Goal: Transaction & Acquisition: Purchase product/service

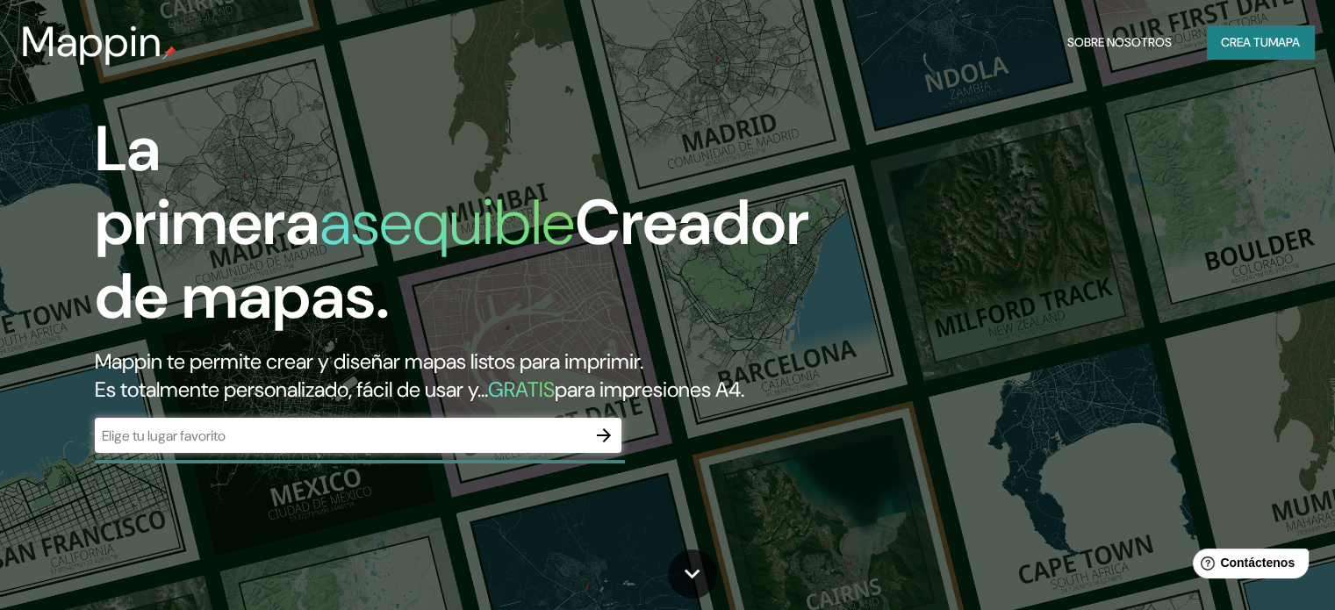
click at [299, 453] on div "​" at bounding box center [358, 435] width 527 height 35
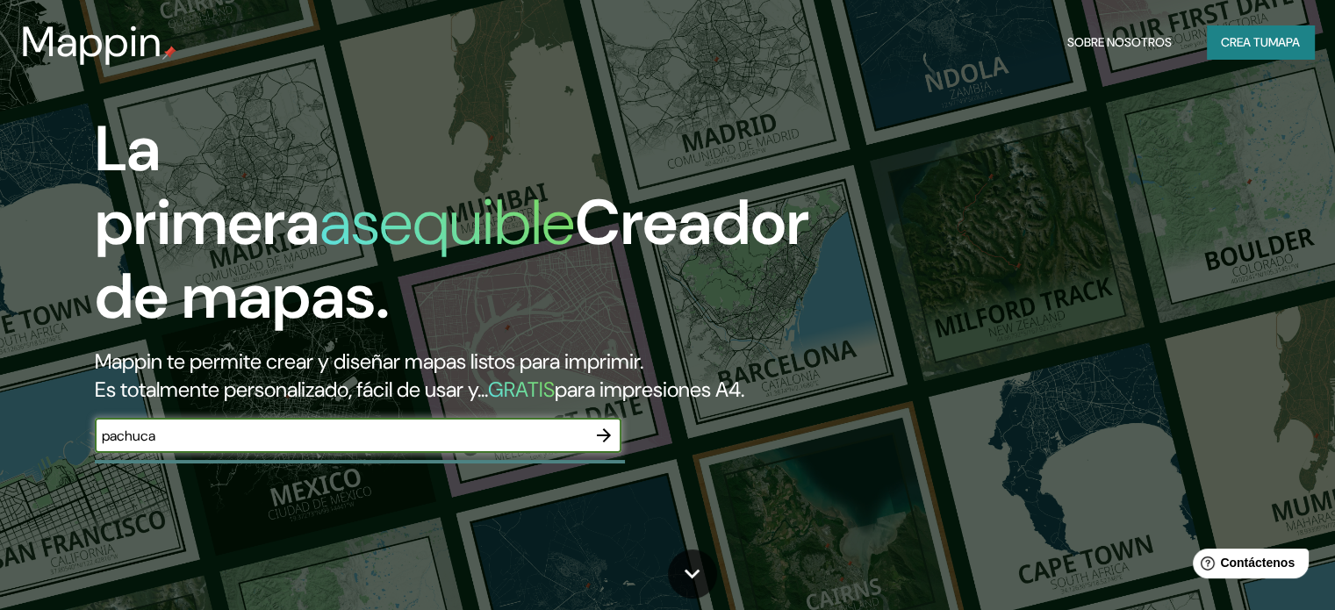
type input "pachuca"
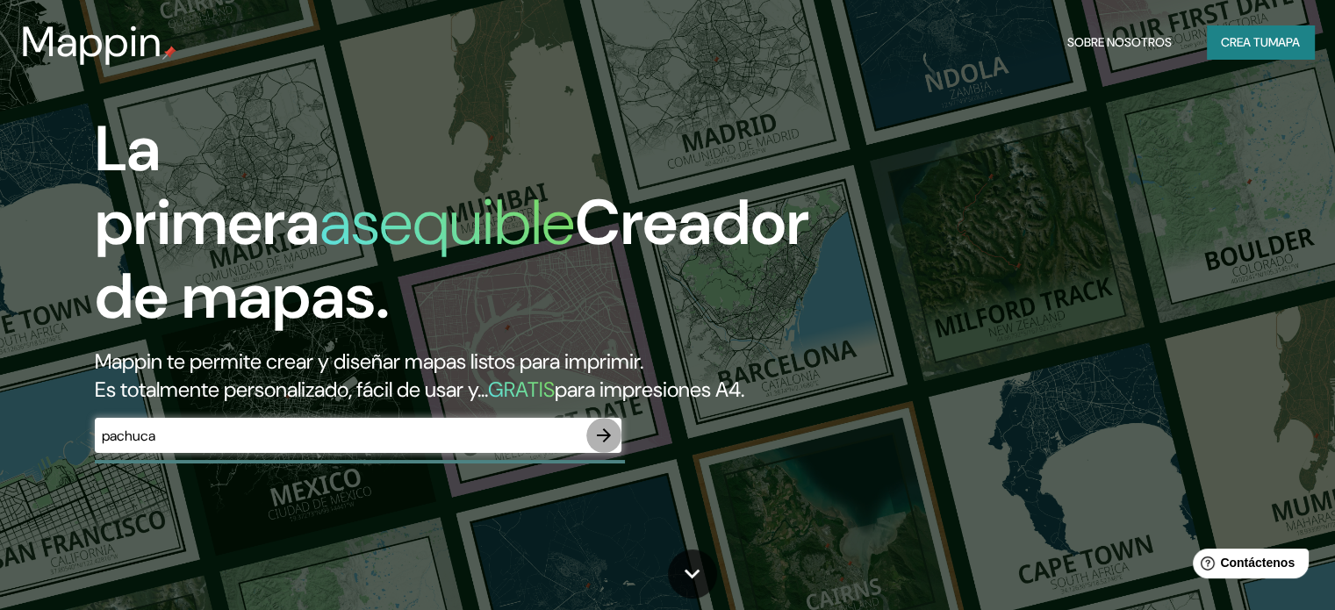
click at [606, 446] on icon "button" at bounding box center [603, 435] width 21 height 21
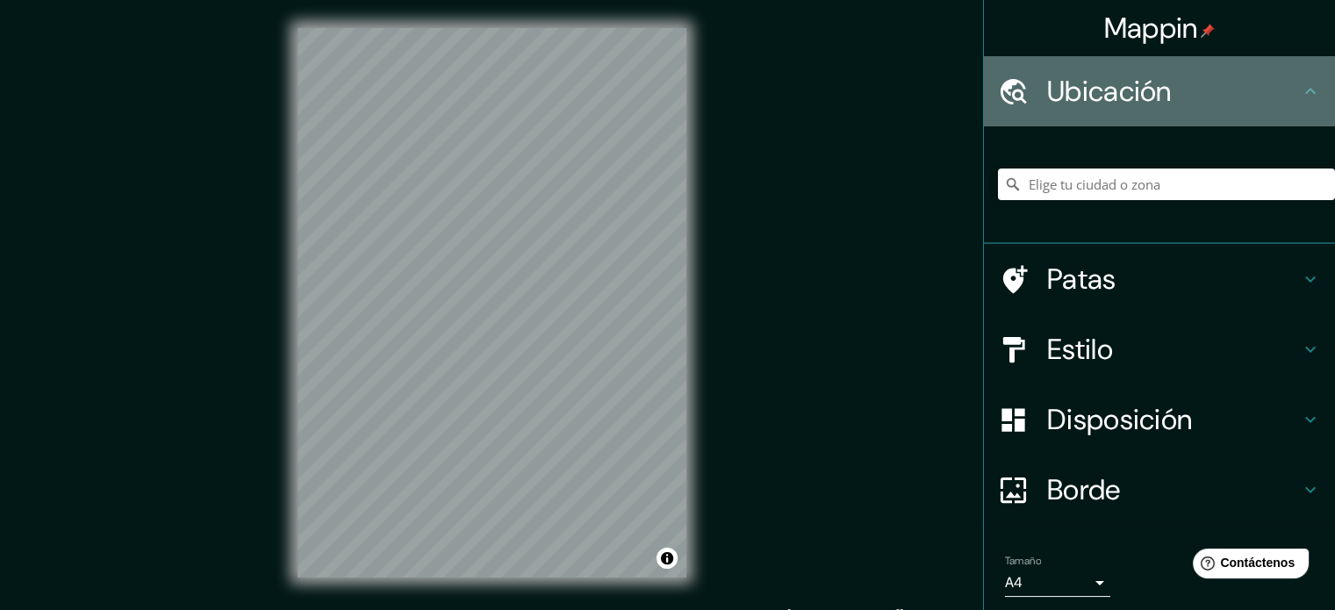
click at [1176, 104] on h4 "Ubicación" at bounding box center [1173, 91] width 253 height 35
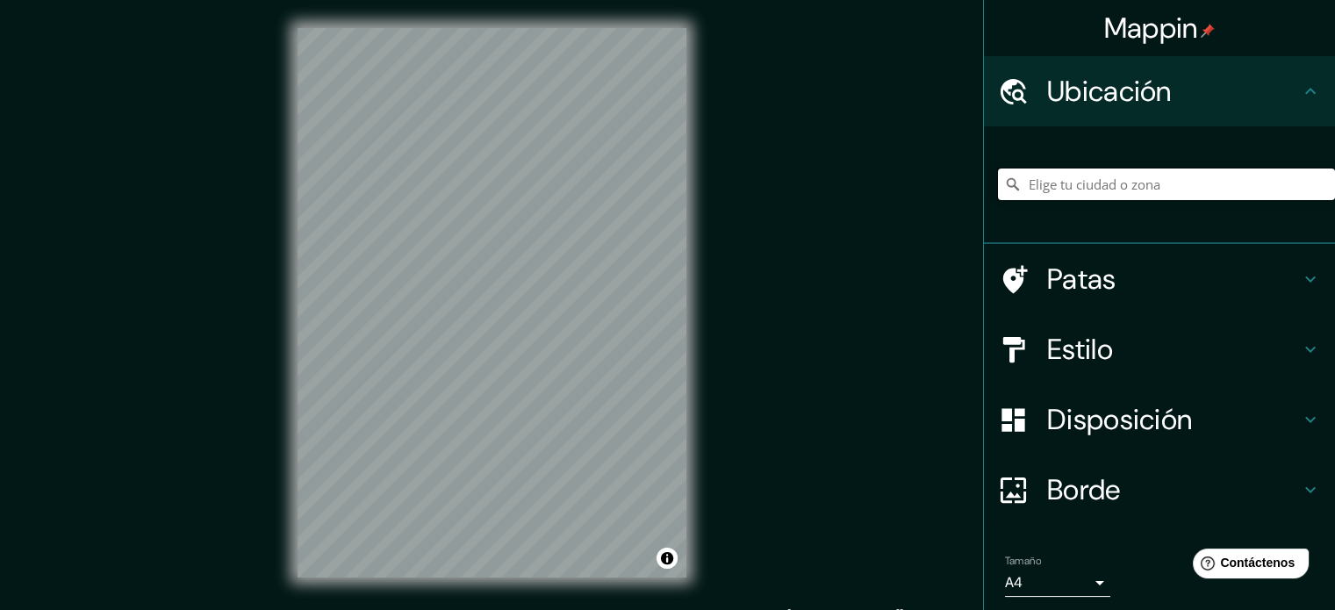
click at [1210, 185] on input "Elige tu ciudad o zona" at bounding box center [1166, 185] width 337 height 32
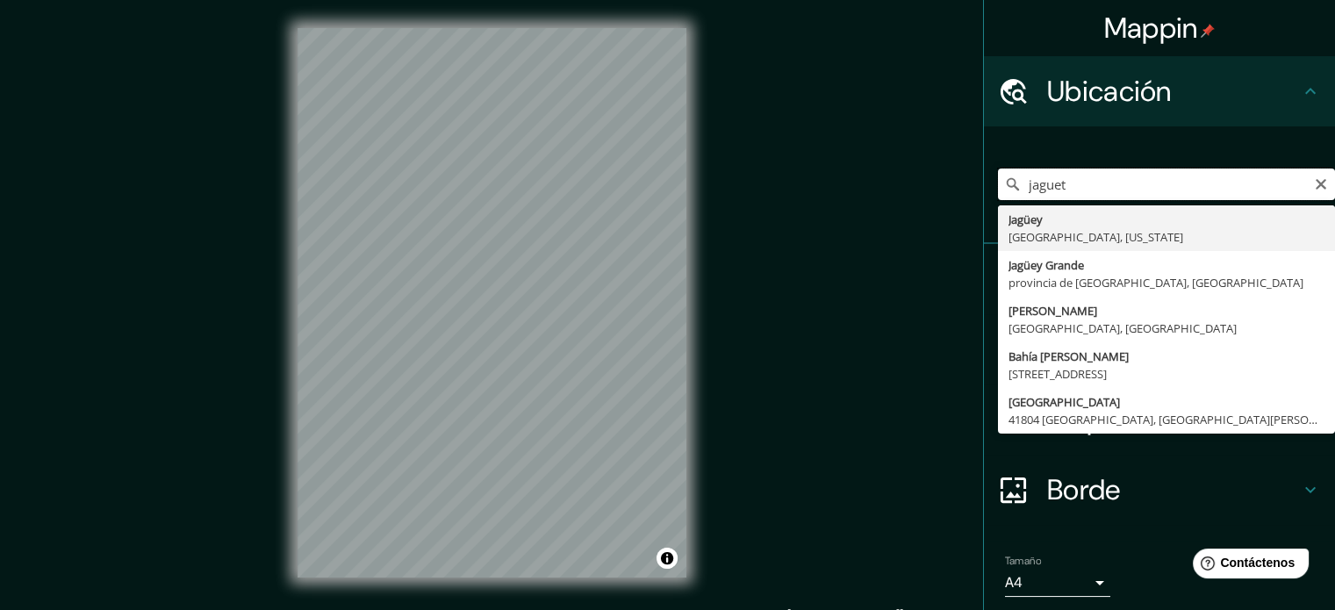
click at [1062, 181] on input "jaguet" at bounding box center [1166, 185] width 337 height 32
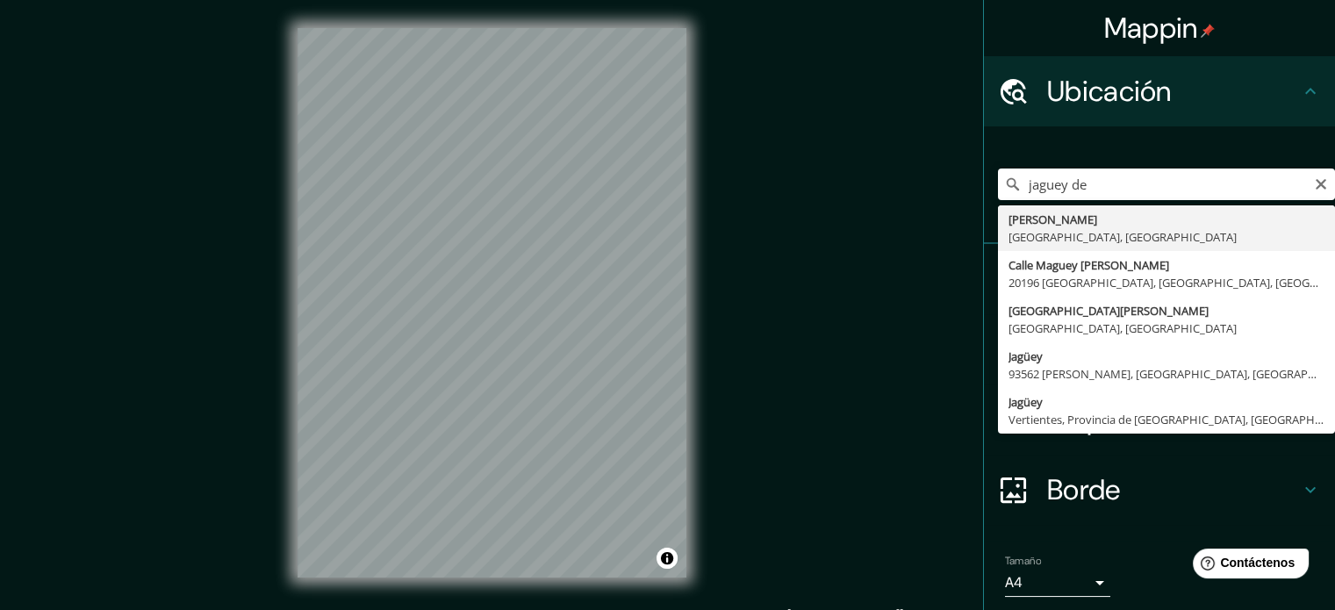
type input "[PERSON_NAME], [GEOGRAPHIC_DATA], [GEOGRAPHIC_DATA]"
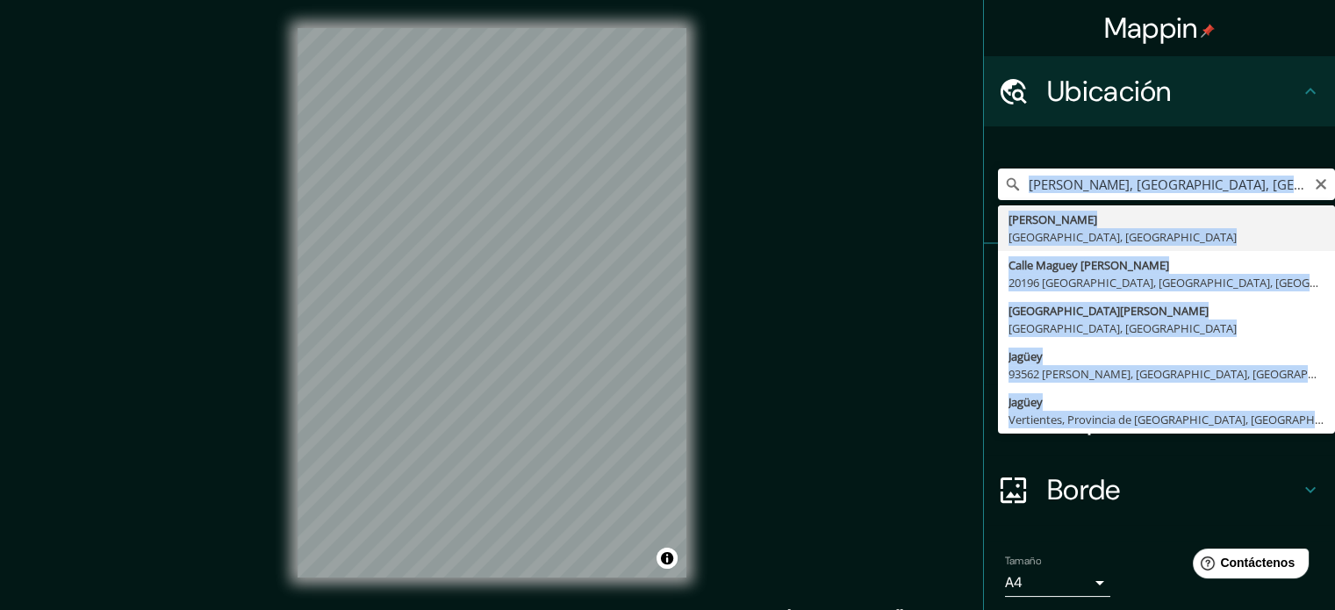
click at [1078, 239] on div "[PERSON_NAME], [GEOGRAPHIC_DATA], [GEOGRAPHIC_DATA] [PERSON_NAME][GEOGRAPHIC_DA…" at bounding box center [1159, 185] width 351 height 118
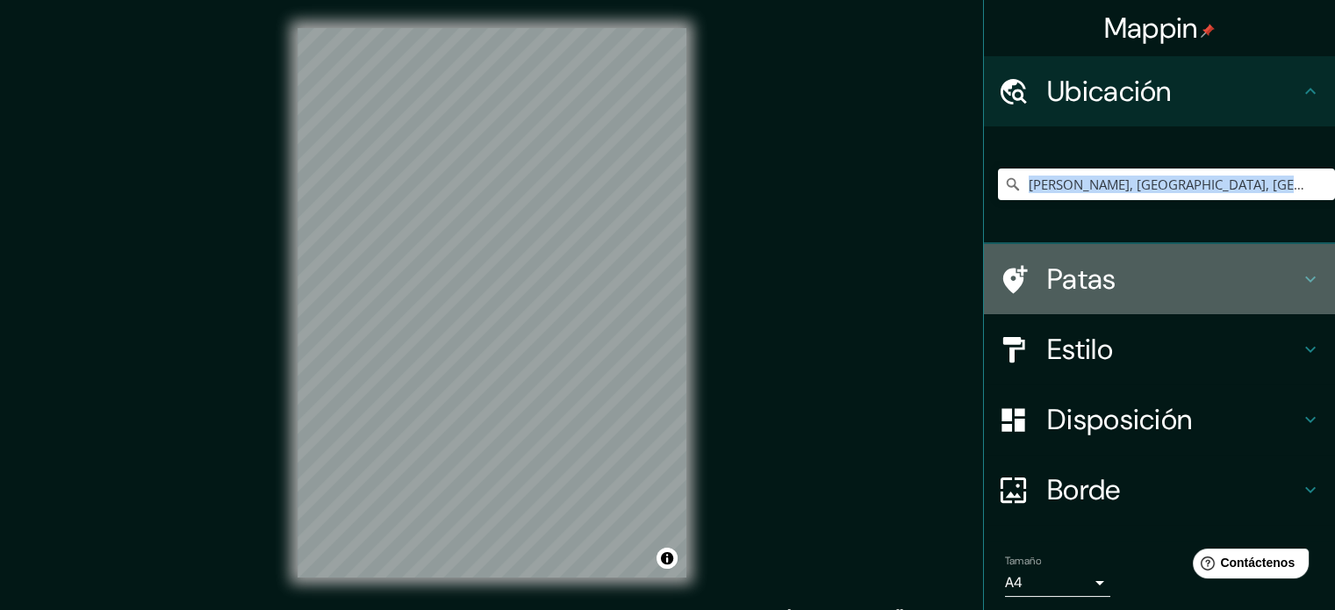
click at [1163, 264] on h4 "Patas" at bounding box center [1173, 279] width 253 height 35
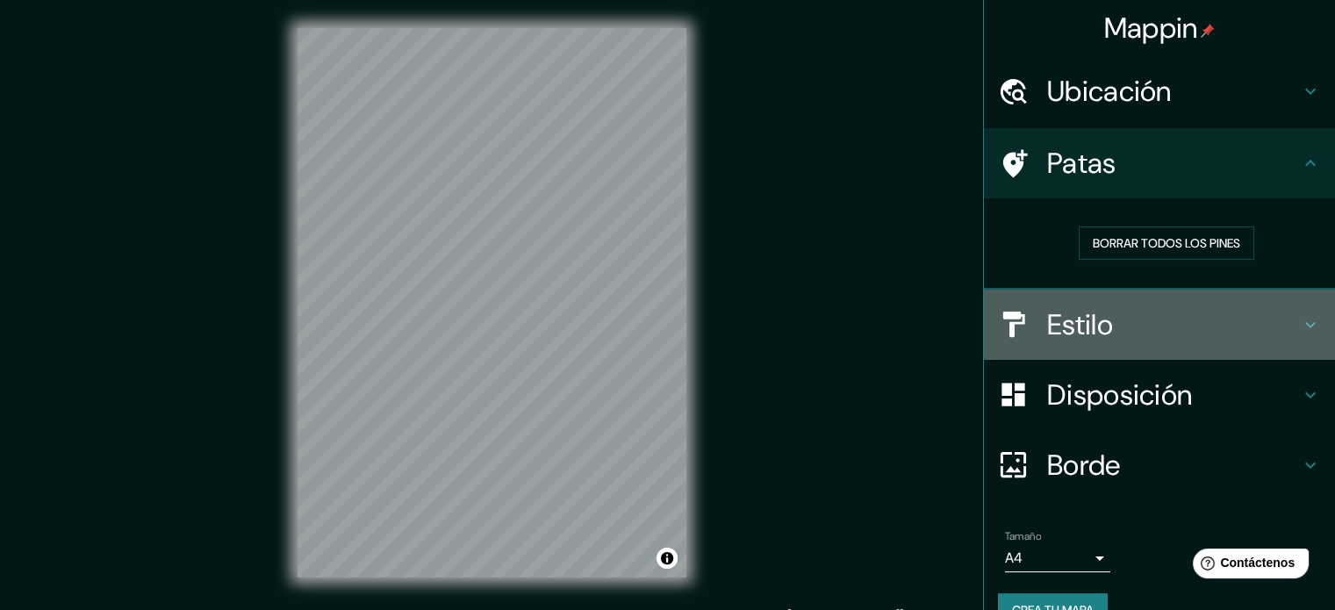
click at [1161, 328] on h4 "Estilo" at bounding box center [1173, 324] width 253 height 35
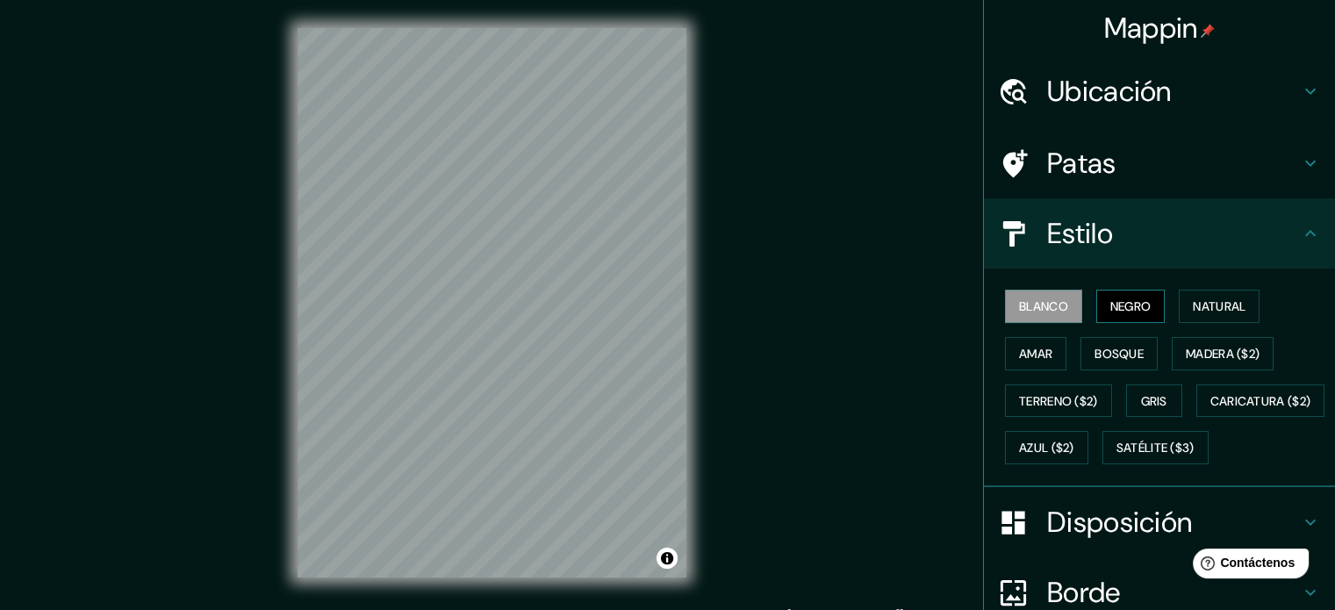
click at [1146, 314] on button "Negro" at bounding box center [1130, 306] width 69 height 33
click at [1189, 325] on div "Blanco Negro Natural Amar Bosque Madera ($2) Terreno ($2) Gris Caricatura ($2) …" at bounding box center [1166, 377] width 337 height 189
click at [1204, 314] on font "Natural" at bounding box center [1219, 306] width 53 height 23
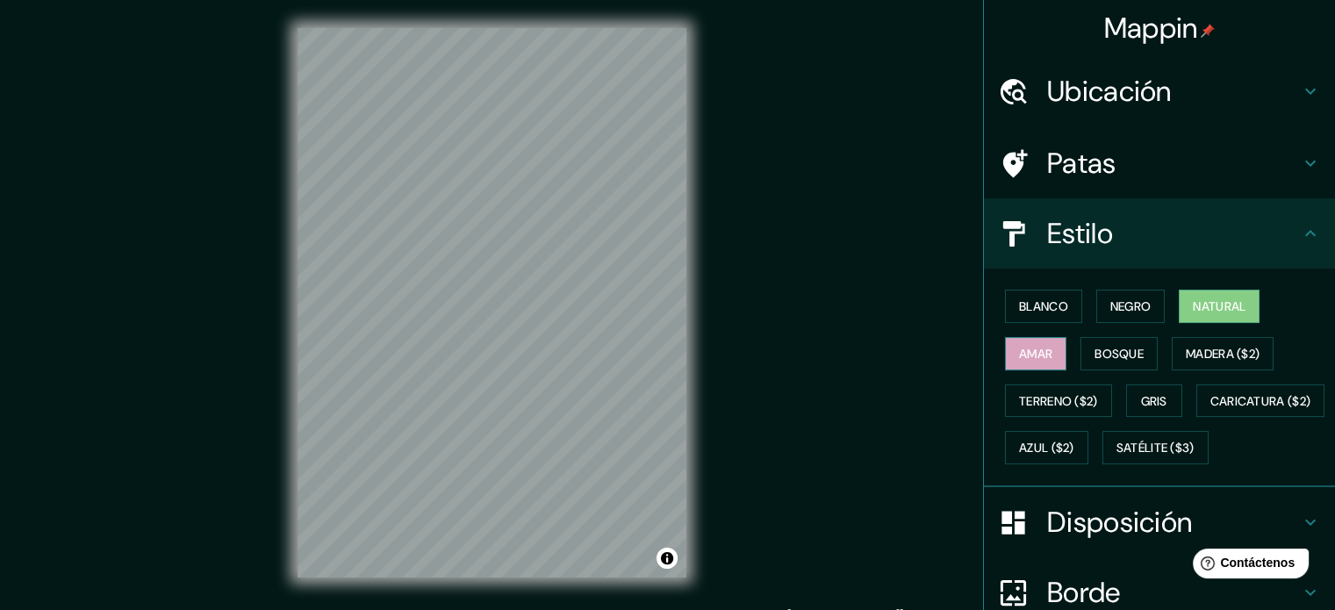
click at [1030, 351] on font "Amar" at bounding box center [1035, 354] width 33 height 16
click at [1094, 358] on font "Bosque" at bounding box center [1118, 354] width 49 height 16
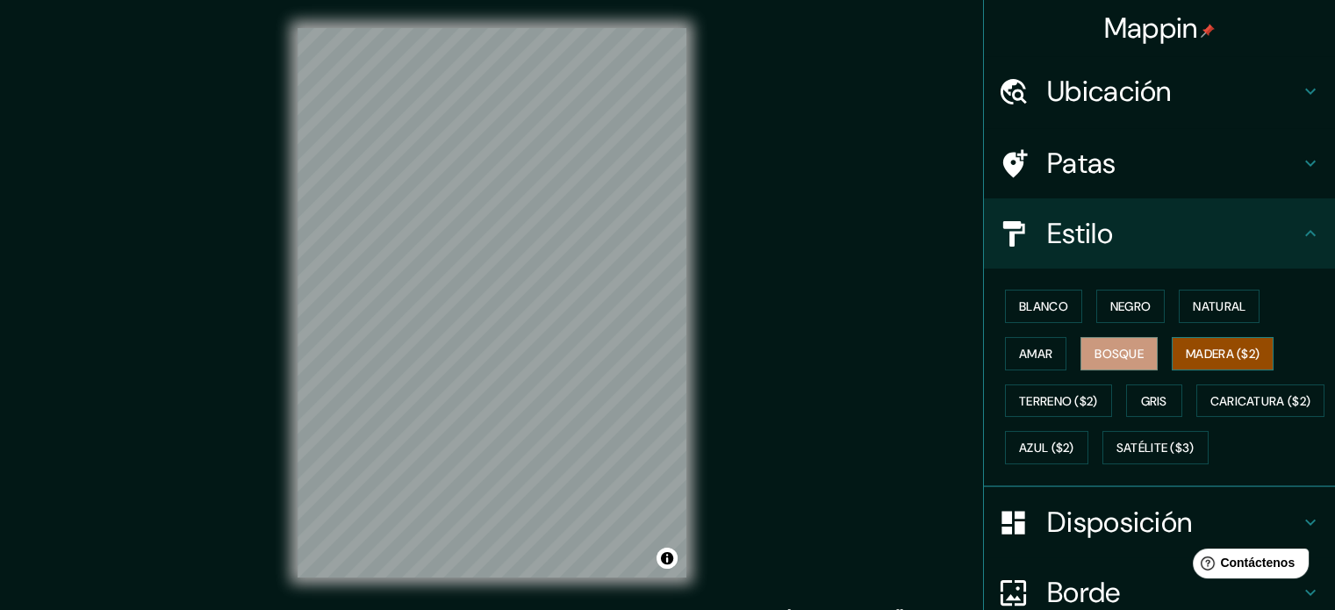
click at [1199, 366] on button "Madera ($2)" at bounding box center [1223, 353] width 102 height 33
click at [1039, 399] on font "Terreno ($2)" at bounding box center [1058, 401] width 79 height 16
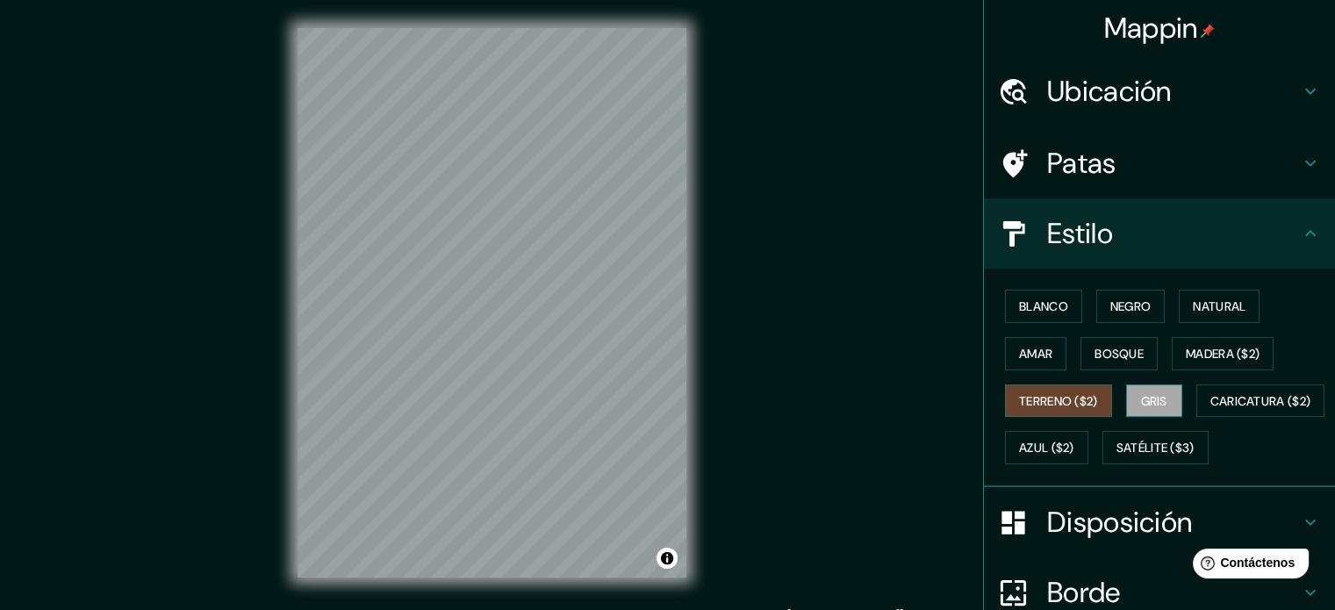
click at [1141, 403] on font "Gris" at bounding box center [1154, 401] width 26 height 16
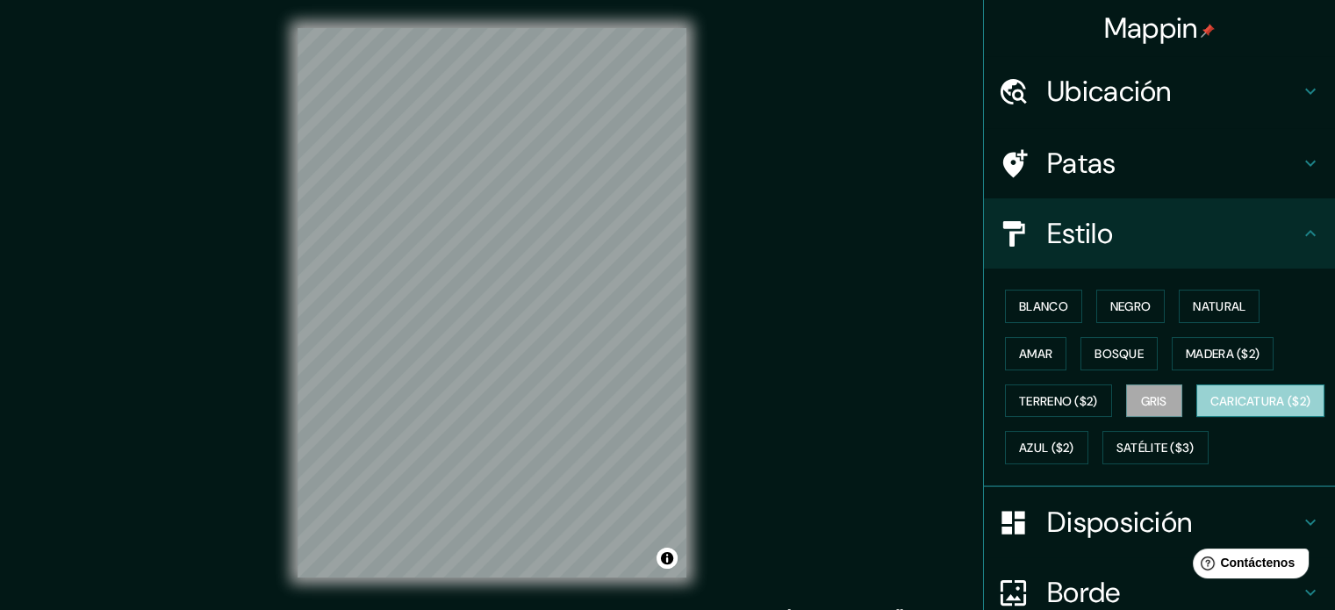
click at [1210, 409] on font "Caricatura ($2)" at bounding box center [1260, 401] width 101 height 16
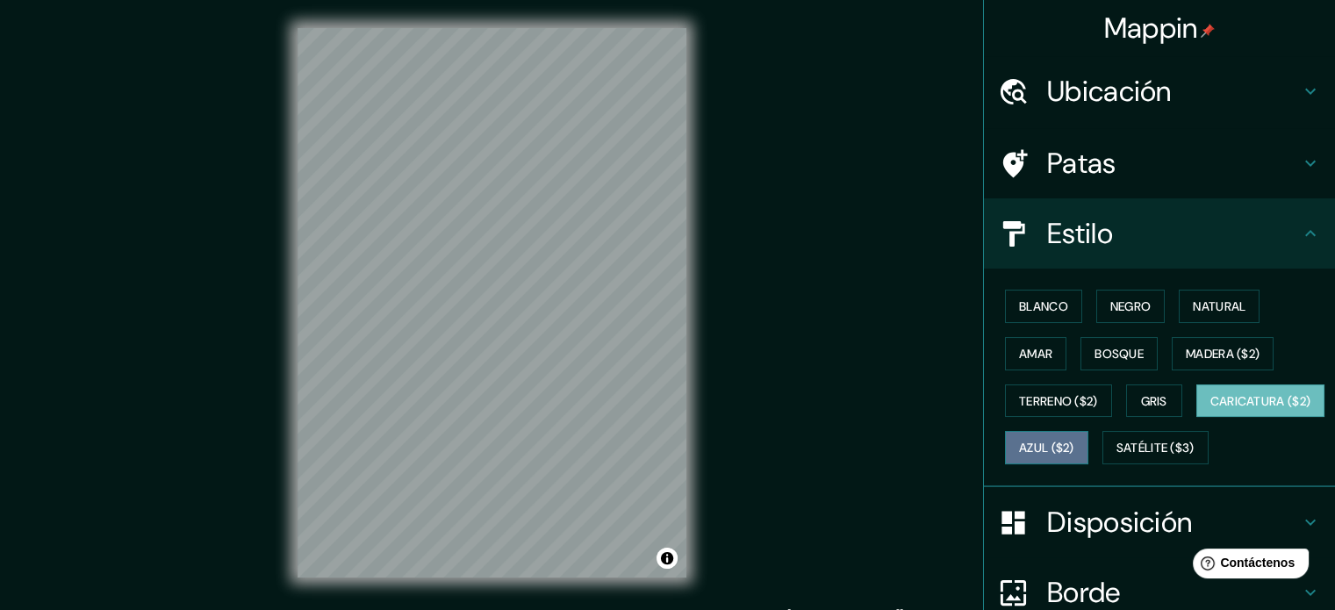
click at [1074, 436] on font "Azul ($2)" at bounding box center [1046, 447] width 55 height 23
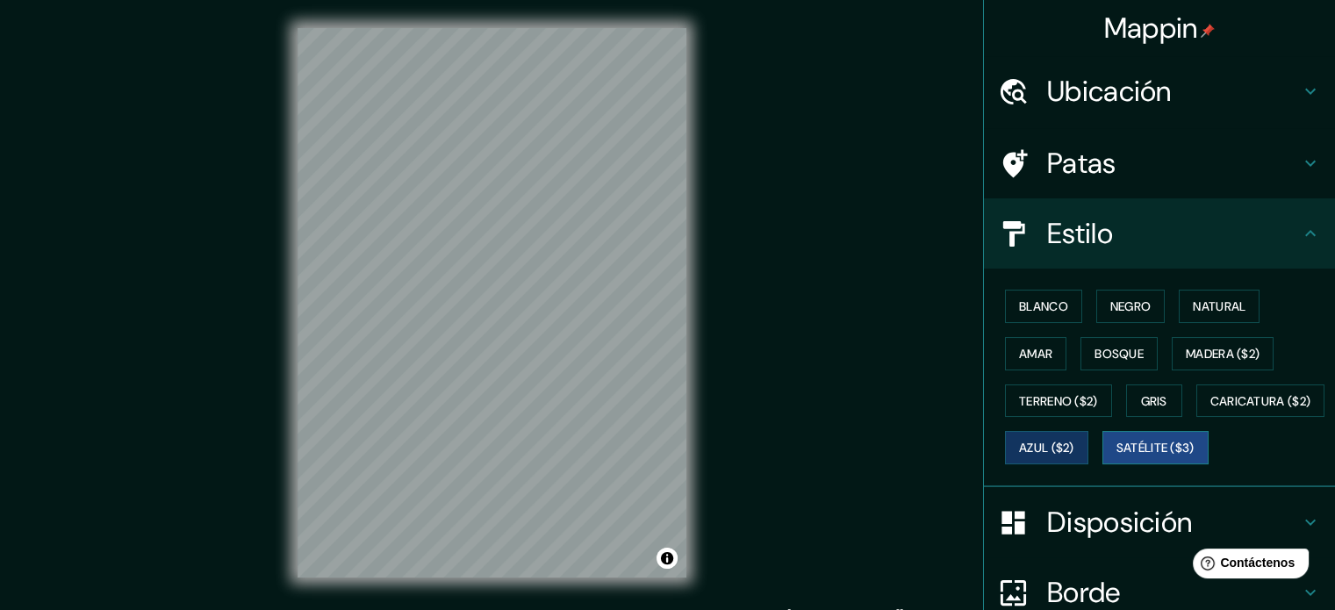
click at [1116, 456] on font "Satélite ($3)" at bounding box center [1155, 449] width 78 height 16
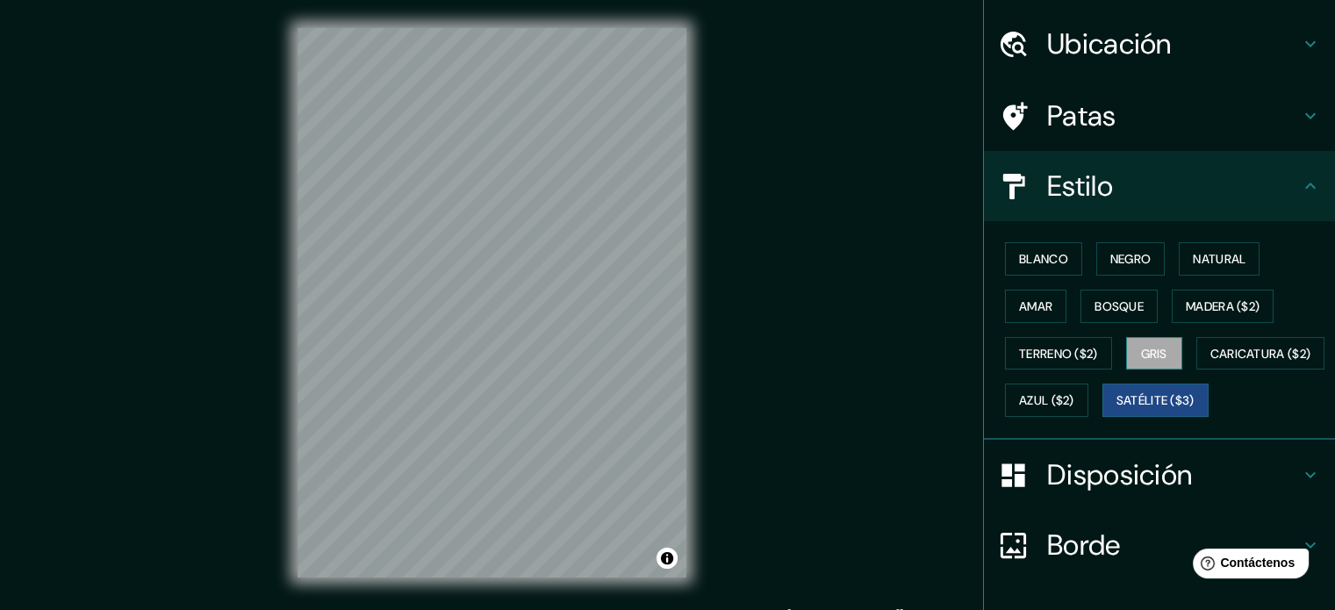
scroll to position [46, 0]
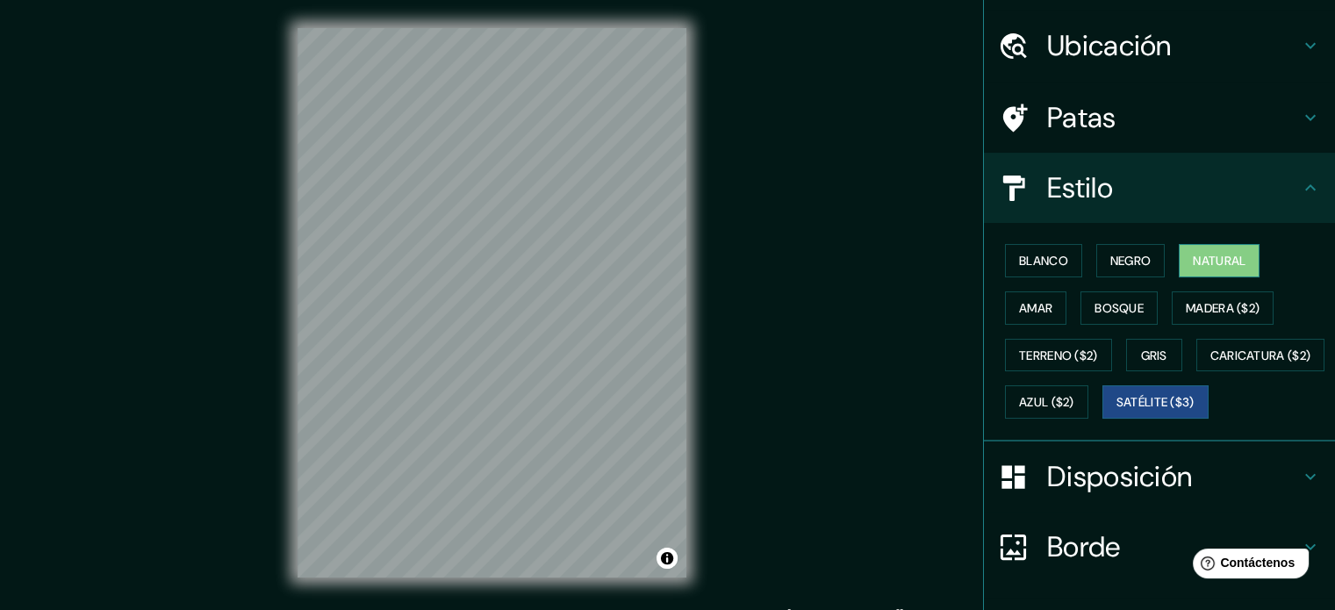
click at [1237, 262] on font "Natural" at bounding box center [1219, 261] width 53 height 16
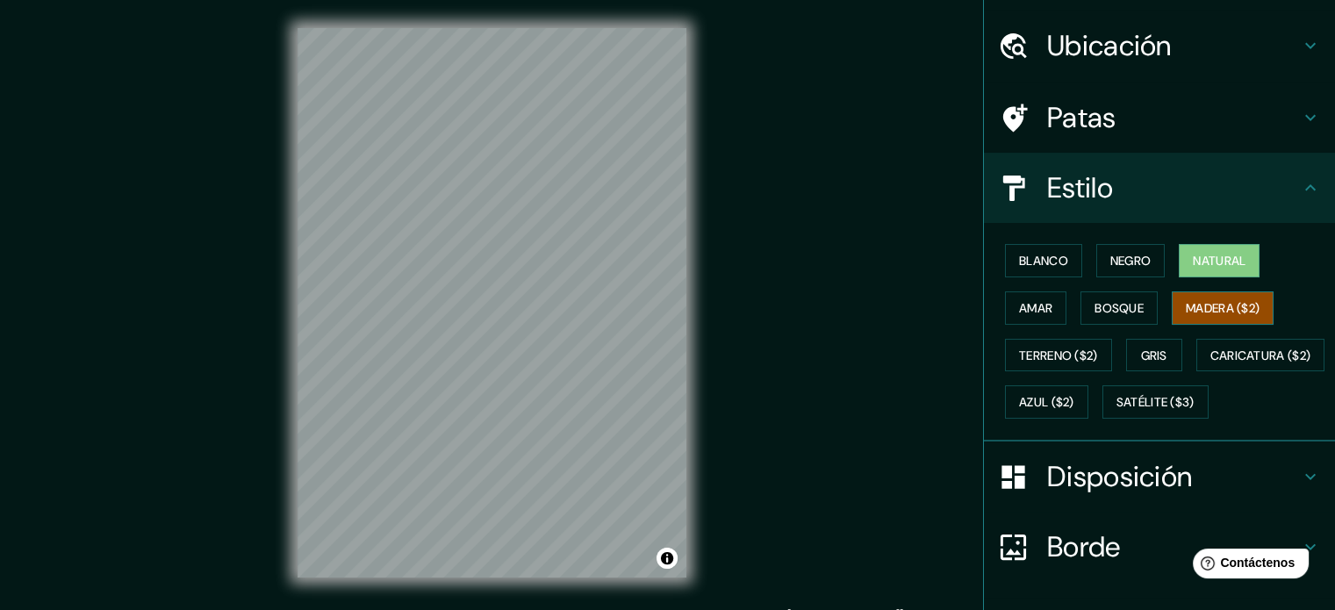
click at [1217, 308] on font "Madera ($2)" at bounding box center [1223, 308] width 74 height 16
click at [1123, 300] on font "Bosque" at bounding box center [1118, 308] width 49 height 16
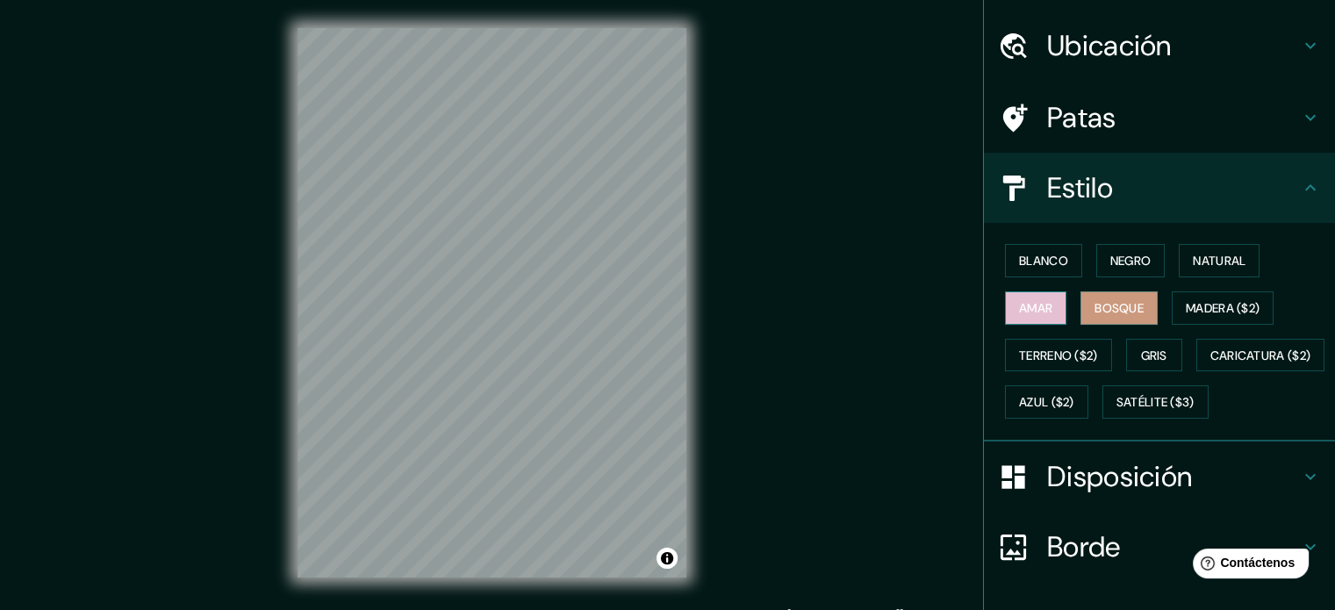
click at [1028, 300] on font "Amar" at bounding box center [1035, 308] width 33 height 16
click at [1141, 361] on font "Gris" at bounding box center [1154, 355] width 26 height 23
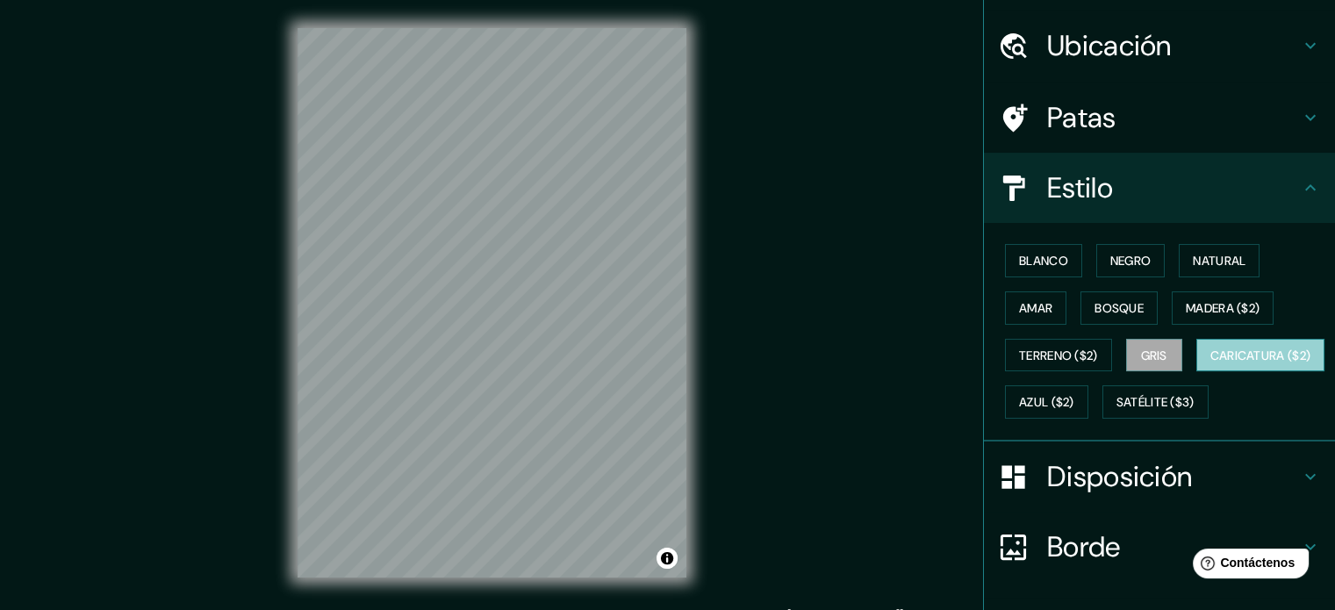
click at [1210, 363] on font "Caricatura ($2)" at bounding box center [1260, 356] width 101 height 16
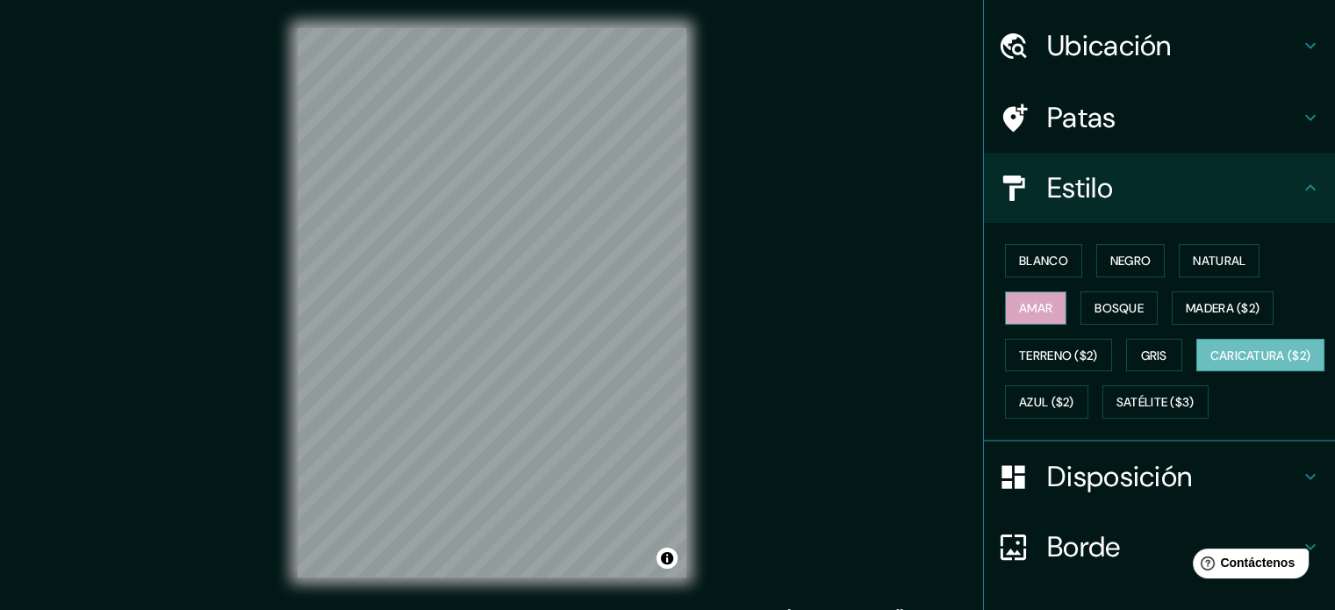
click at [1029, 291] on button "Amar" at bounding box center [1035, 307] width 61 height 33
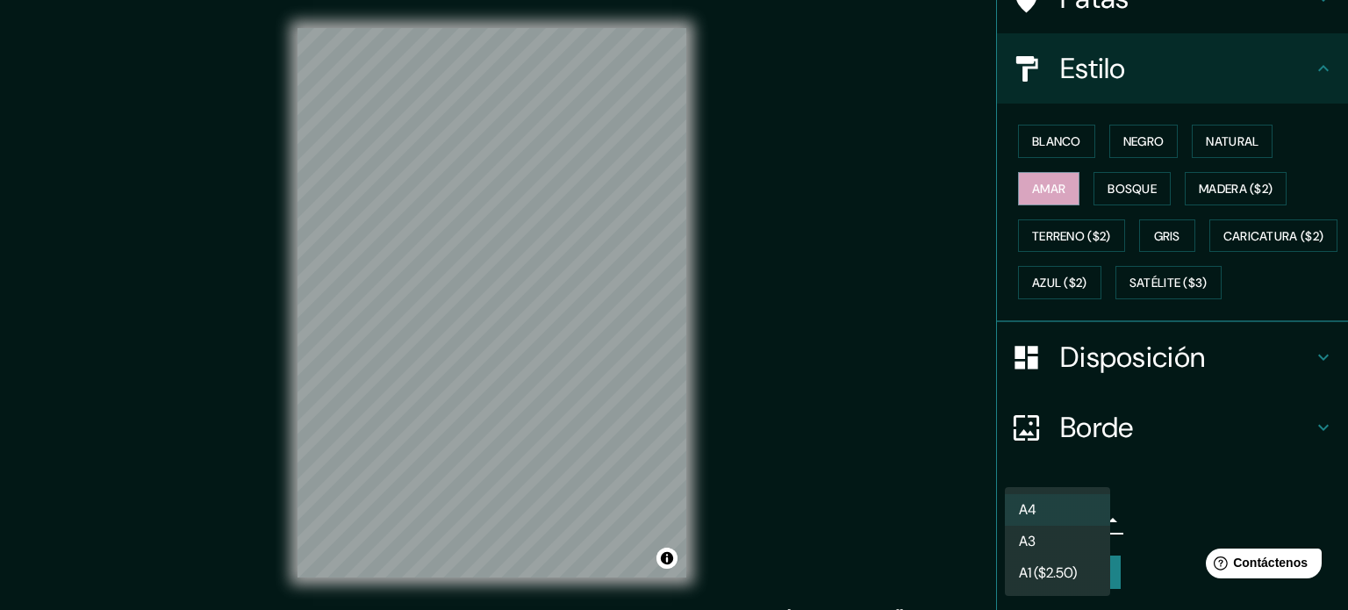
click at [1050, 520] on body "Mappin Ubicación [PERSON_NAME], [GEOGRAPHIC_DATA], [GEOGRAPHIC_DATA] Patas Esti…" at bounding box center [674, 305] width 1348 height 610
click at [1043, 550] on li "A3" at bounding box center [1057, 543] width 105 height 32
type input "a4"
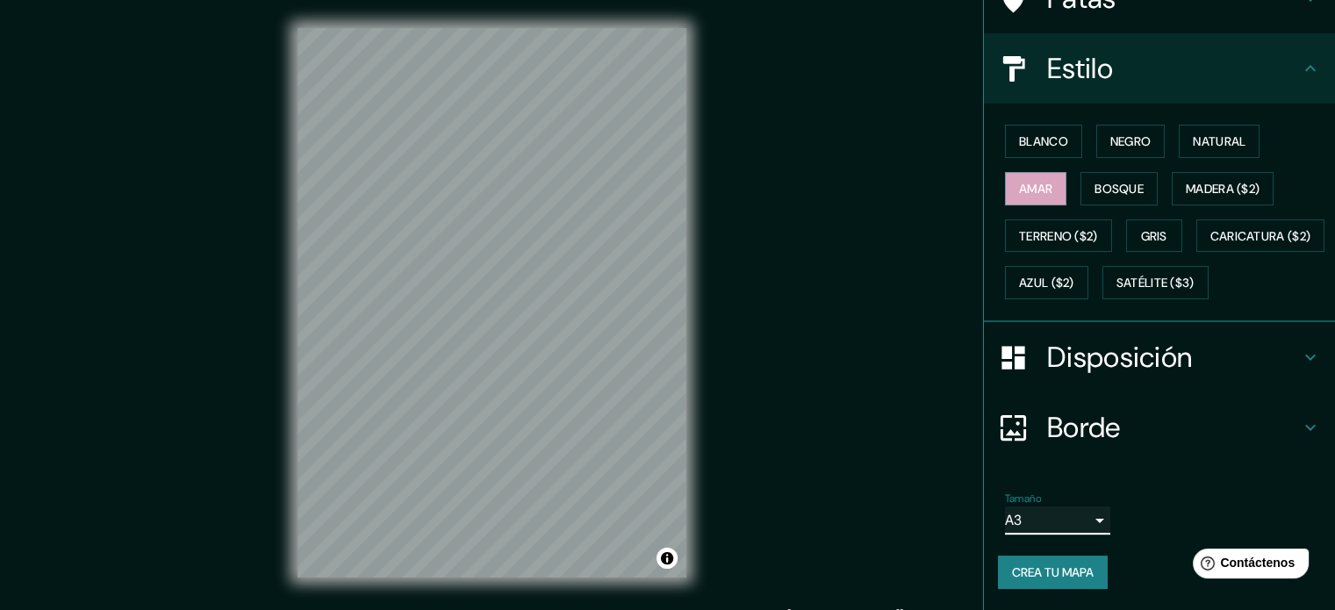
scroll to position [23, 0]
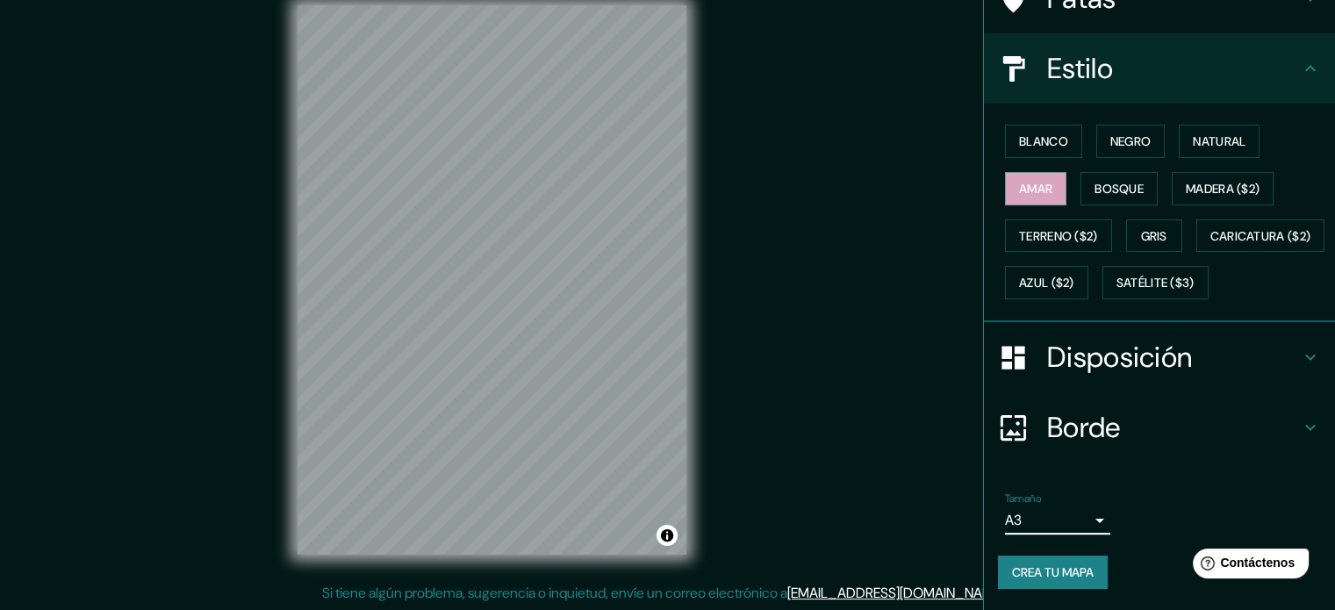
click at [1075, 523] on body "Mappin Ubicación [PERSON_NAME], [GEOGRAPHIC_DATA], [GEOGRAPHIC_DATA] Patas Esti…" at bounding box center [667, 282] width 1335 height 610
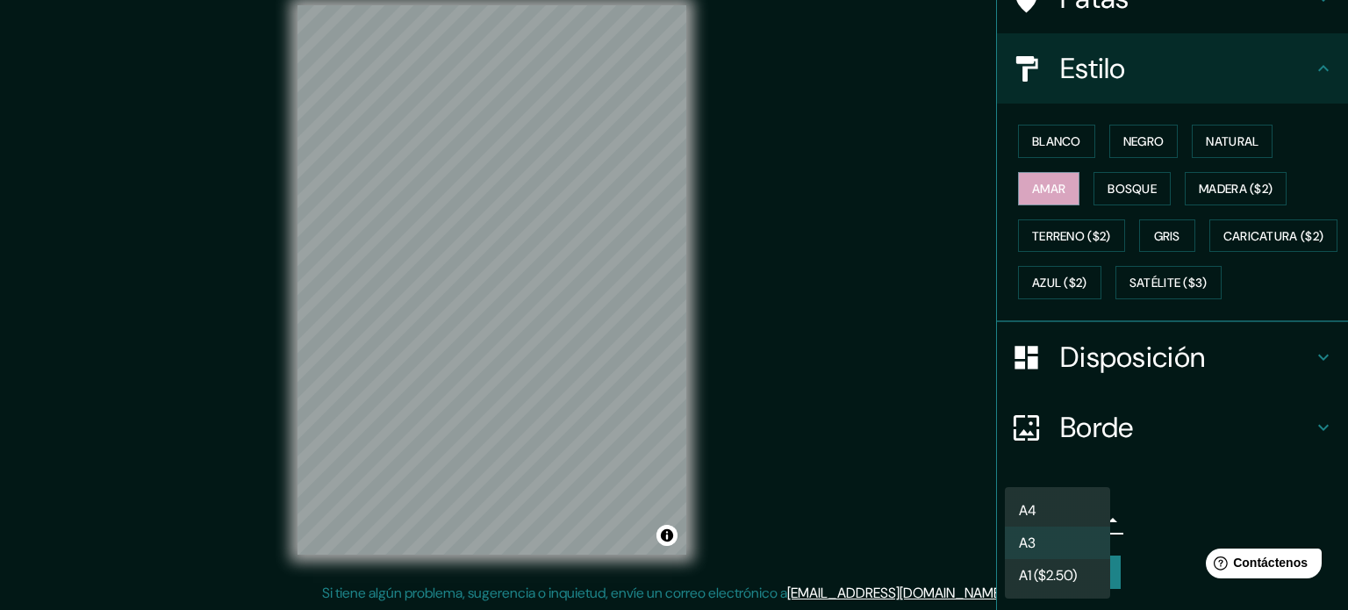
click at [1135, 477] on div at bounding box center [674, 305] width 1348 height 610
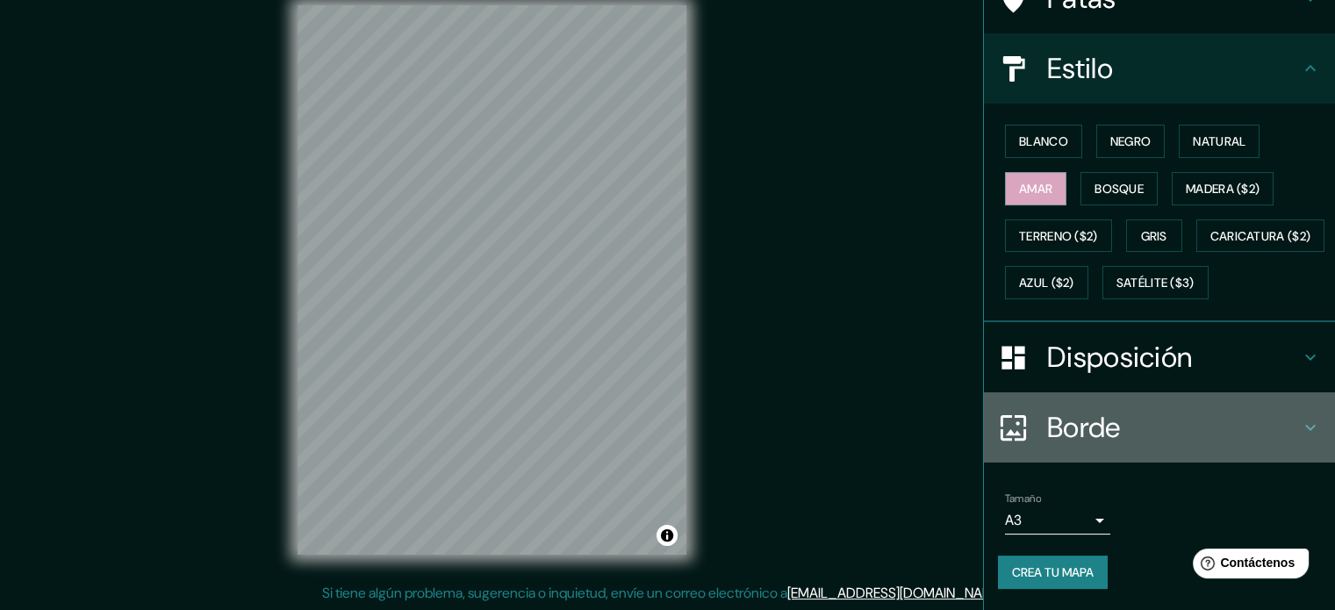
click at [1143, 422] on h4 "Borde" at bounding box center [1173, 427] width 253 height 35
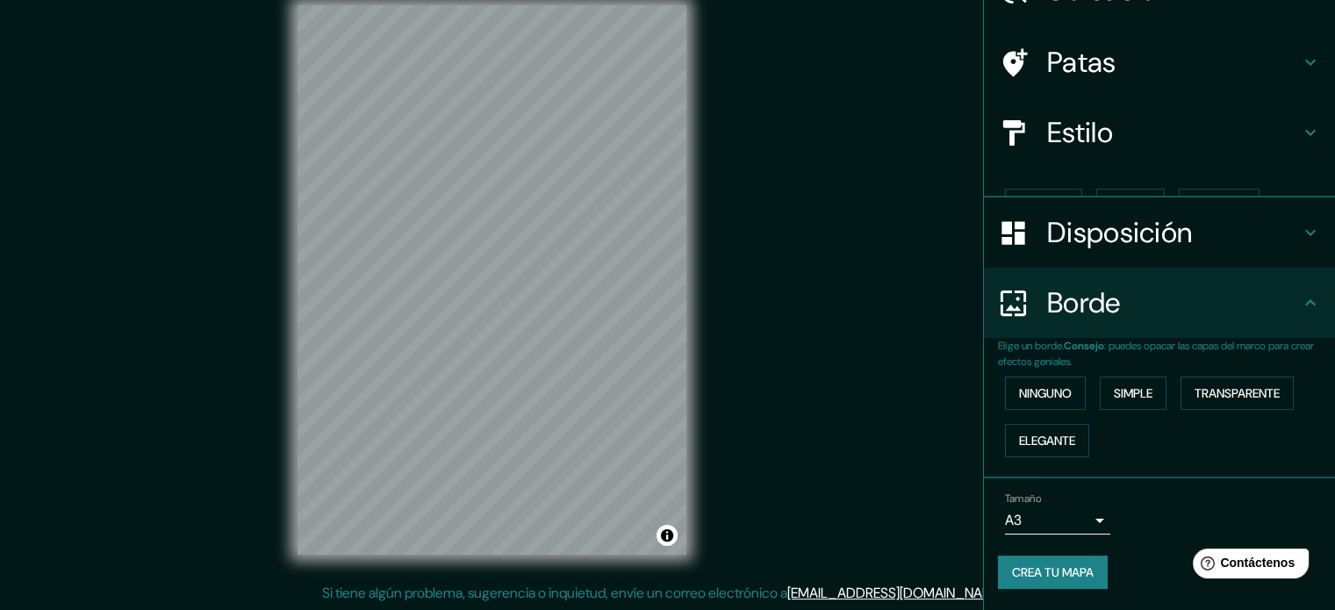
scroll to position [70, 0]
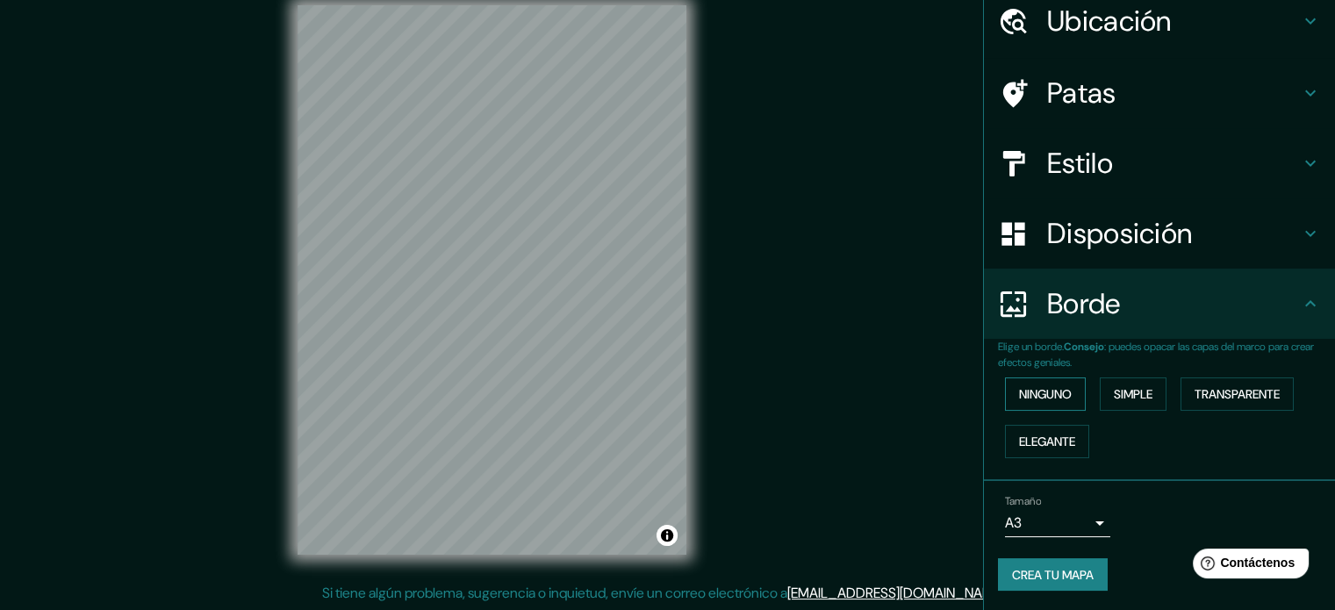
click at [1060, 388] on font "Ninguno" at bounding box center [1045, 394] width 53 height 16
click at [1114, 399] on font "Simple" at bounding box center [1133, 394] width 39 height 16
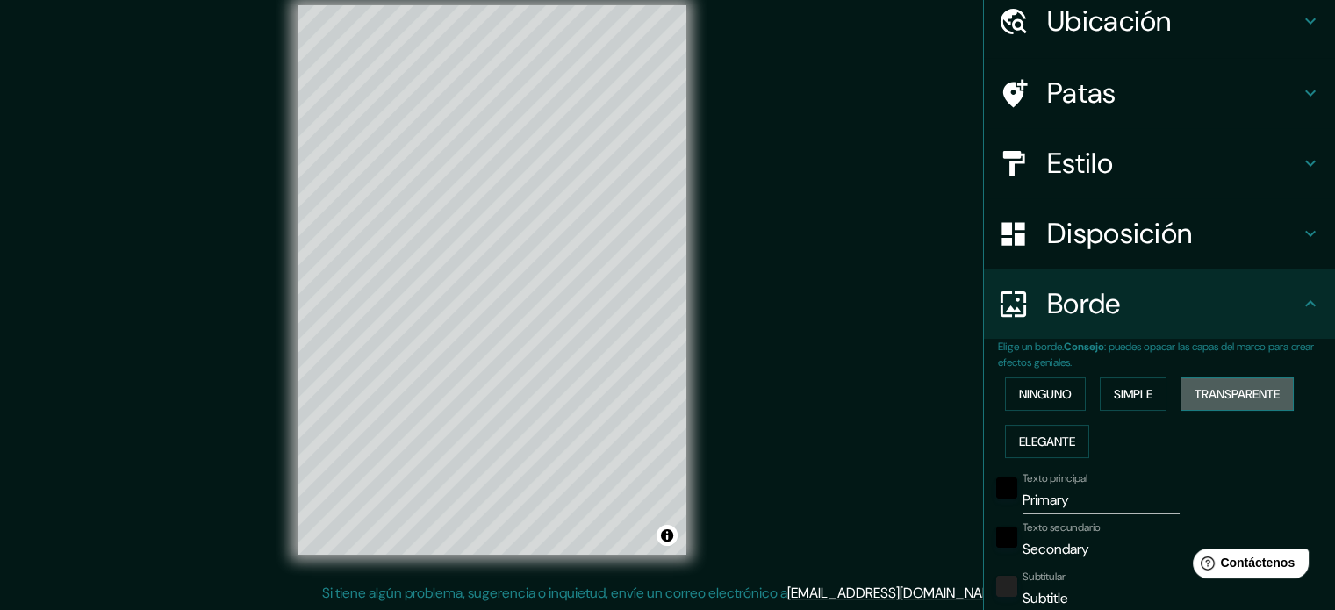
click at [1214, 395] on font "Transparente" at bounding box center [1237, 394] width 85 height 16
click at [1037, 441] on font "Elegante" at bounding box center [1047, 442] width 56 height 16
click at [1195, 399] on font "Transparente" at bounding box center [1237, 394] width 85 height 16
click at [1135, 389] on font "Simple" at bounding box center [1133, 394] width 39 height 16
click at [1051, 389] on font "Ninguno" at bounding box center [1045, 394] width 53 height 16
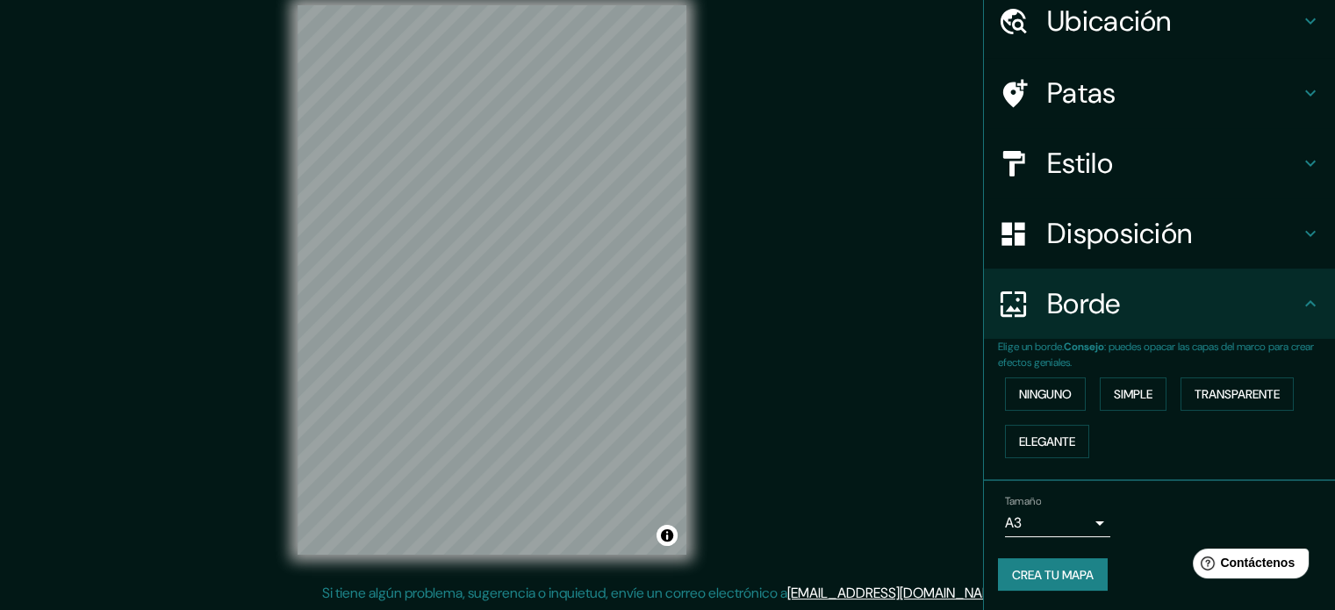
click at [1141, 78] on h4 "Patas" at bounding box center [1173, 92] width 253 height 35
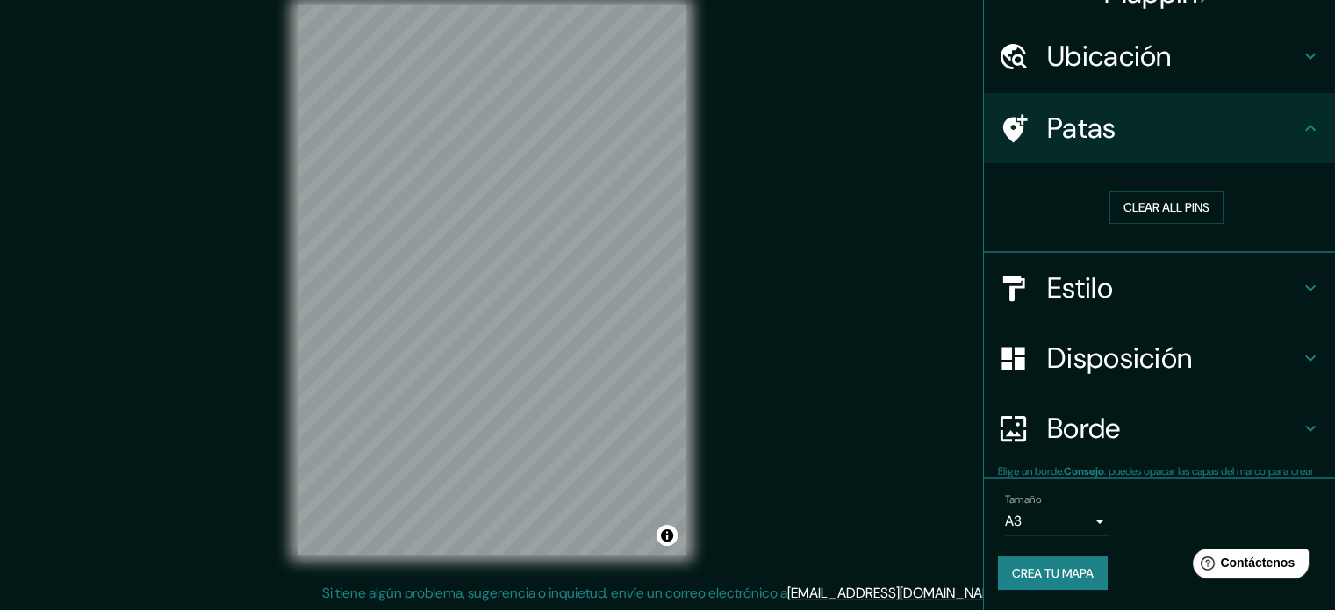
scroll to position [34, 0]
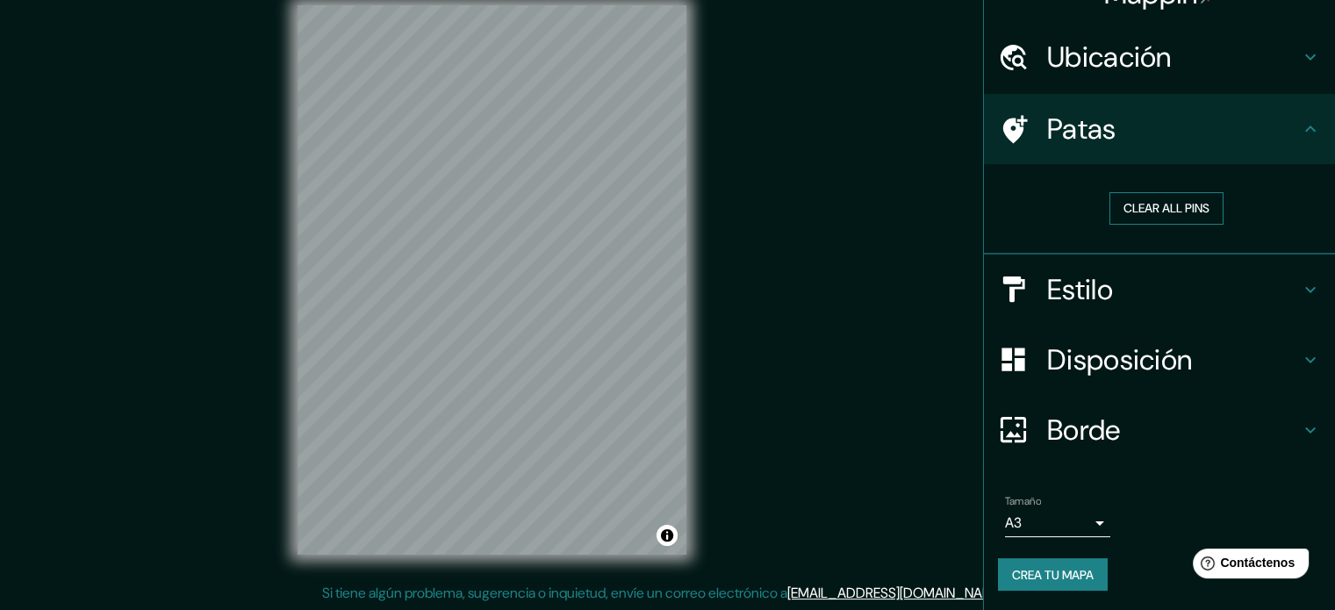
click at [1156, 213] on button "Clear all pins" at bounding box center [1166, 208] width 114 height 32
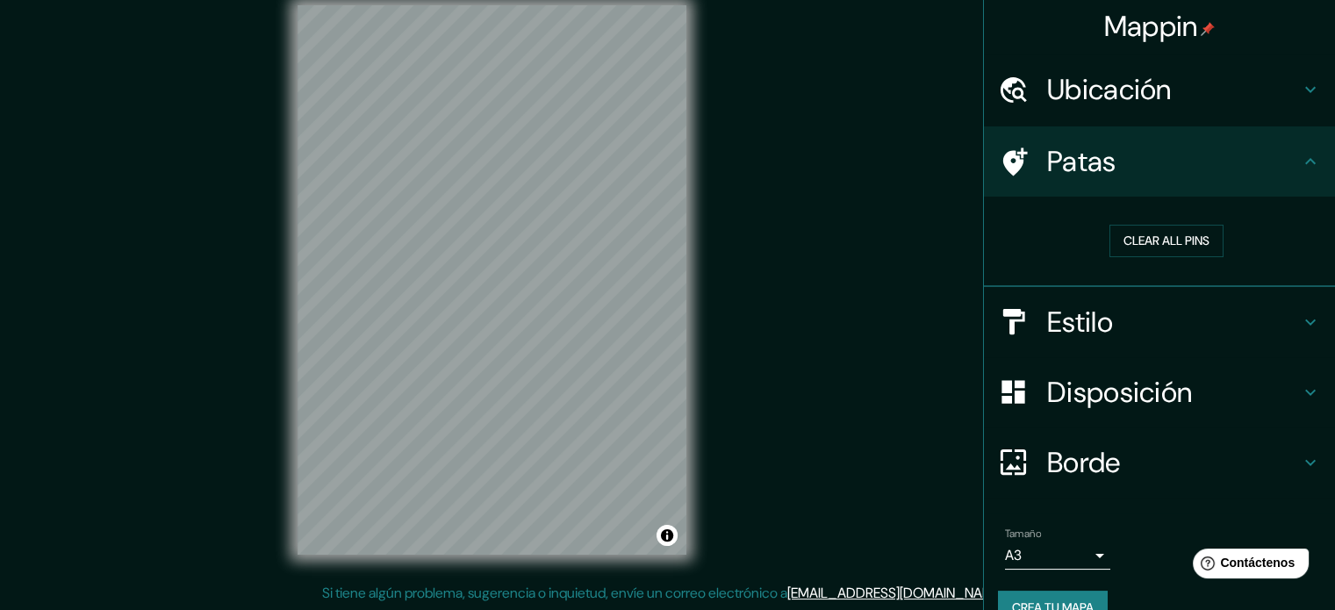
scroll to position [3, 0]
click at [1249, 75] on h4 "Ubicación" at bounding box center [1173, 88] width 253 height 35
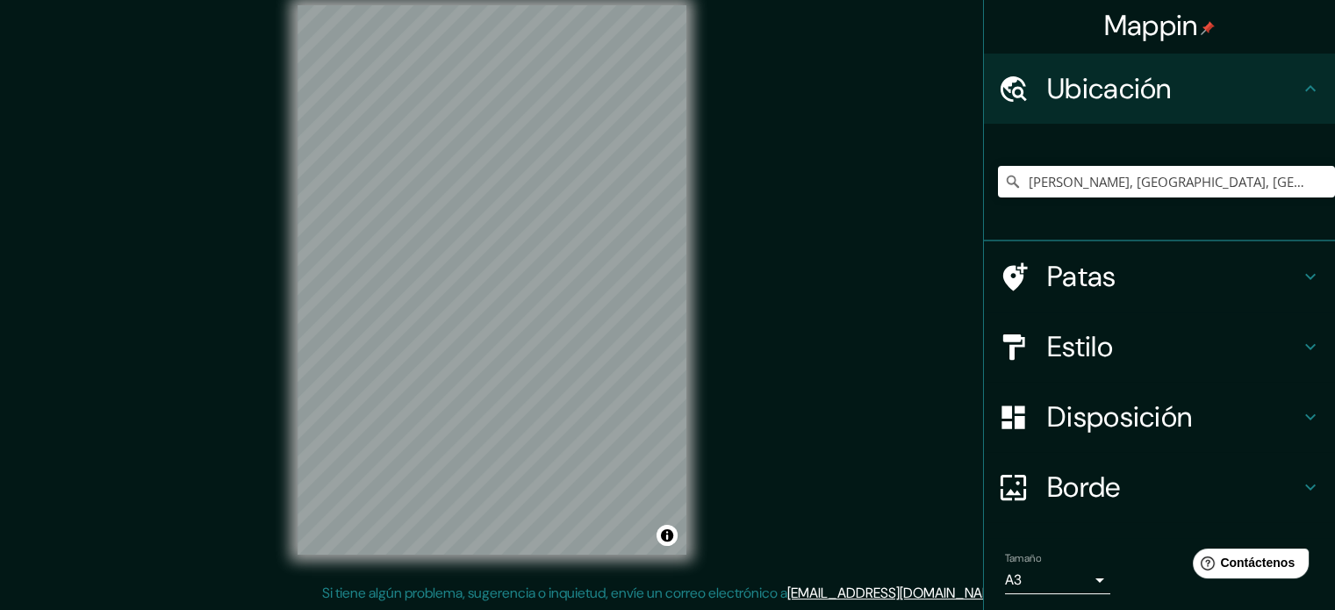
scroll to position [61, 0]
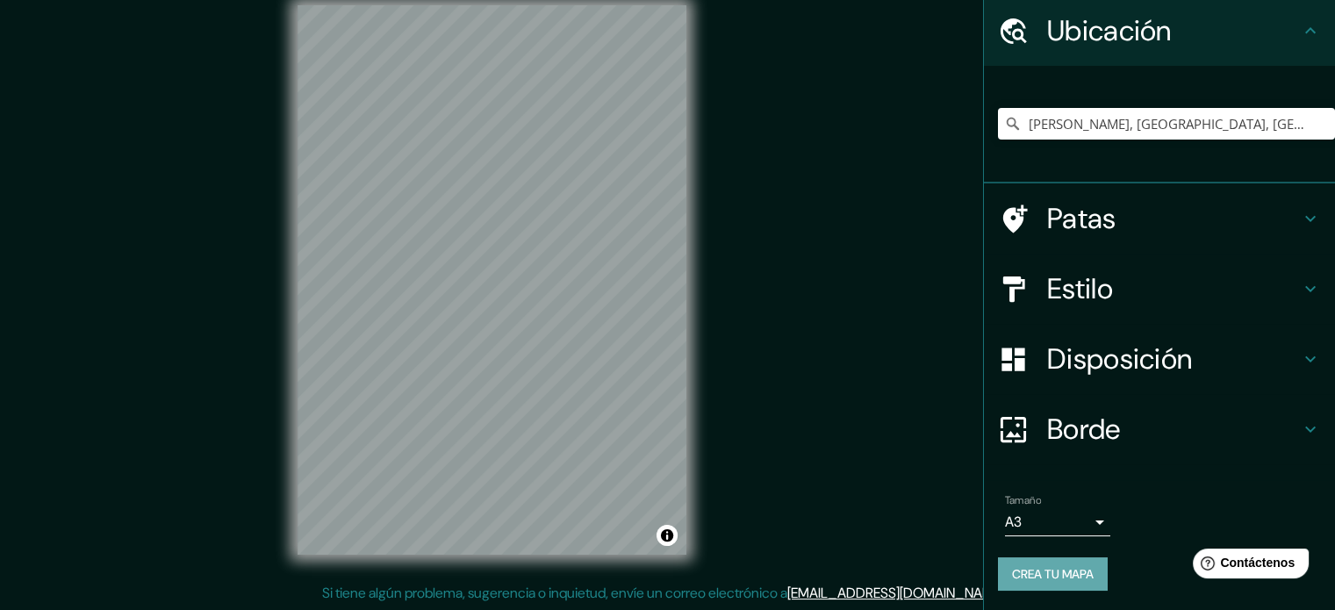
click at [1070, 567] on font "Crea tu mapa" at bounding box center [1053, 574] width 82 height 16
click at [1012, 578] on font "Crea tu mapa" at bounding box center [1053, 574] width 82 height 16
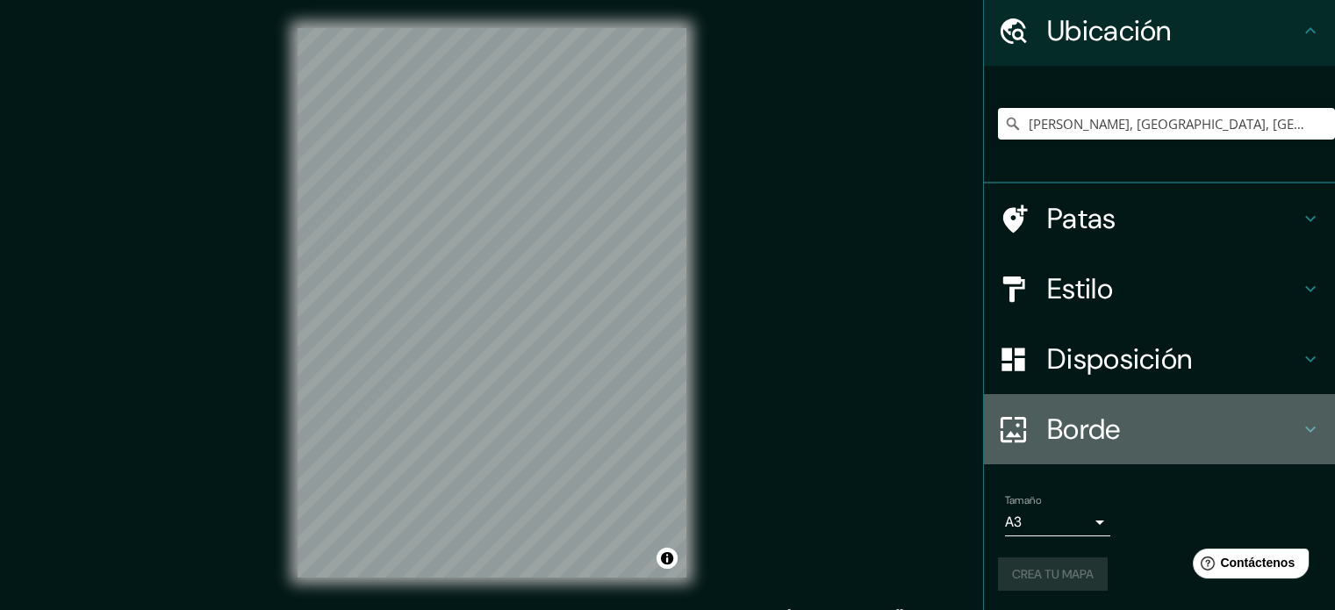
click at [1028, 420] on div at bounding box center [1022, 429] width 49 height 31
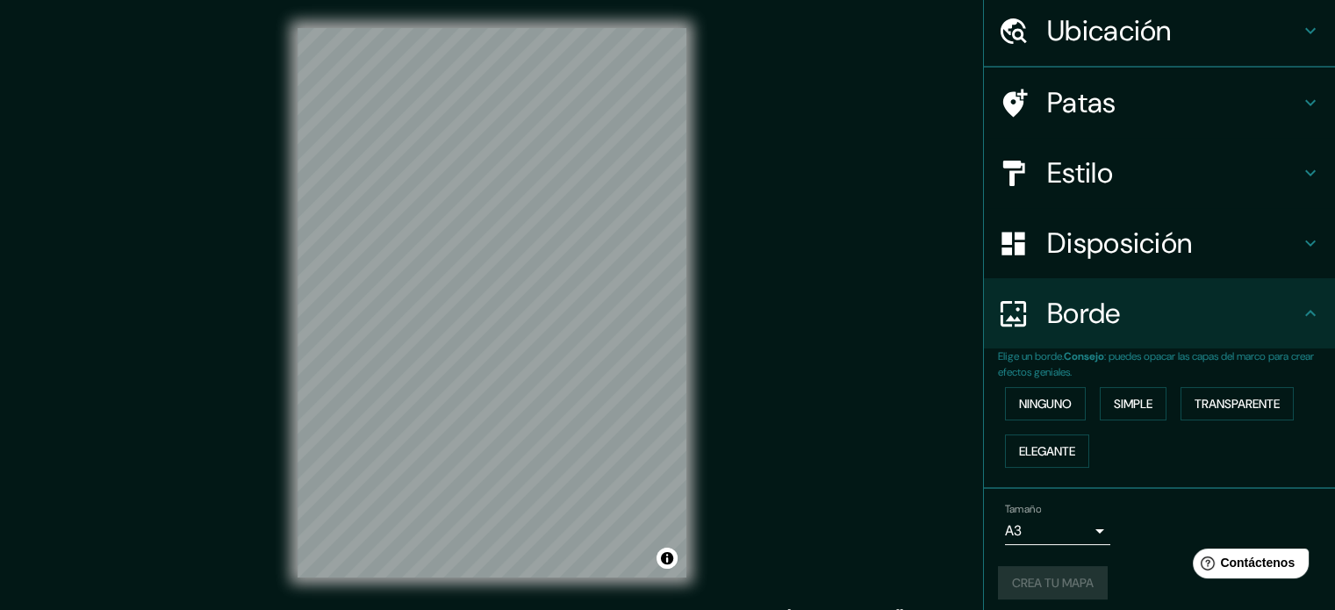
scroll to position [61, 0]
click at [1039, 403] on font "Ninguno" at bounding box center [1045, 404] width 53 height 16
click at [1102, 405] on button "Simple" at bounding box center [1133, 403] width 67 height 33
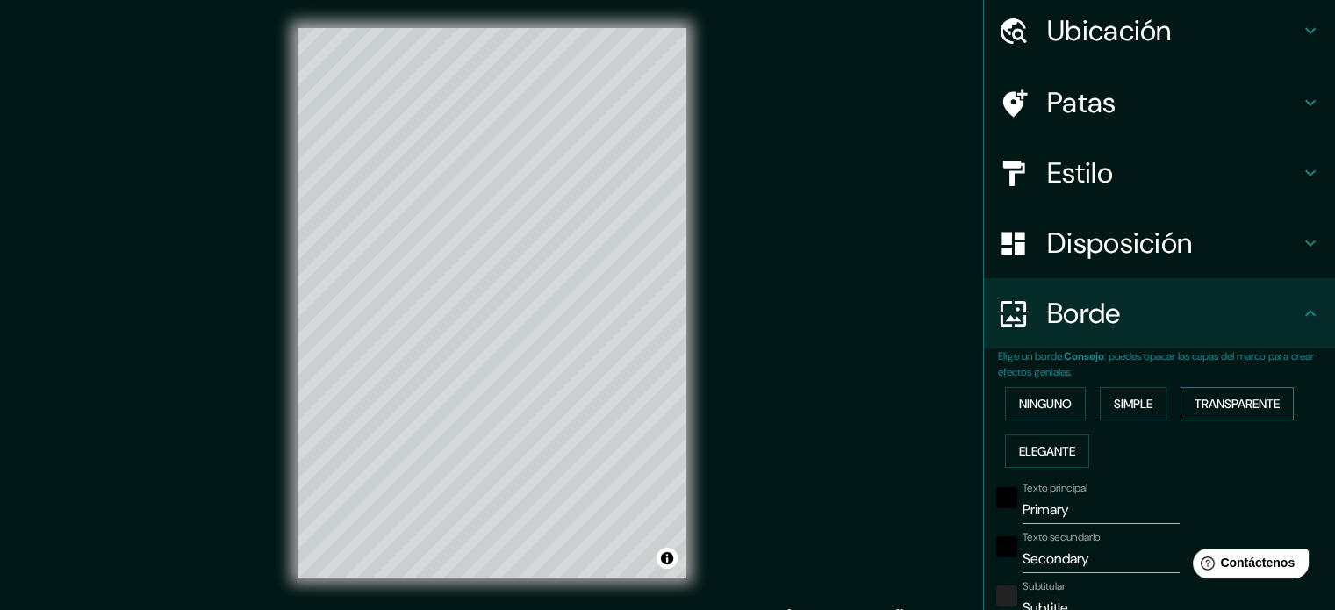
click at [1242, 392] on font "Transparente" at bounding box center [1237, 403] width 85 height 23
click at [445, 320] on div at bounding box center [446, 315] width 14 height 14
click at [1113, 243] on font "Disposición" at bounding box center [1119, 243] width 145 height 37
type input "213"
type input "35"
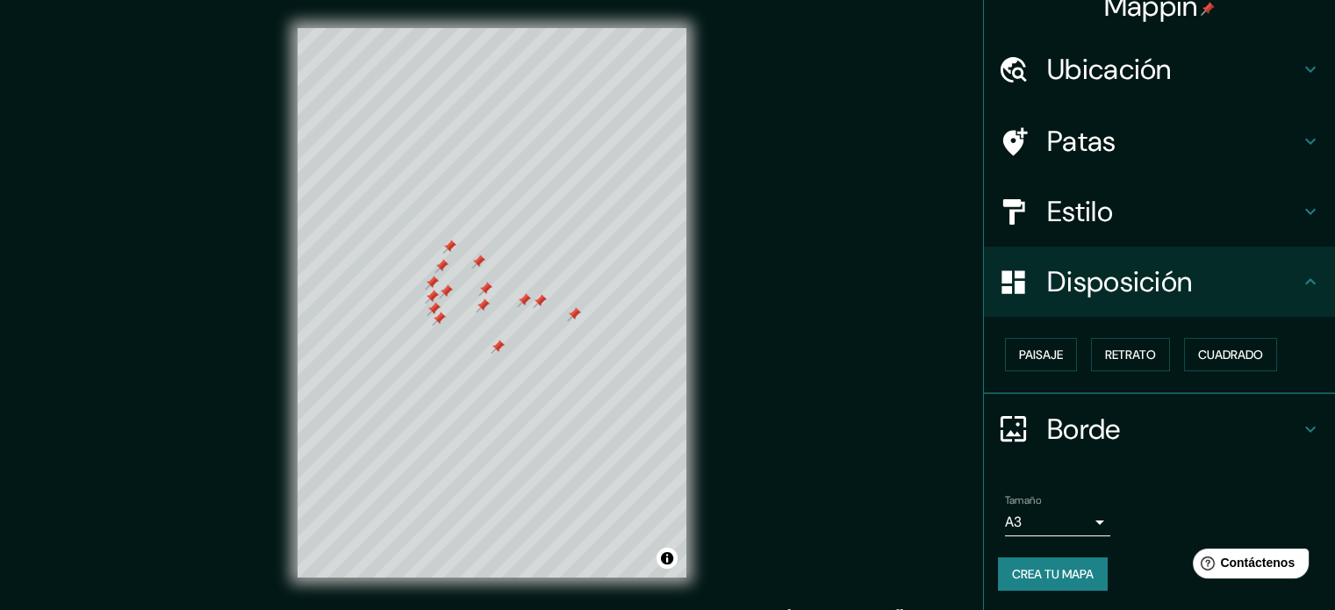
scroll to position [21, 0]
click at [1109, 362] on font "Retrato" at bounding box center [1130, 356] width 51 height 16
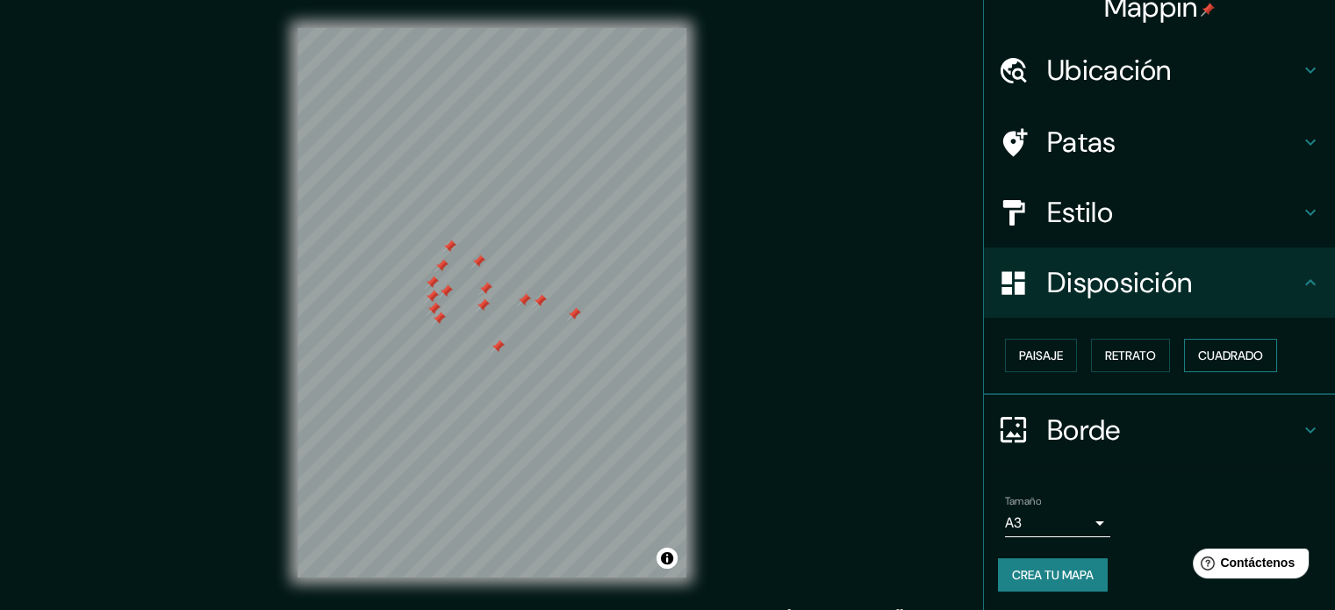
click at [1218, 348] on font "Cuadrado" at bounding box center [1230, 356] width 65 height 16
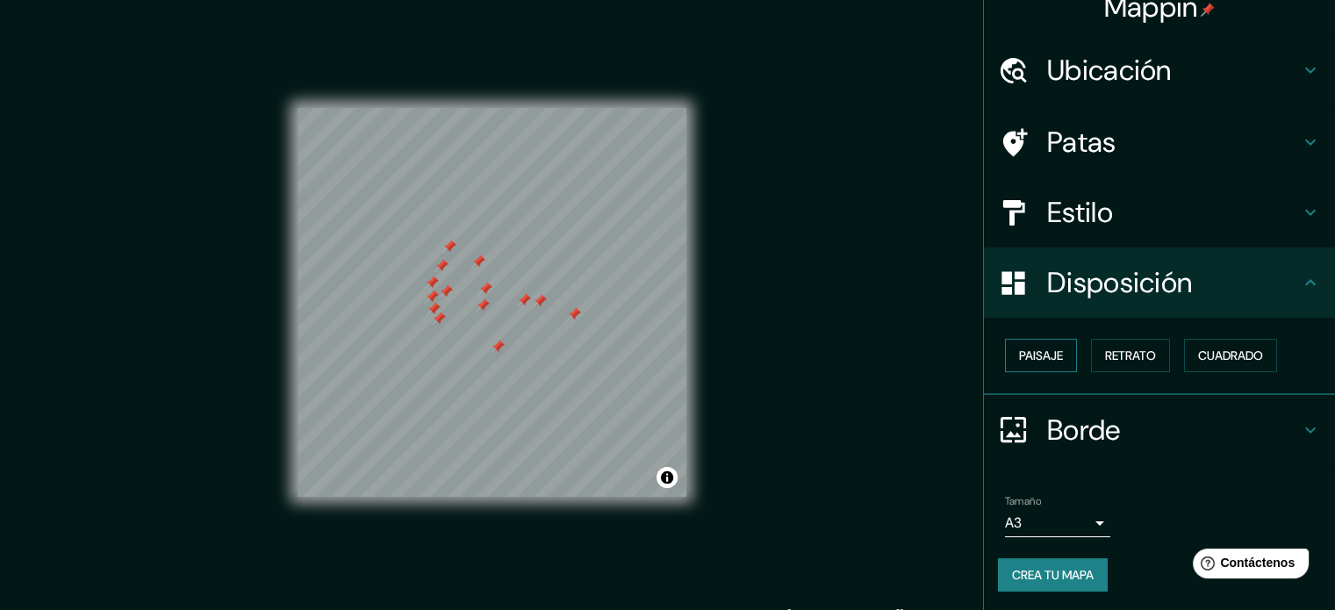
click at [1019, 354] on font "Paisaje" at bounding box center [1041, 356] width 44 height 16
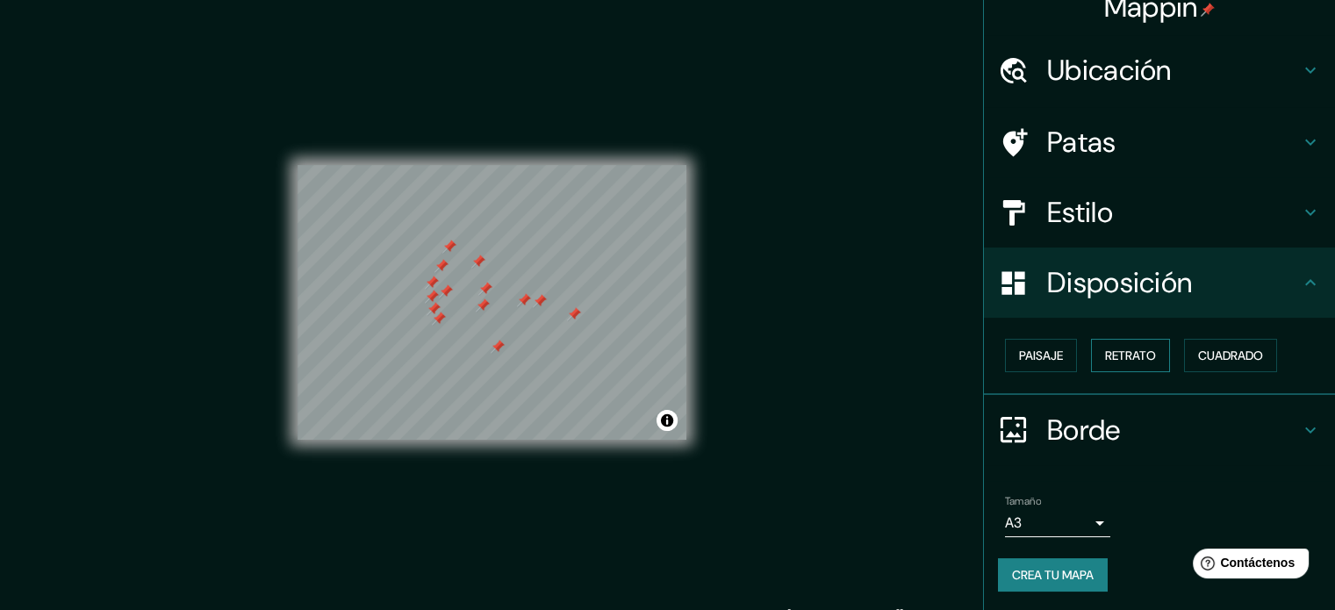
click at [1105, 354] on font "Retrato" at bounding box center [1130, 356] width 51 height 16
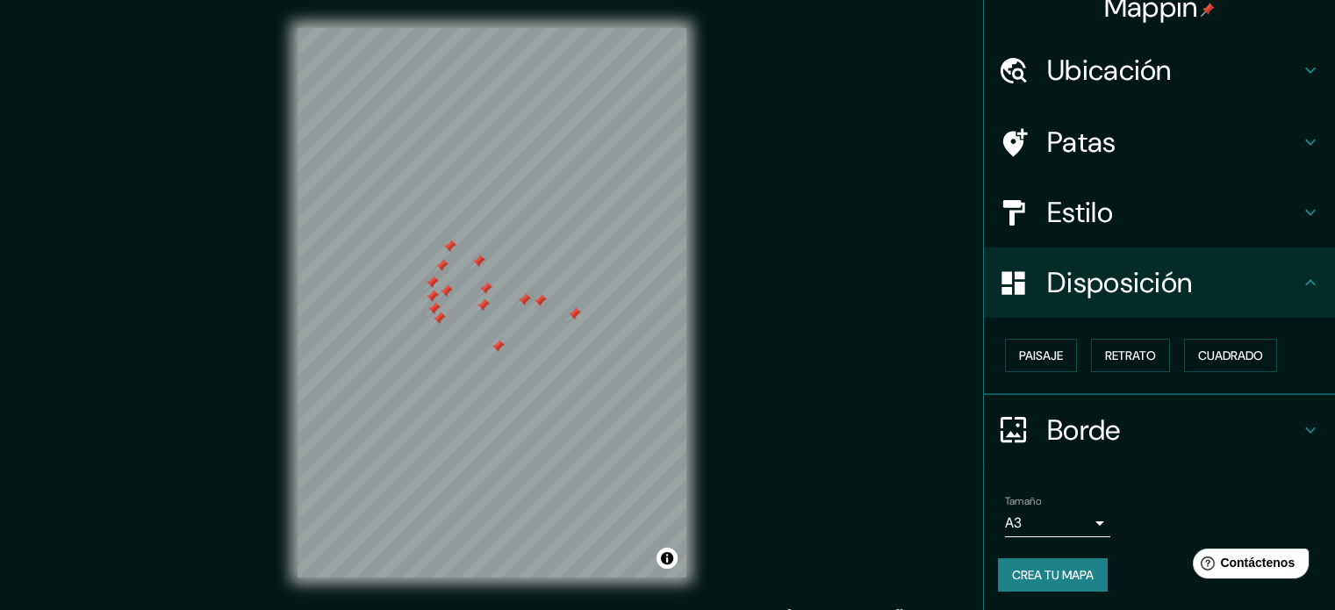
click at [1148, 224] on h4 "Estilo" at bounding box center [1173, 212] width 253 height 35
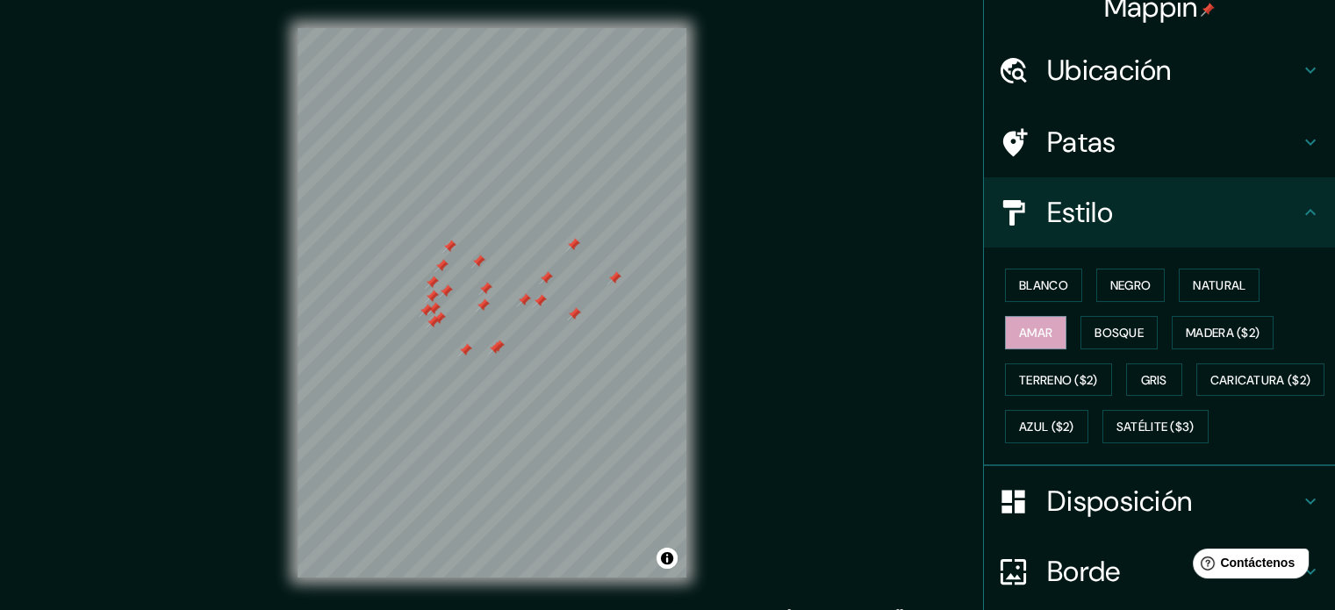
click at [1215, 138] on h4 "Patas" at bounding box center [1173, 142] width 253 height 35
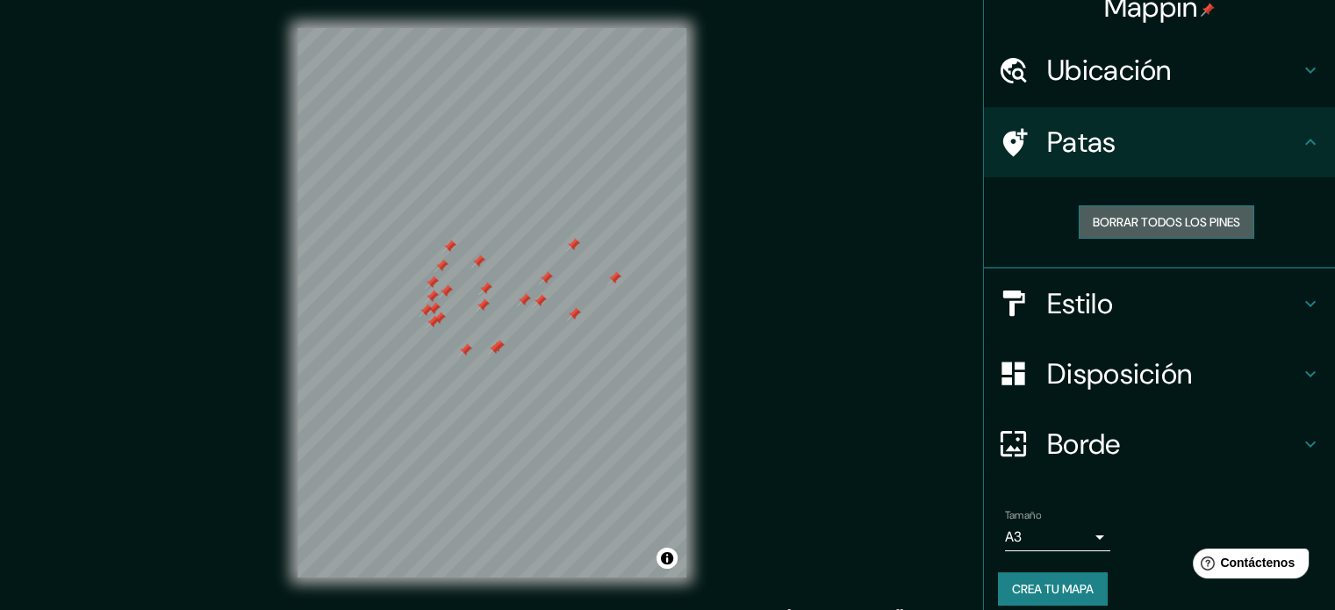
click at [1111, 223] on font "Borrar todos los pines" at bounding box center [1166, 222] width 147 height 16
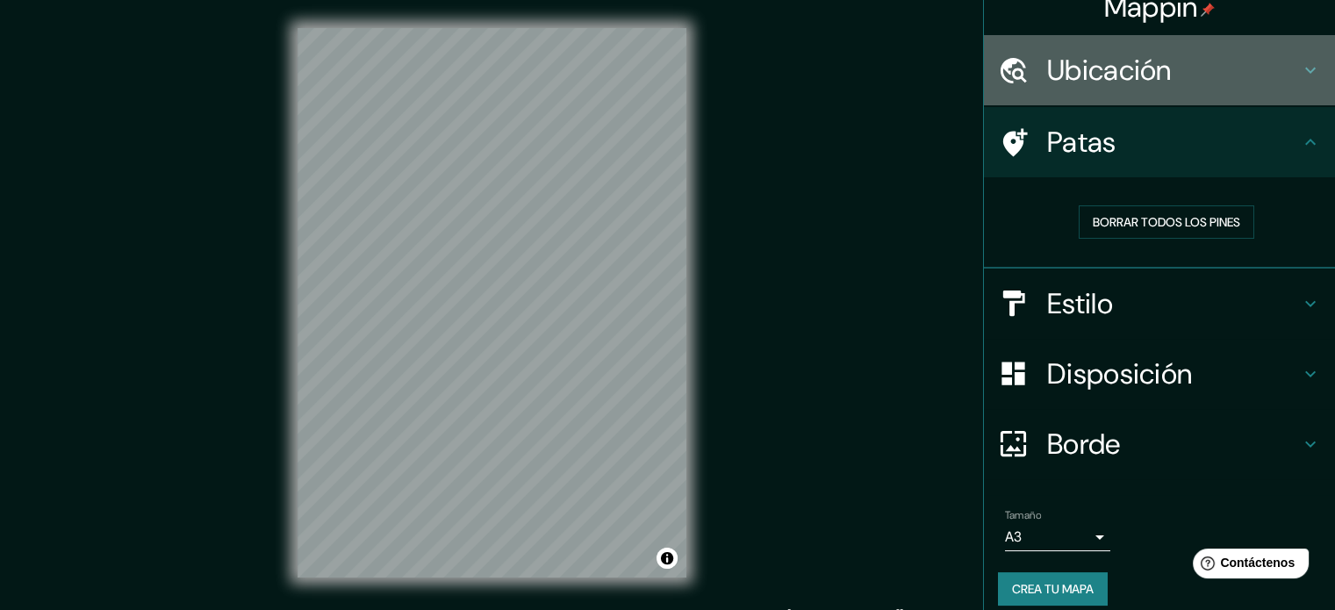
click at [1109, 75] on font "Ubicación" at bounding box center [1109, 70] width 125 height 37
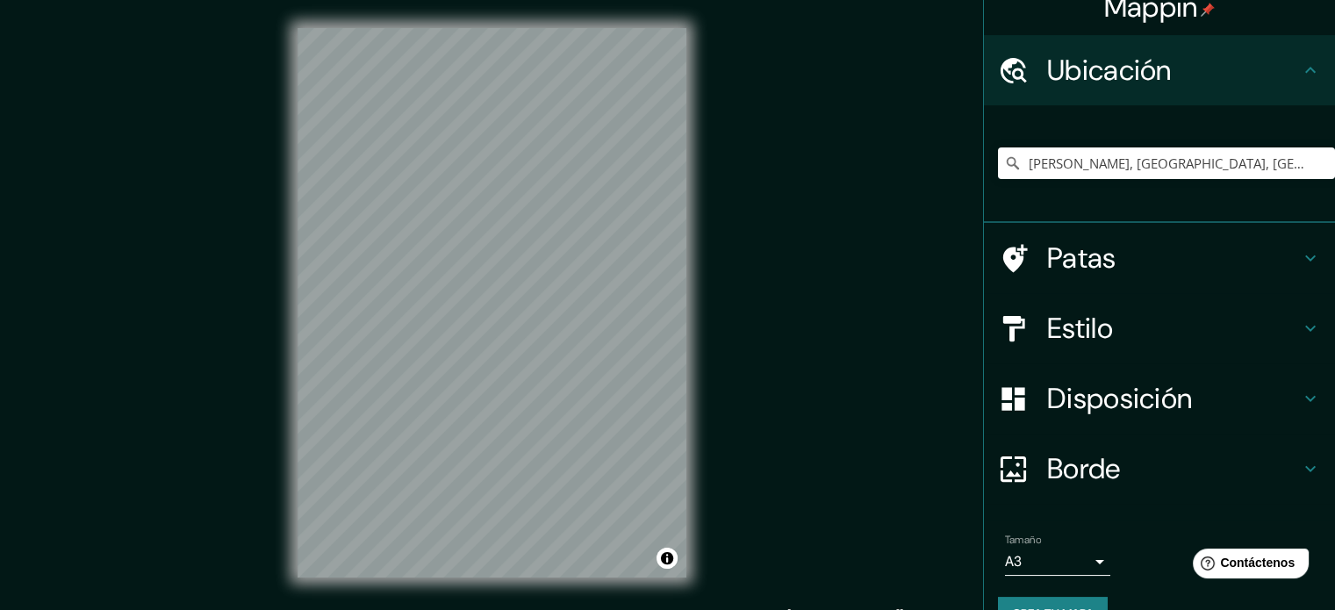
scroll to position [61, 0]
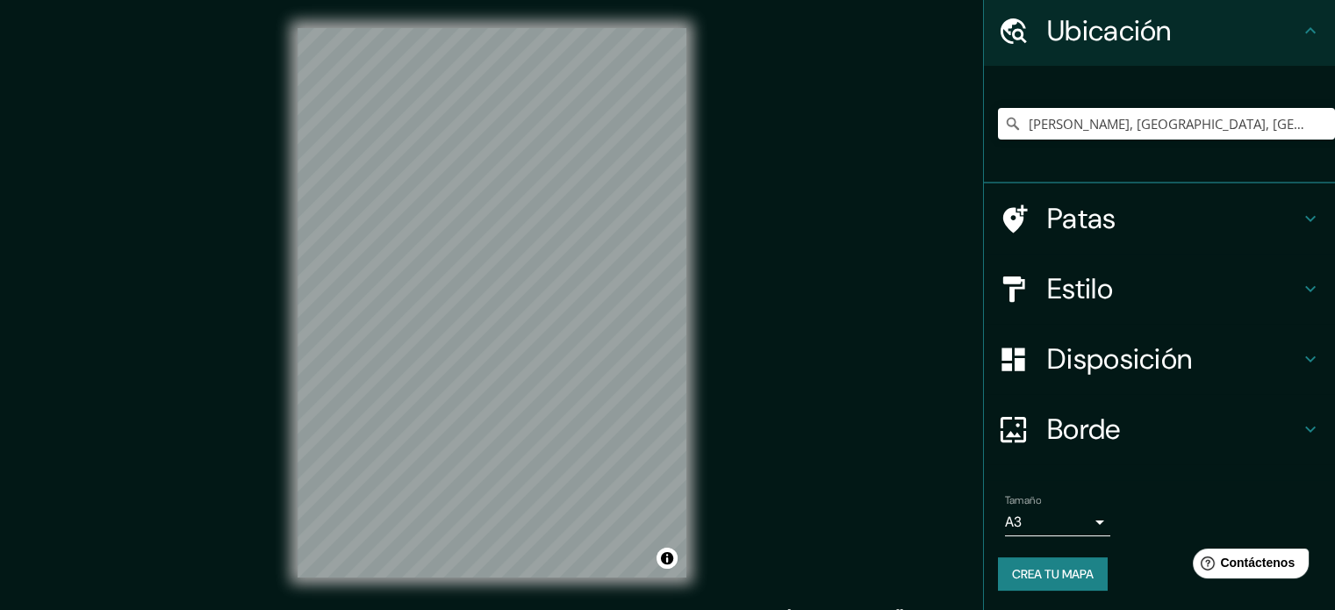
click at [1051, 528] on body "Mappin Ubicación [PERSON_NAME], [GEOGRAPHIC_DATA], [GEOGRAPHIC_DATA] Patas Esti…" at bounding box center [667, 305] width 1335 height 610
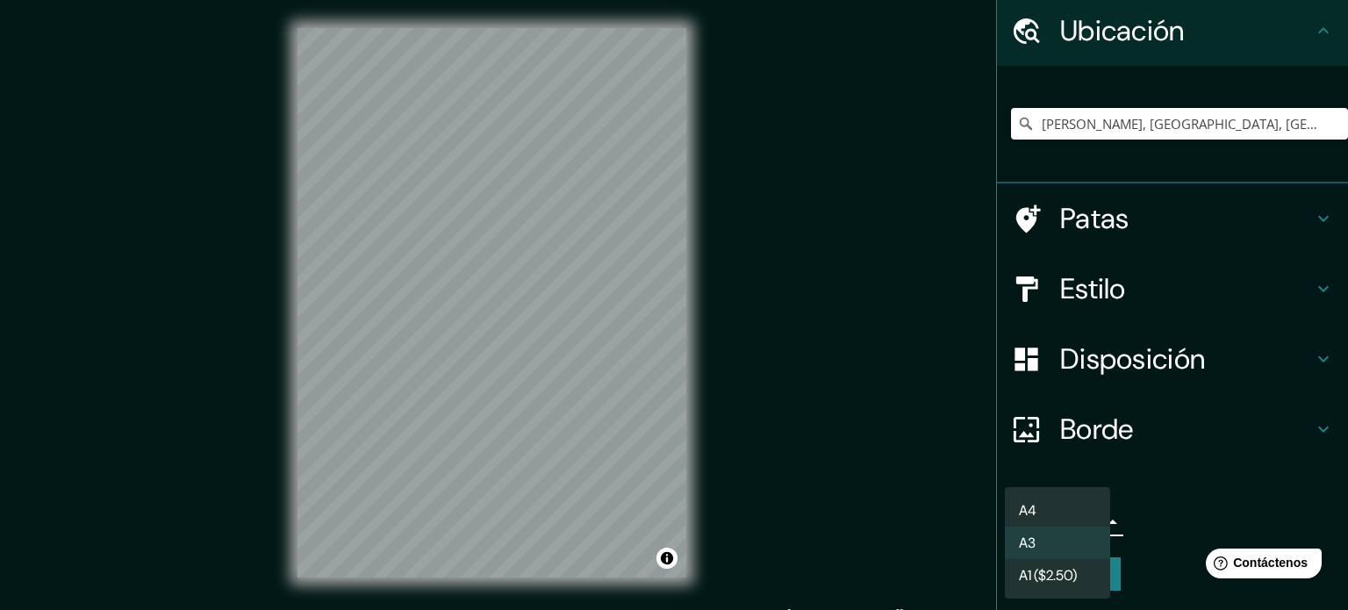
click at [1052, 505] on li "A4" at bounding box center [1057, 510] width 105 height 32
type input "single"
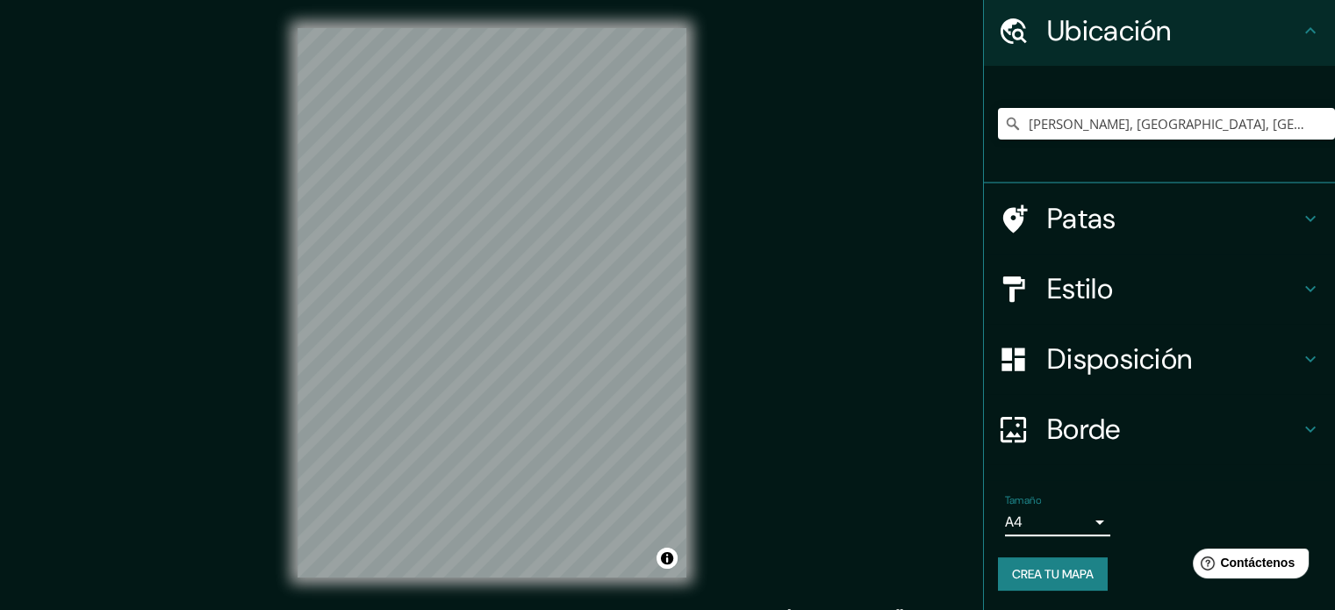
click at [1059, 575] on font "Crea tu mapa" at bounding box center [1053, 574] width 82 height 16
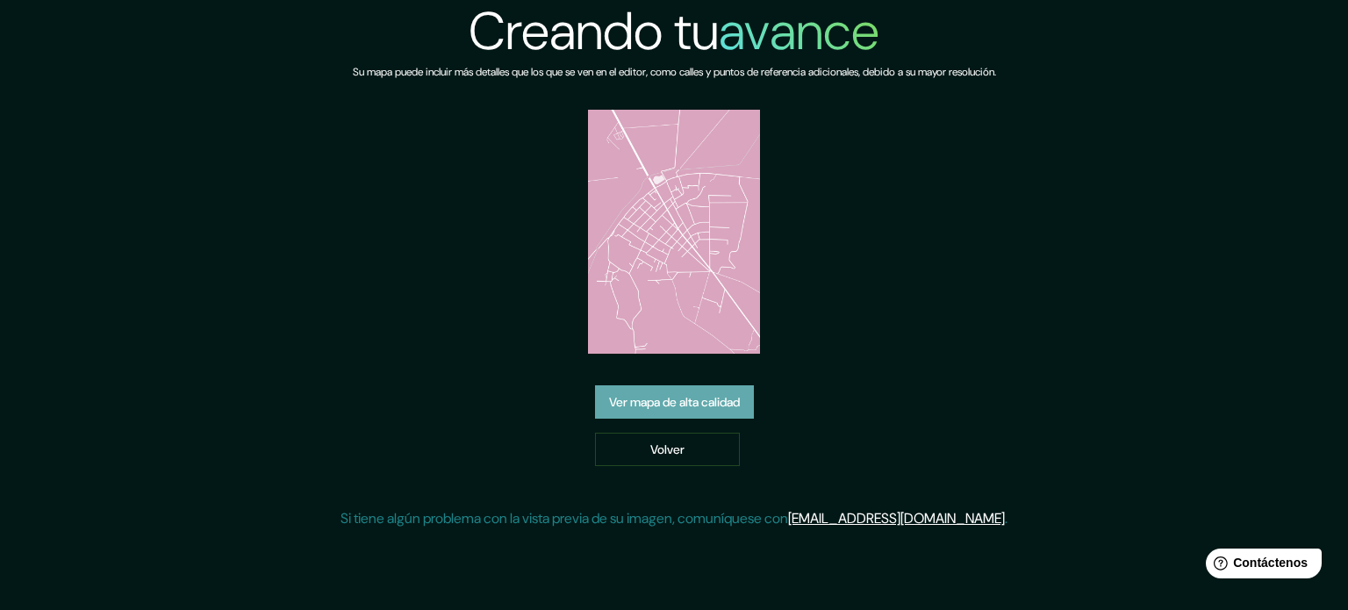
click at [733, 397] on font "Ver mapa de alta calidad" at bounding box center [674, 402] width 131 height 16
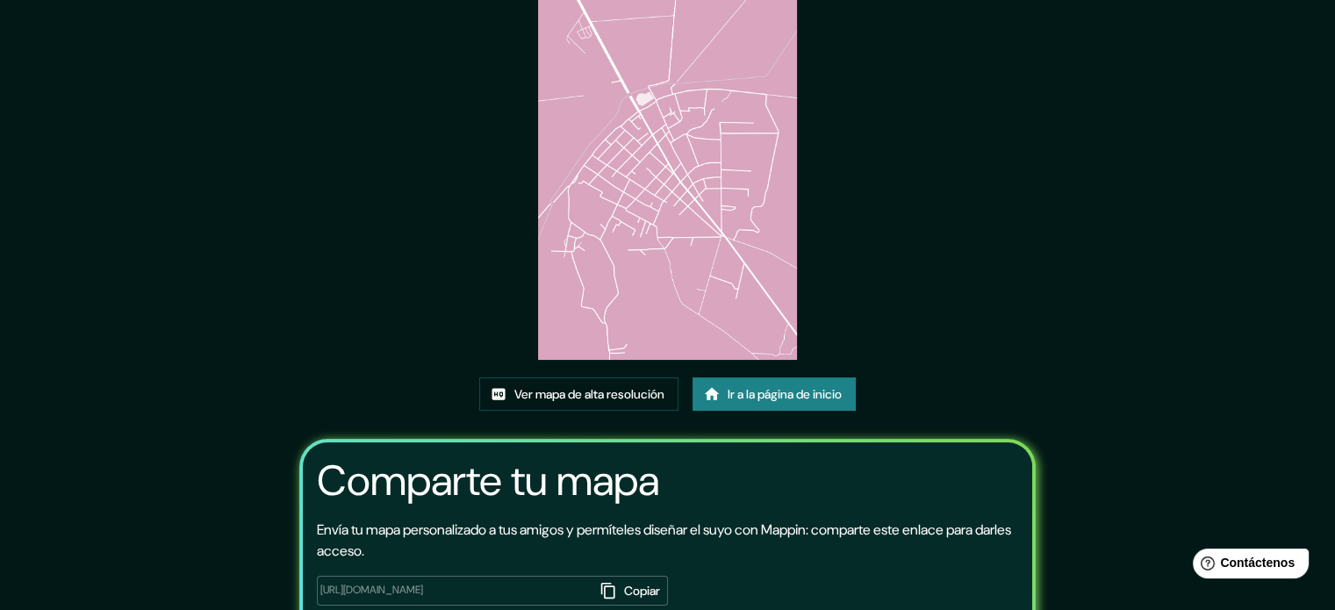
scroll to position [84, 0]
click at [650, 396] on font "Ver mapa de alta resolución" at bounding box center [589, 393] width 150 height 16
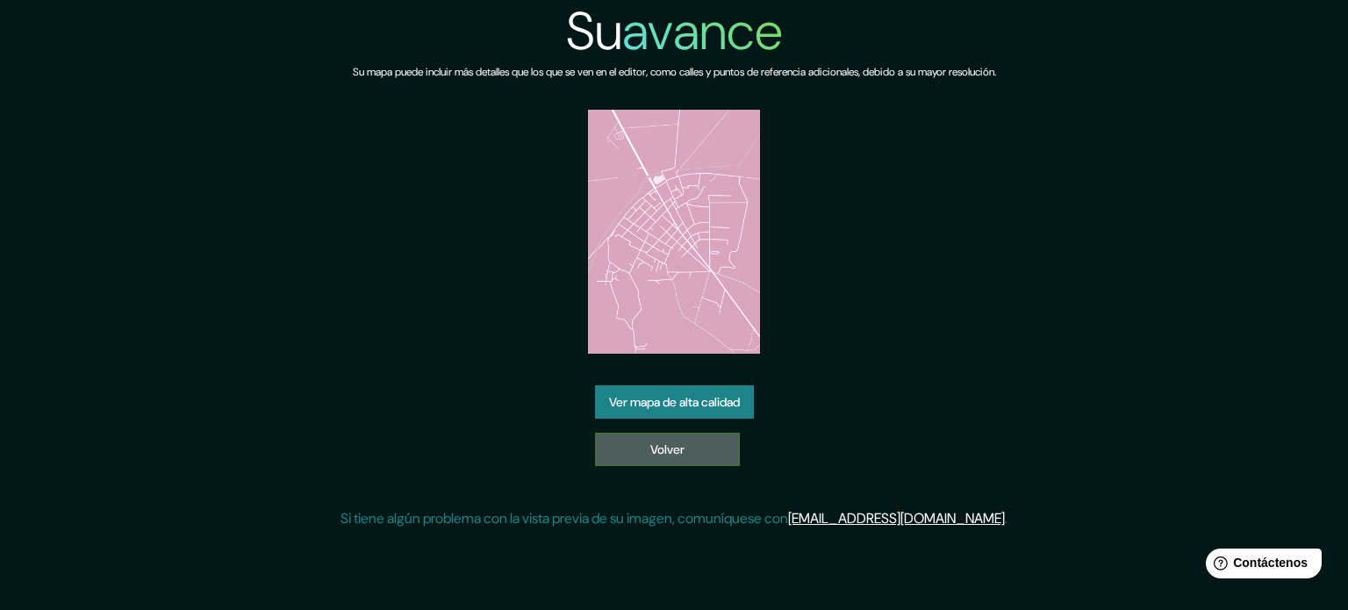
click at [668, 449] on font "Volver" at bounding box center [667, 449] width 34 height 16
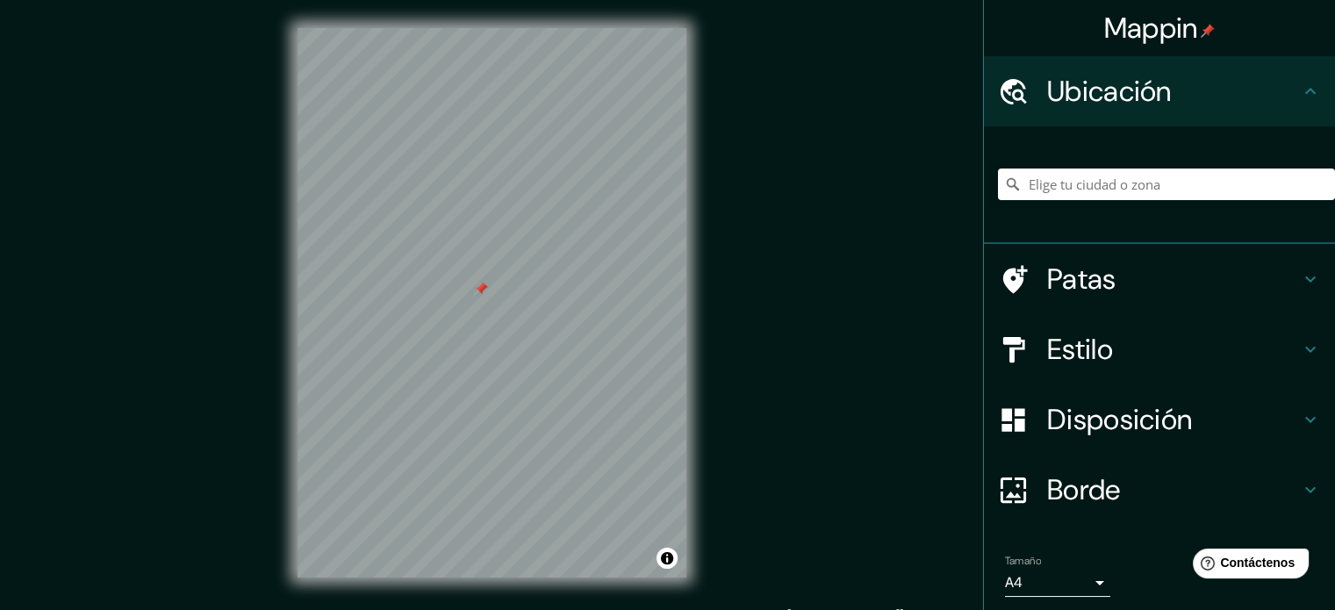
click at [1097, 449] on div "Disposición" at bounding box center [1159, 419] width 351 height 70
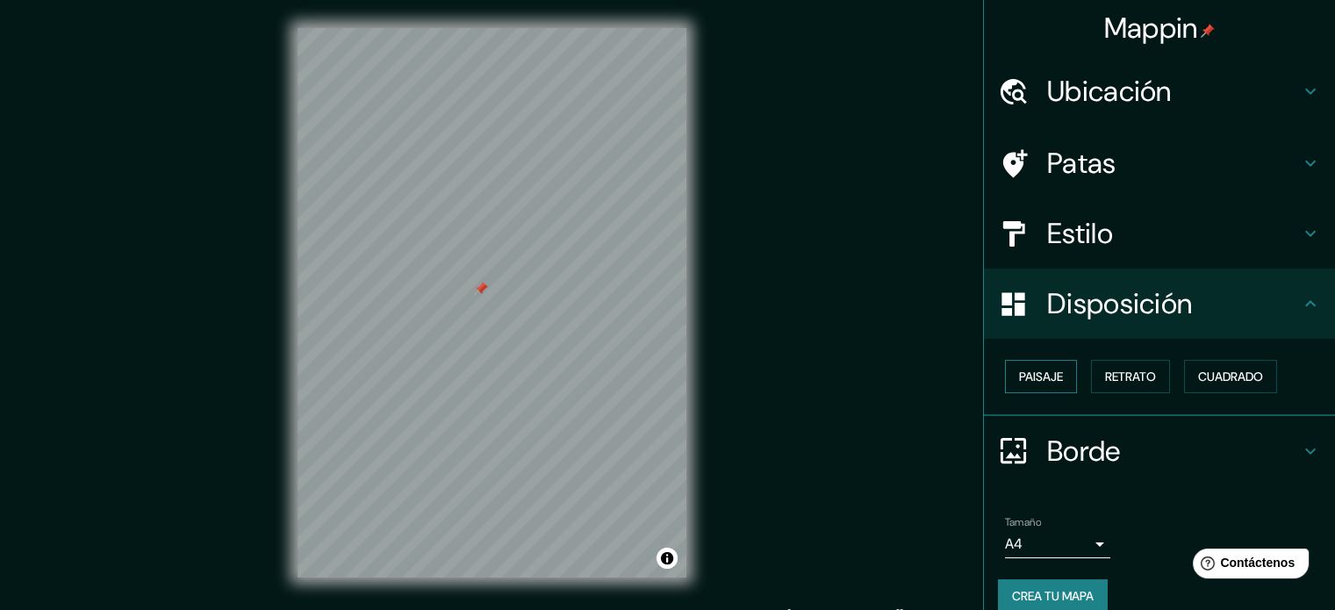
click at [1051, 377] on font "Paisaje" at bounding box center [1041, 377] width 44 height 16
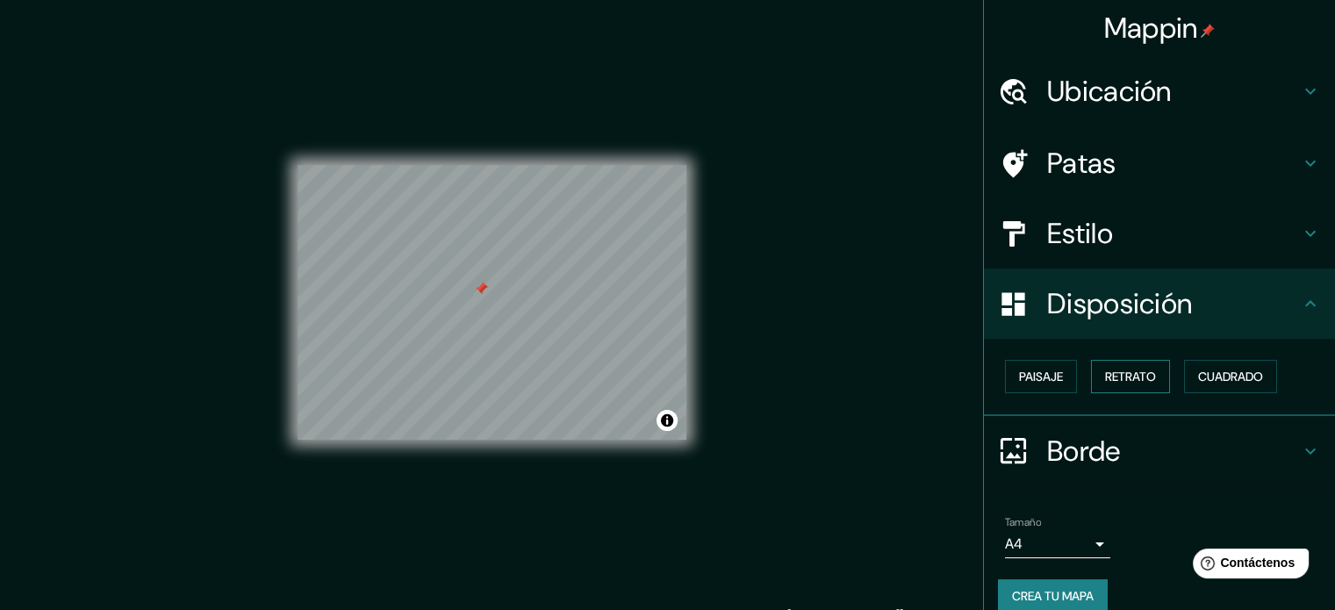
click at [1105, 378] on font "Retrato" at bounding box center [1130, 377] width 51 height 16
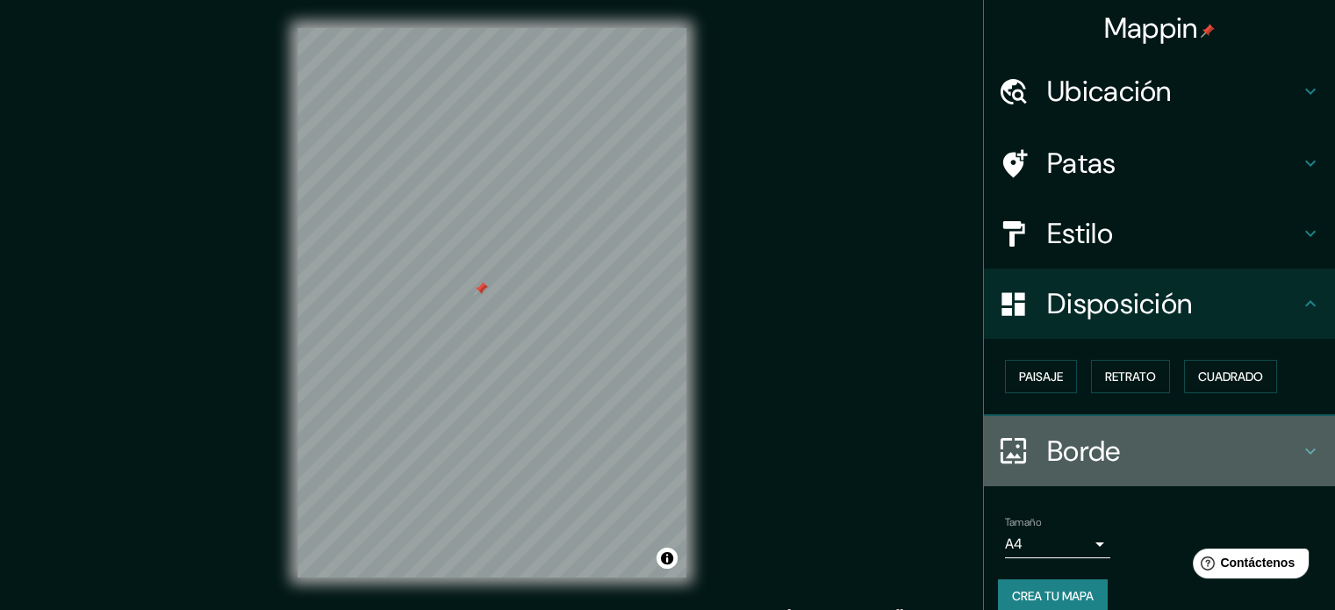
click at [1079, 448] on font "Borde" at bounding box center [1084, 451] width 74 height 37
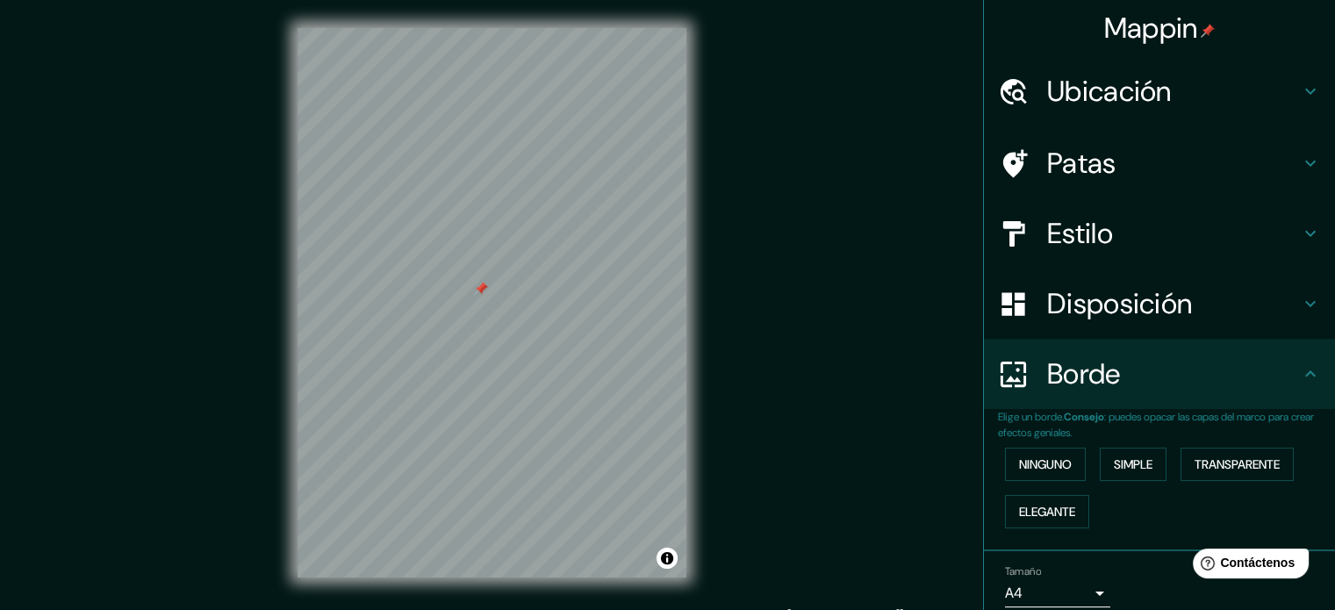
click at [1099, 229] on font "Estilo" at bounding box center [1080, 233] width 66 height 37
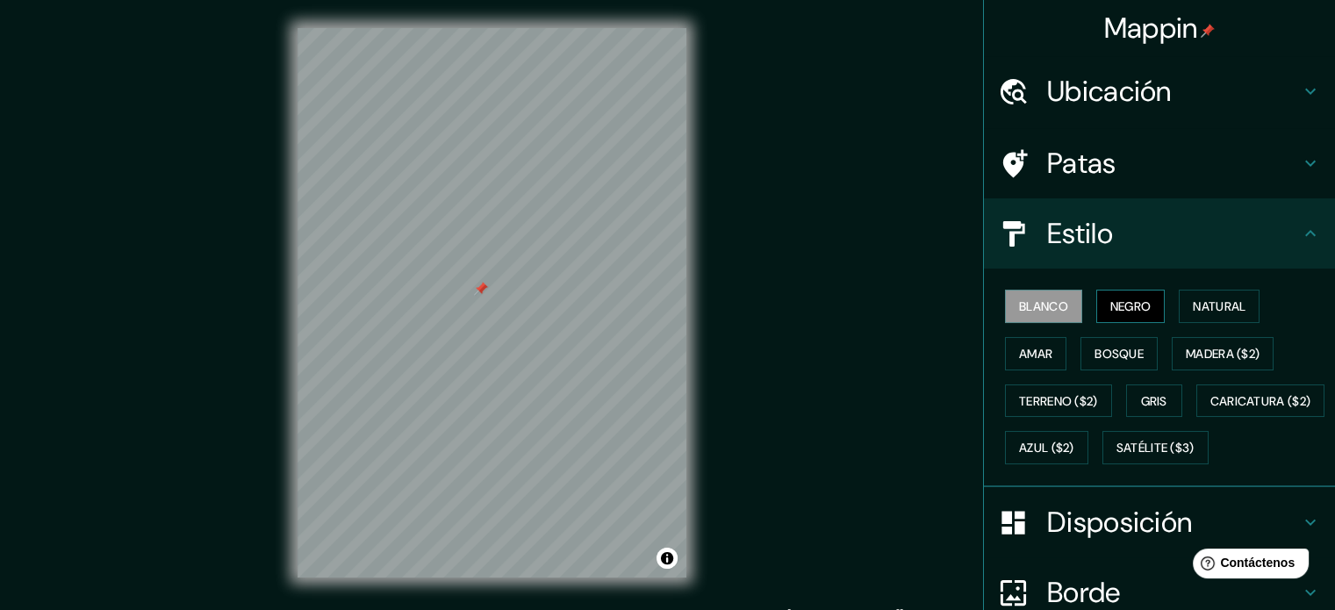
click at [1133, 301] on font "Negro" at bounding box center [1130, 306] width 41 height 16
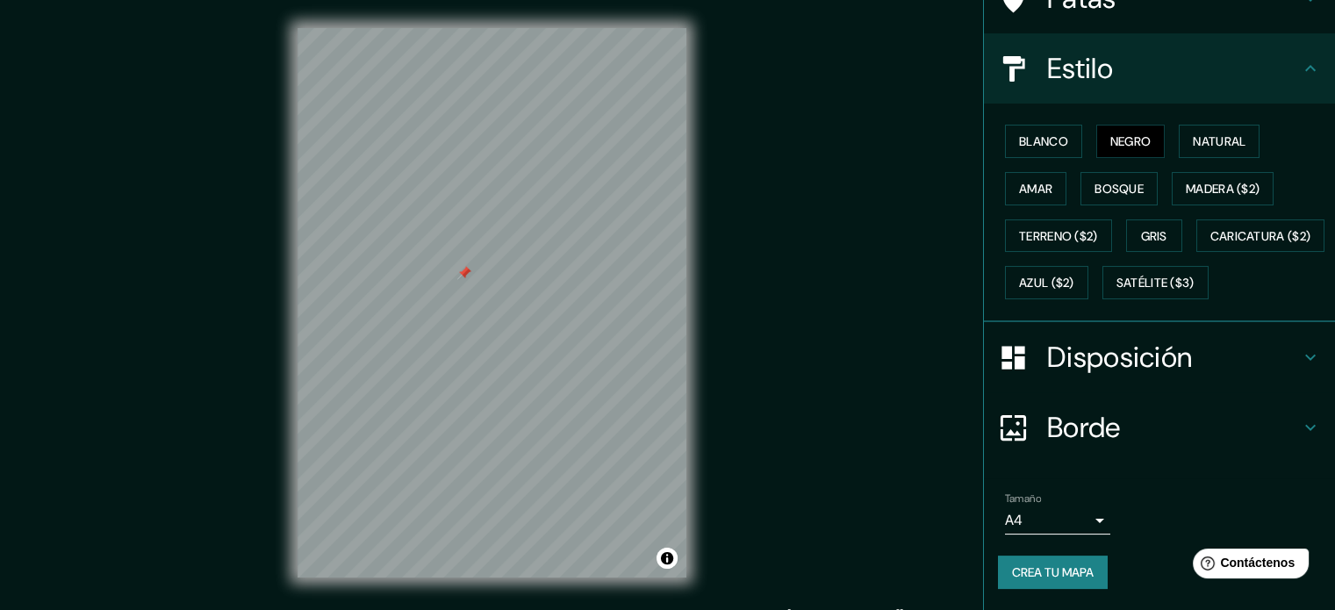
click at [1036, 567] on font "Crea tu mapa" at bounding box center [1053, 572] width 82 height 16
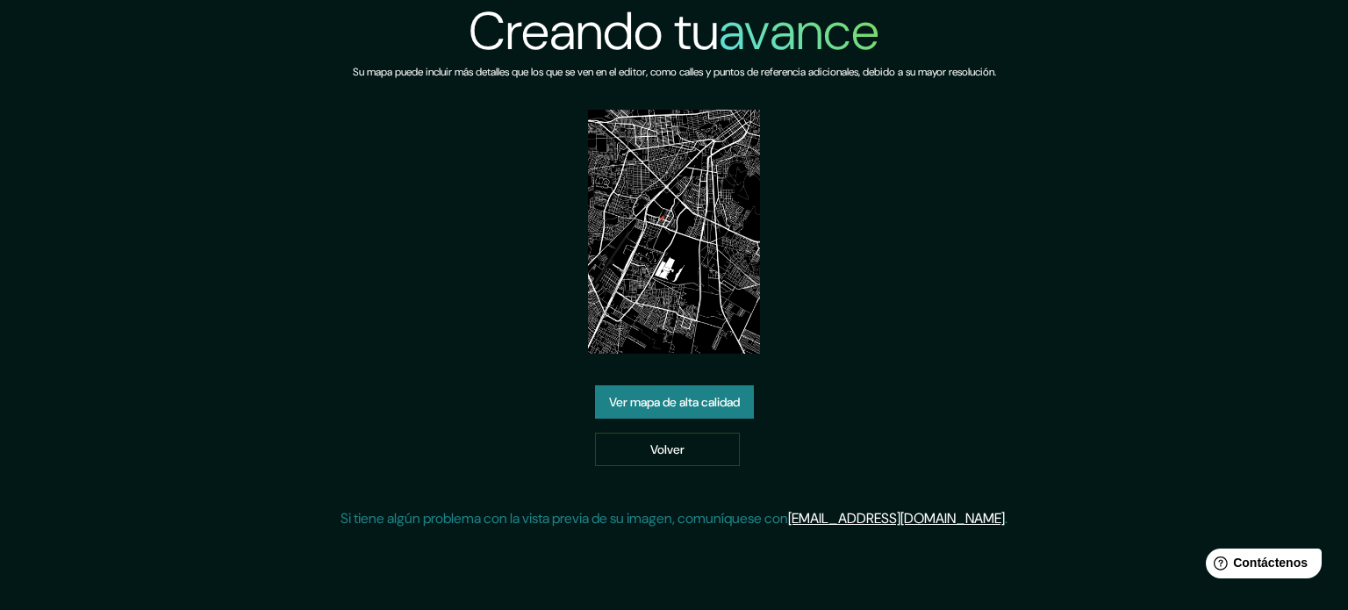
click at [633, 398] on font "Ver mapa de alta calidad" at bounding box center [674, 402] width 131 height 16
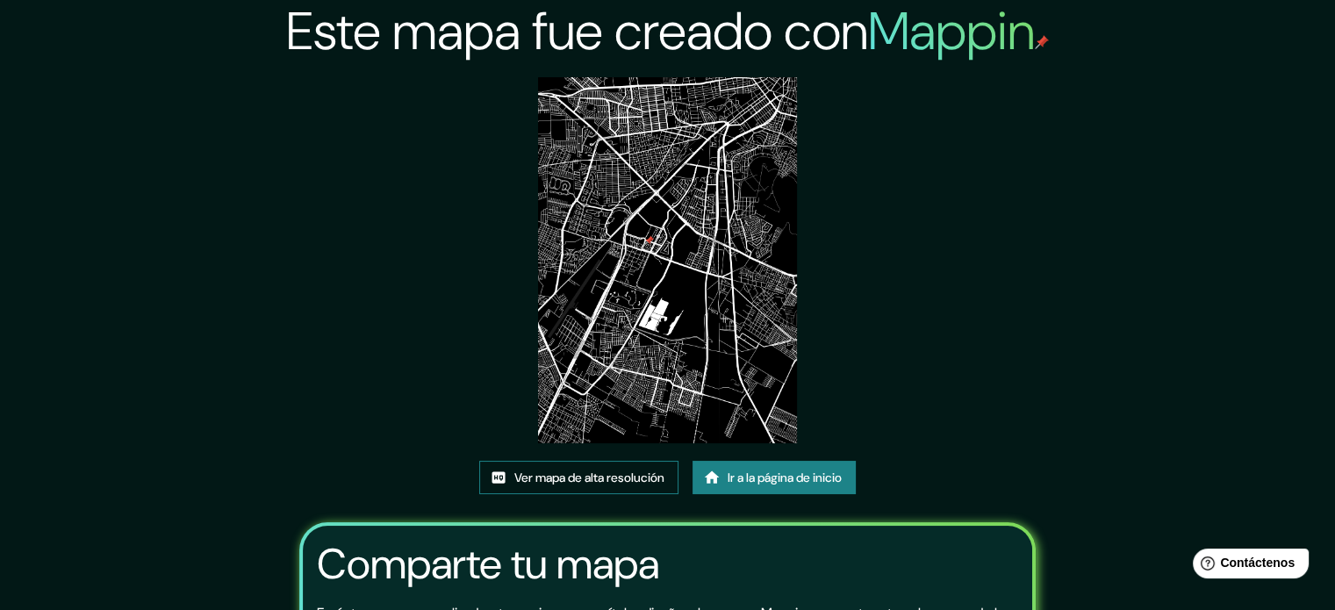
click at [578, 484] on font "Ver mapa de alta resolución" at bounding box center [589, 478] width 150 height 16
click at [804, 458] on div "Este mapa fue creado con Mappin Ver mapa de alta resolución Ir a la página de i…" at bounding box center [667, 403] width 779 height 807
click at [804, 478] on font "Ir a la página de inicio" at bounding box center [785, 478] width 114 height 16
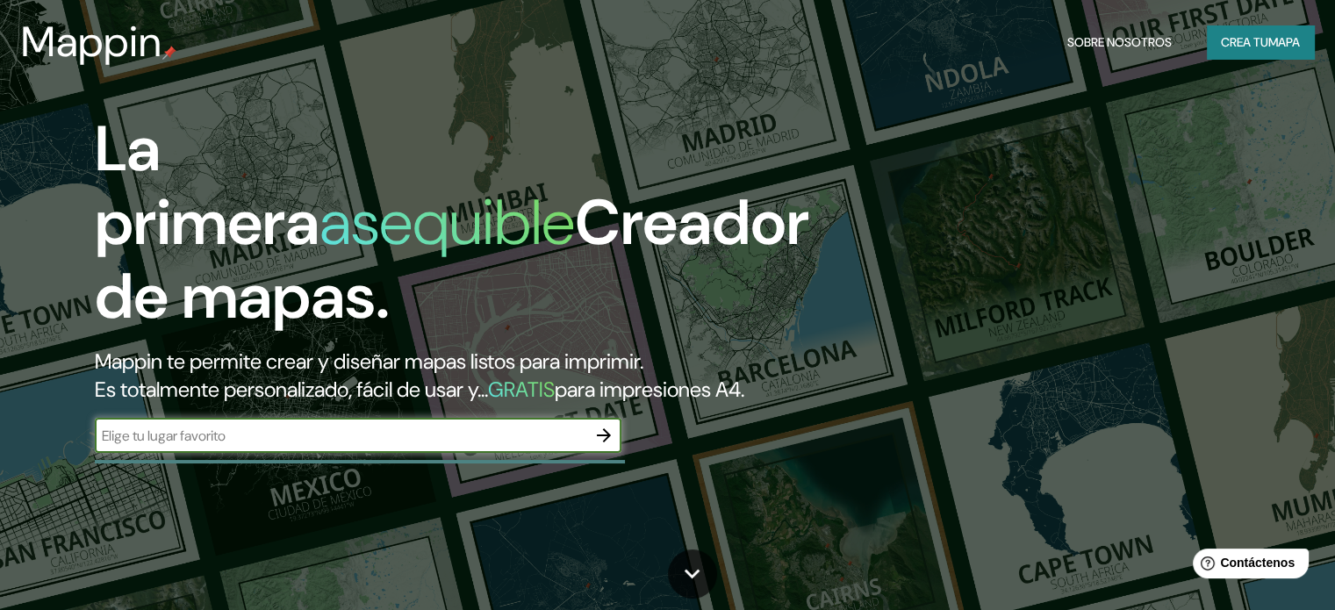
click at [489, 446] on input "text" at bounding box center [341, 436] width 492 height 20
type input "jaguey de tellez"
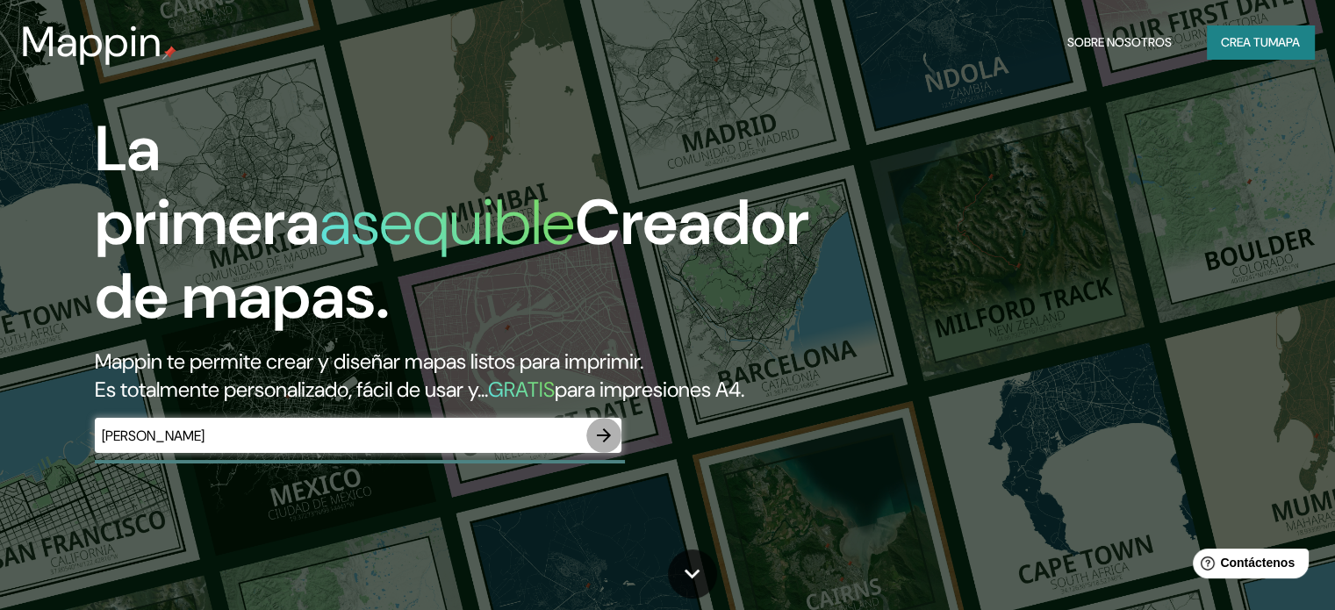
click at [603, 442] on icon "button" at bounding box center [604, 435] width 14 height 14
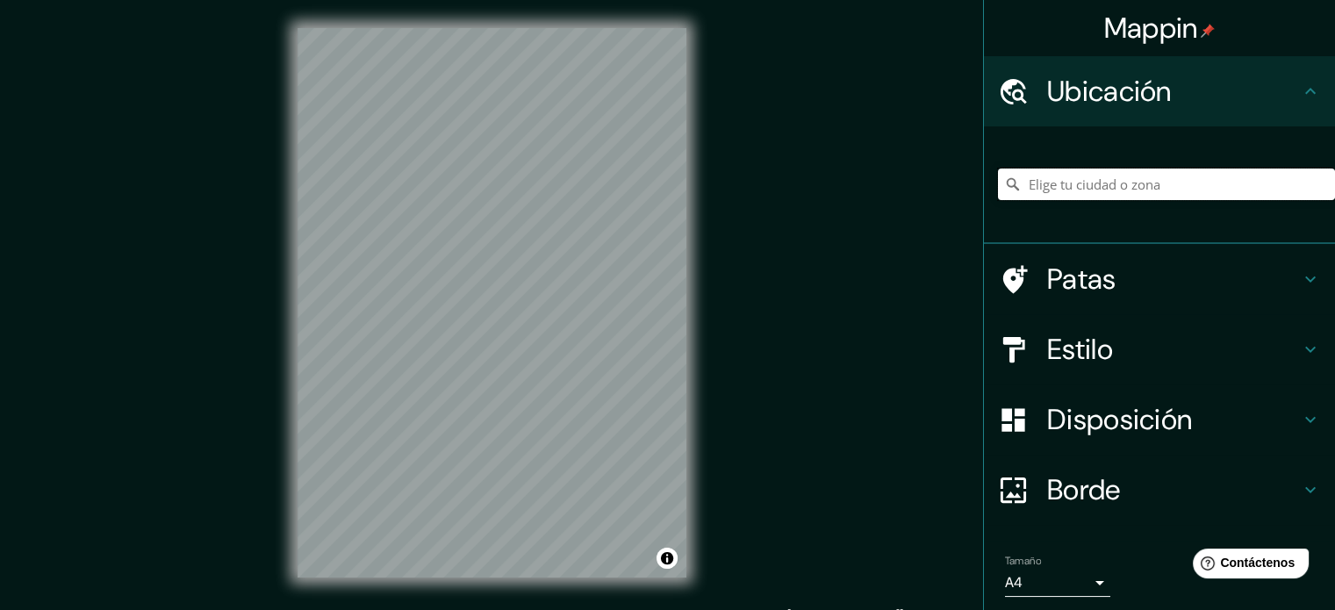
click at [1138, 196] on input "Elige tu ciudad o zona" at bounding box center [1166, 185] width 337 height 32
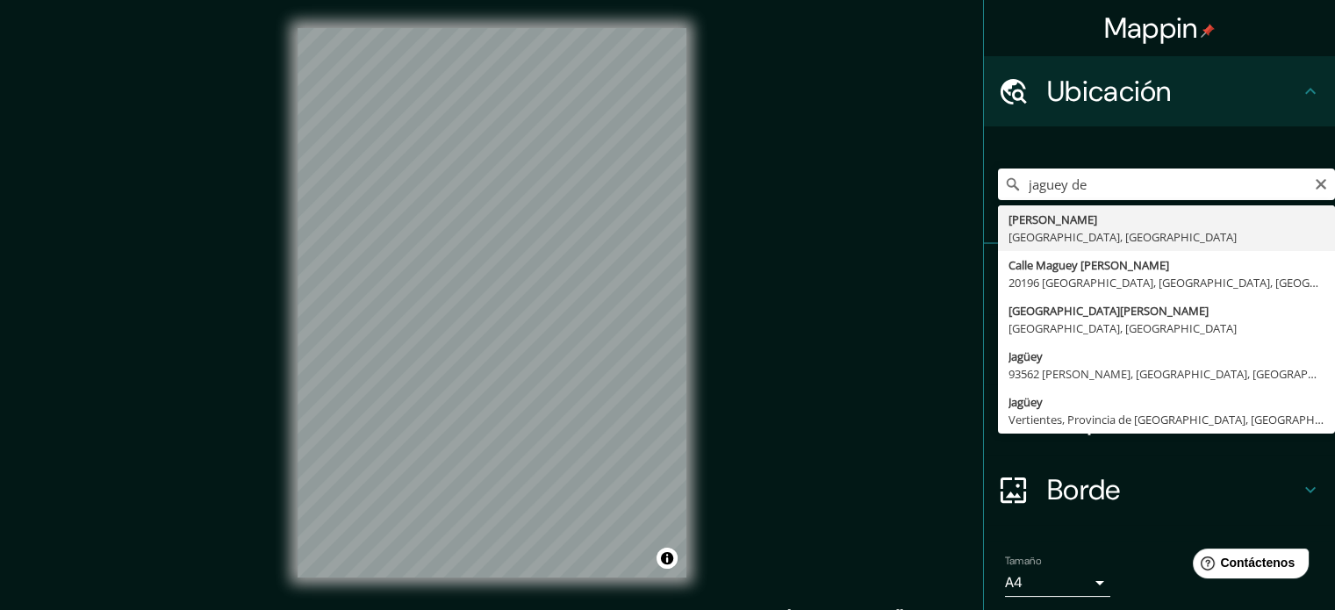
type input "[PERSON_NAME], [GEOGRAPHIC_DATA], [GEOGRAPHIC_DATA]"
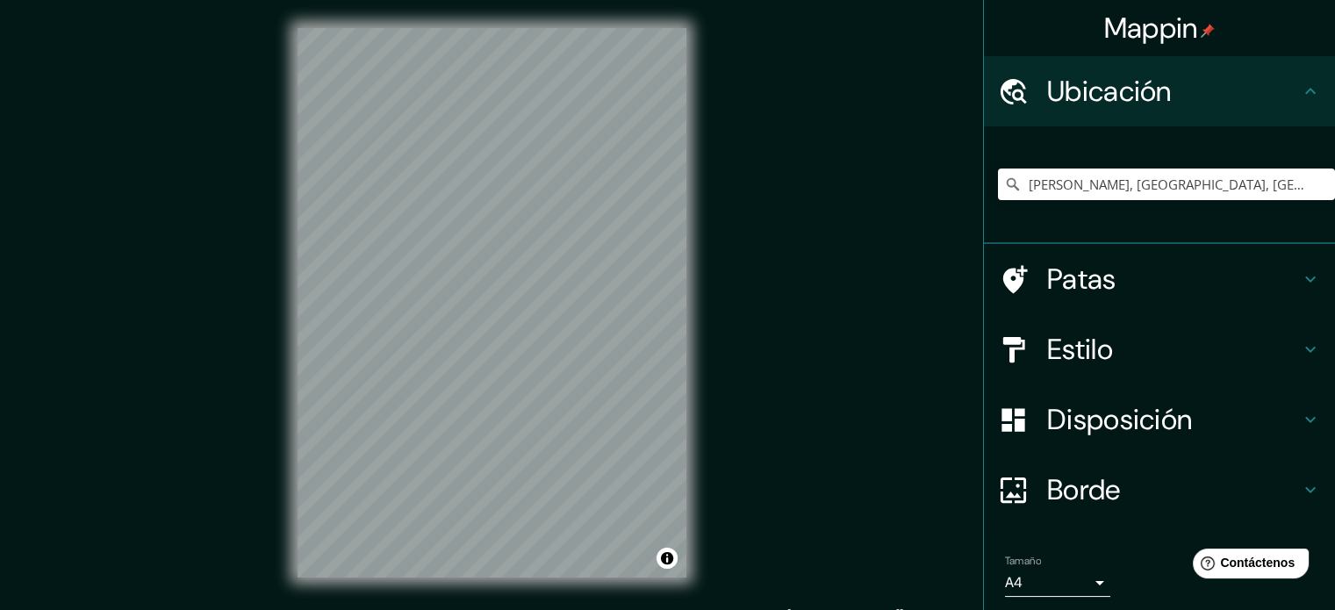
click at [1176, 275] on h4 "Patas" at bounding box center [1173, 279] width 253 height 35
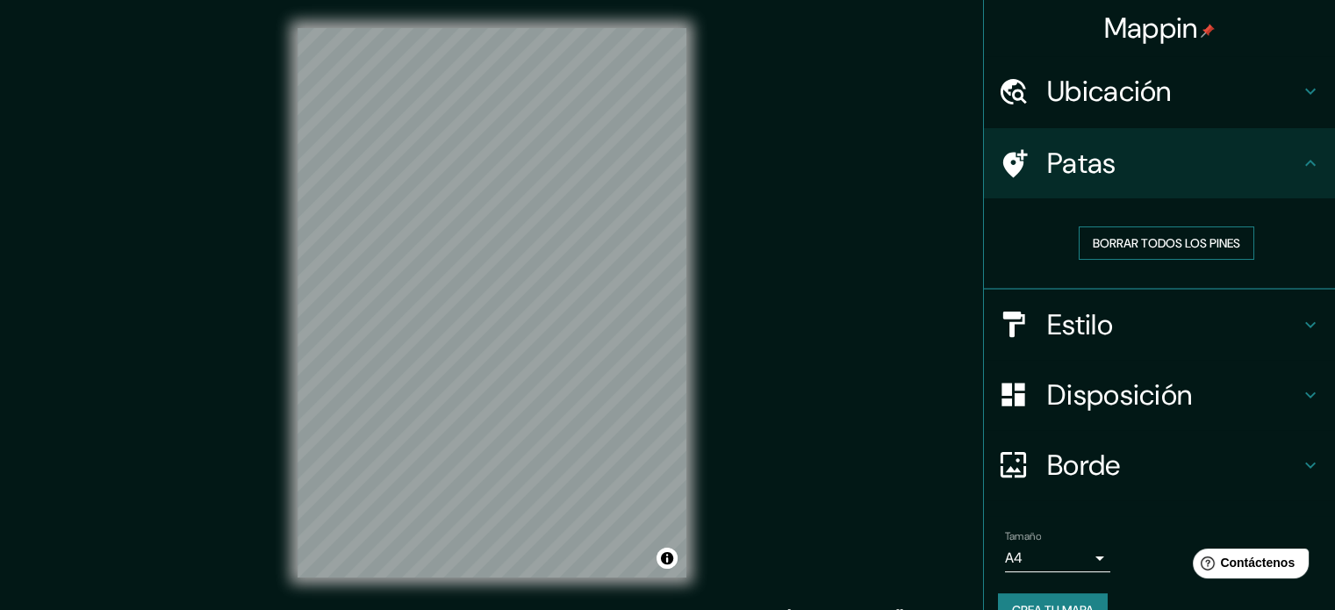
click at [1181, 243] on font "Borrar todos los pines" at bounding box center [1166, 243] width 147 height 16
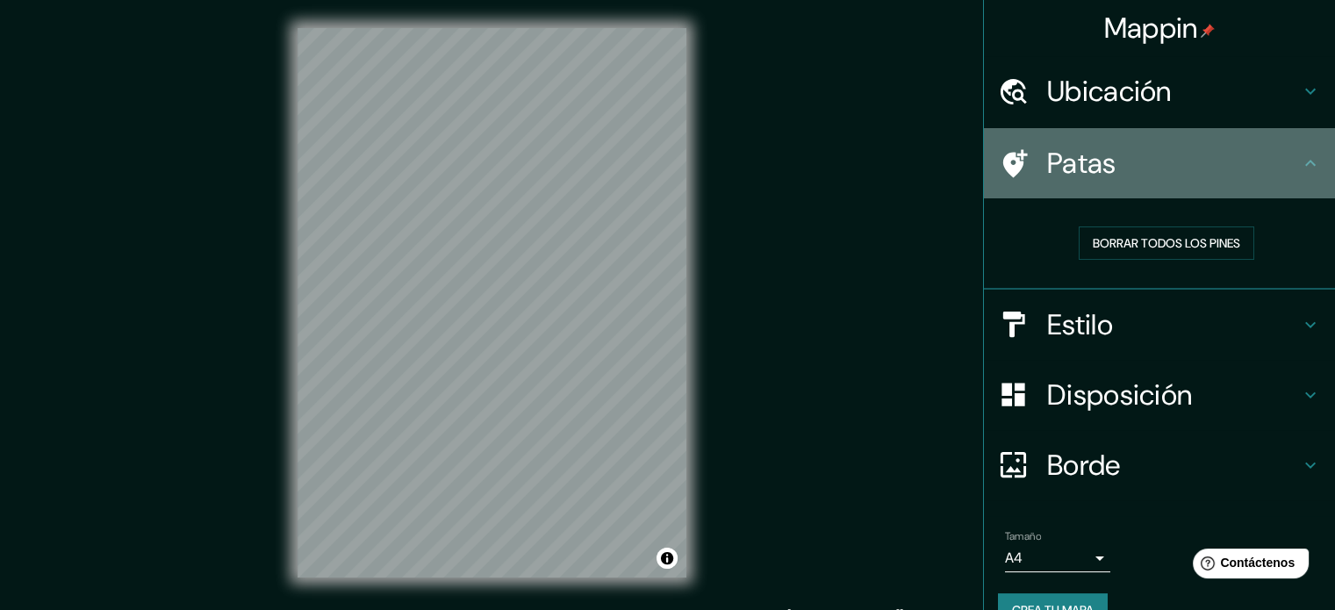
click at [1014, 162] on icon at bounding box center [1013, 163] width 31 height 31
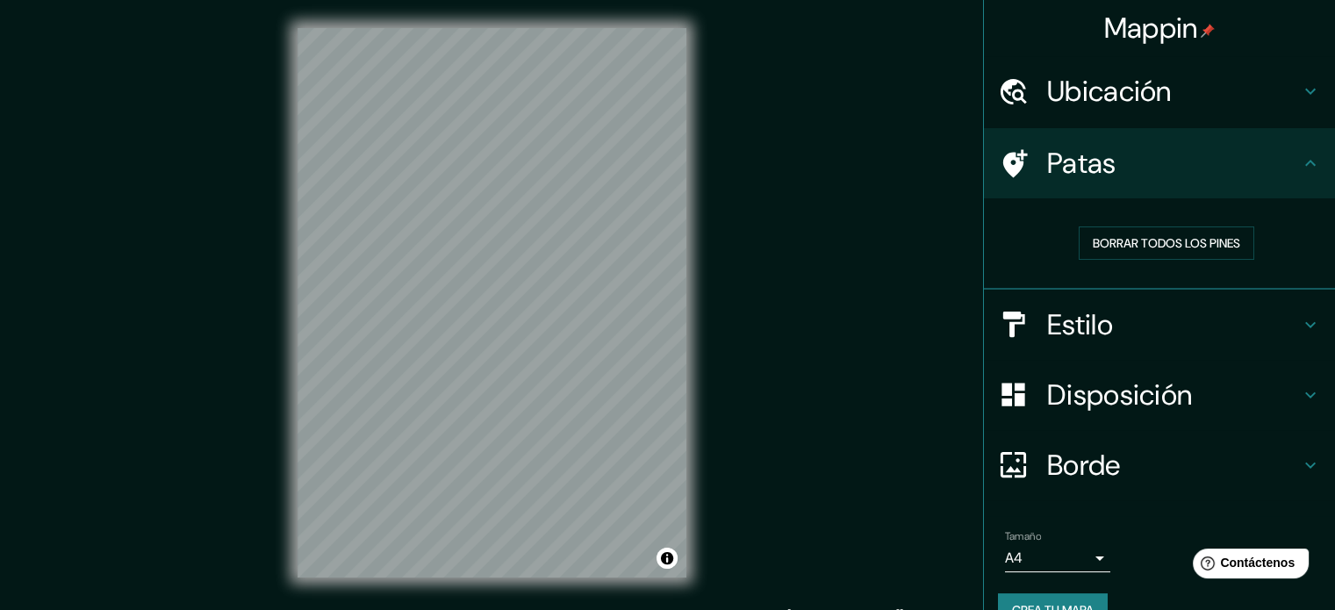
click at [1300, 167] on icon at bounding box center [1310, 163] width 21 height 21
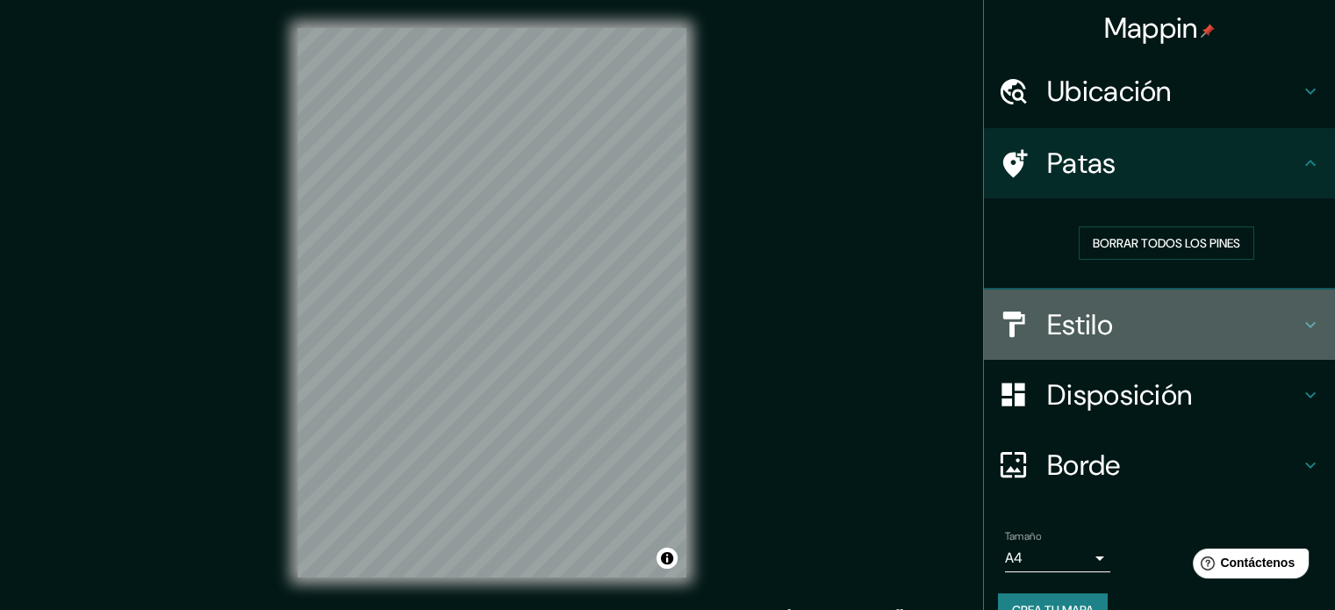
click at [1134, 319] on h4 "Estilo" at bounding box center [1173, 324] width 253 height 35
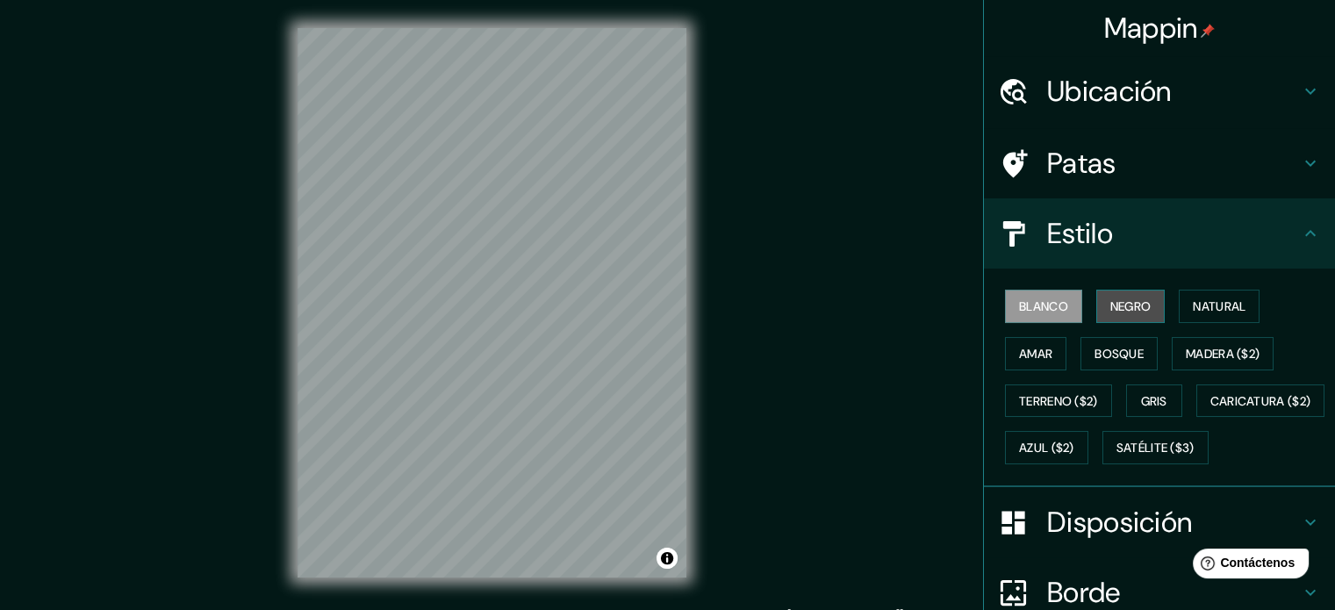
click at [1117, 304] on font "Negro" at bounding box center [1130, 306] width 41 height 16
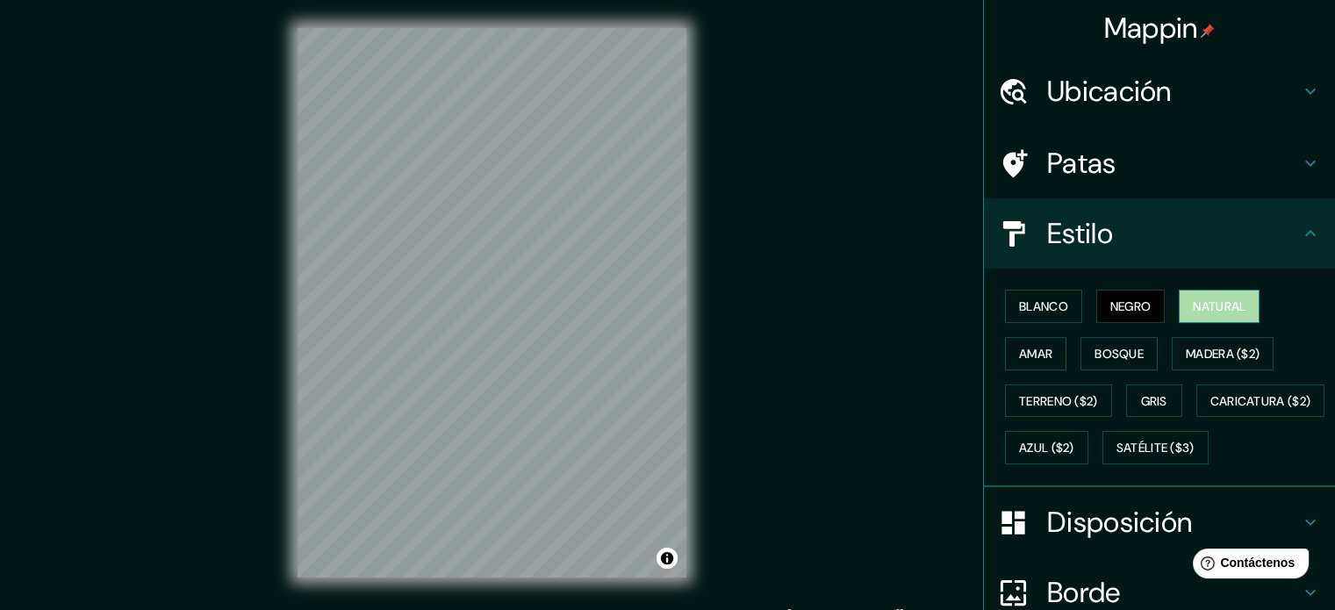
click at [1204, 316] on font "Natural" at bounding box center [1219, 306] width 53 height 23
click at [1217, 339] on button "Madera ($2)" at bounding box center [1223, 353] width 102 height 33
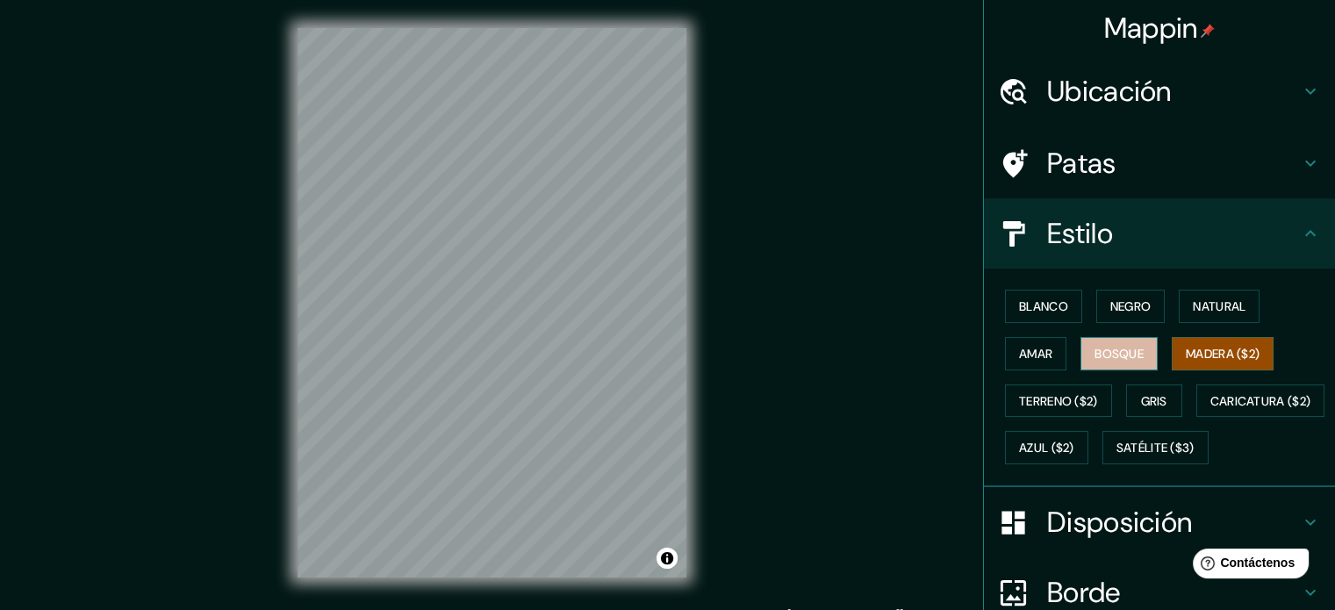
click at [1114, 350] on font "Bosque" at bounding box center [1118, 354] width 49 height 16
click at [1023, 360] on font "Amar" at bounding box center [1035, 354] width 33 height 16
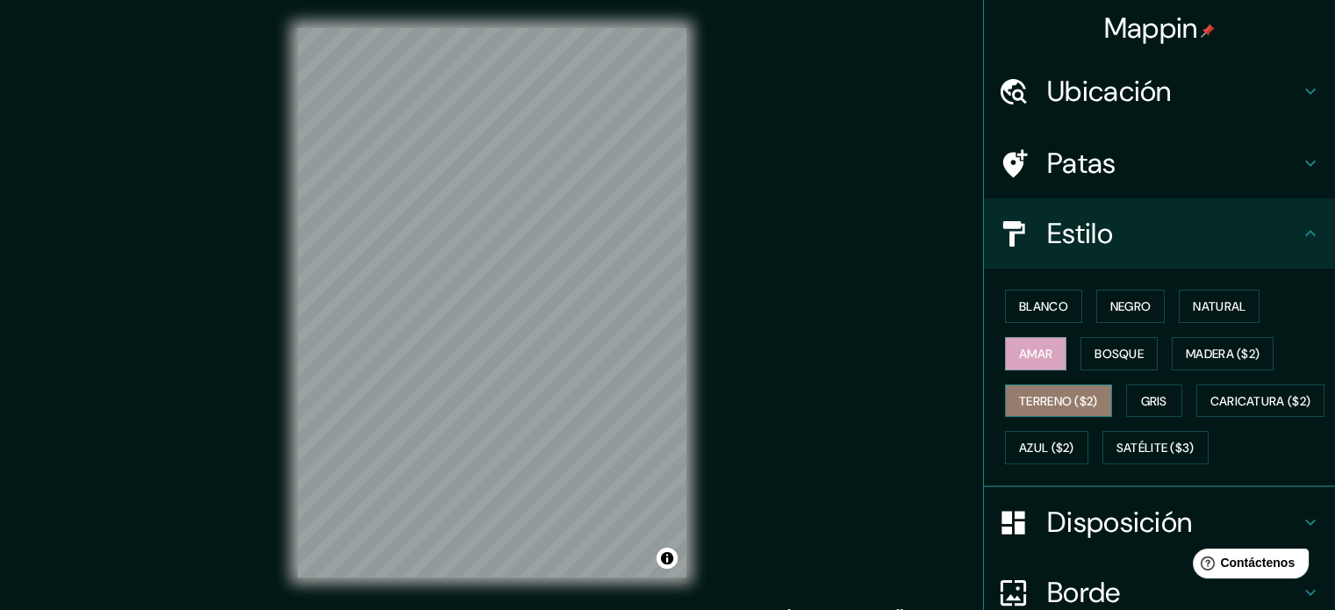
click at [1071, 396] on font "Terreno ($2)" at bounding box center [1058, 401] width 79 height 16
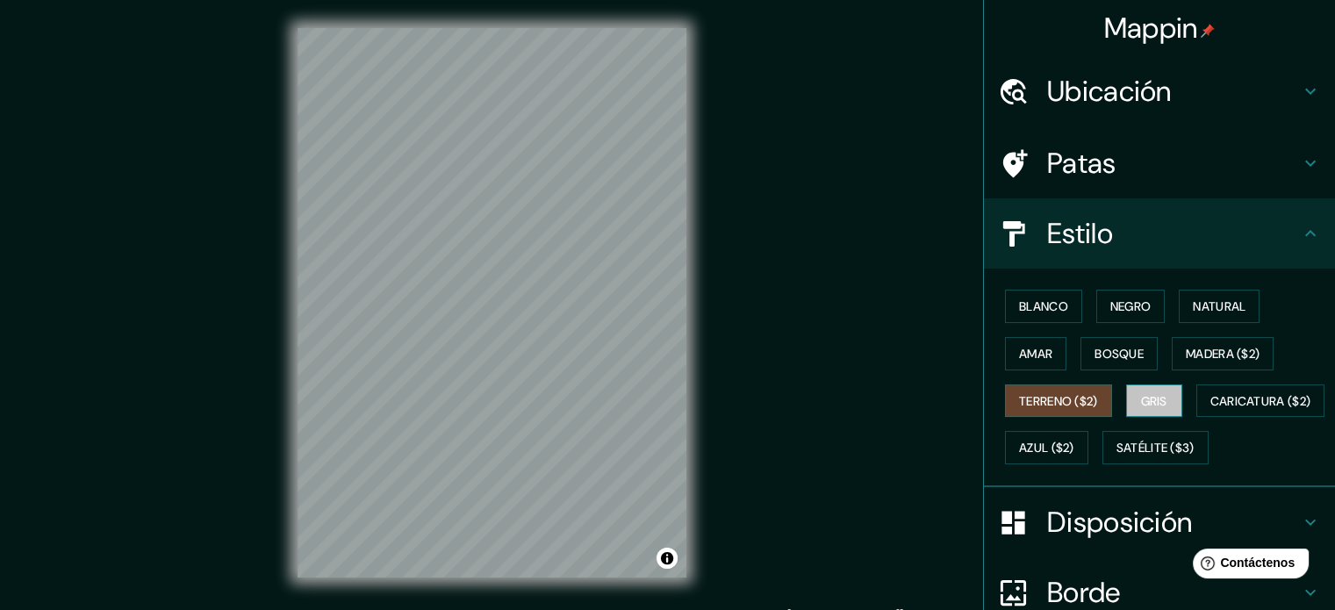
click at [1141, 403] on font "Gris" at bounding box center [1154, 401] width 26 height 16
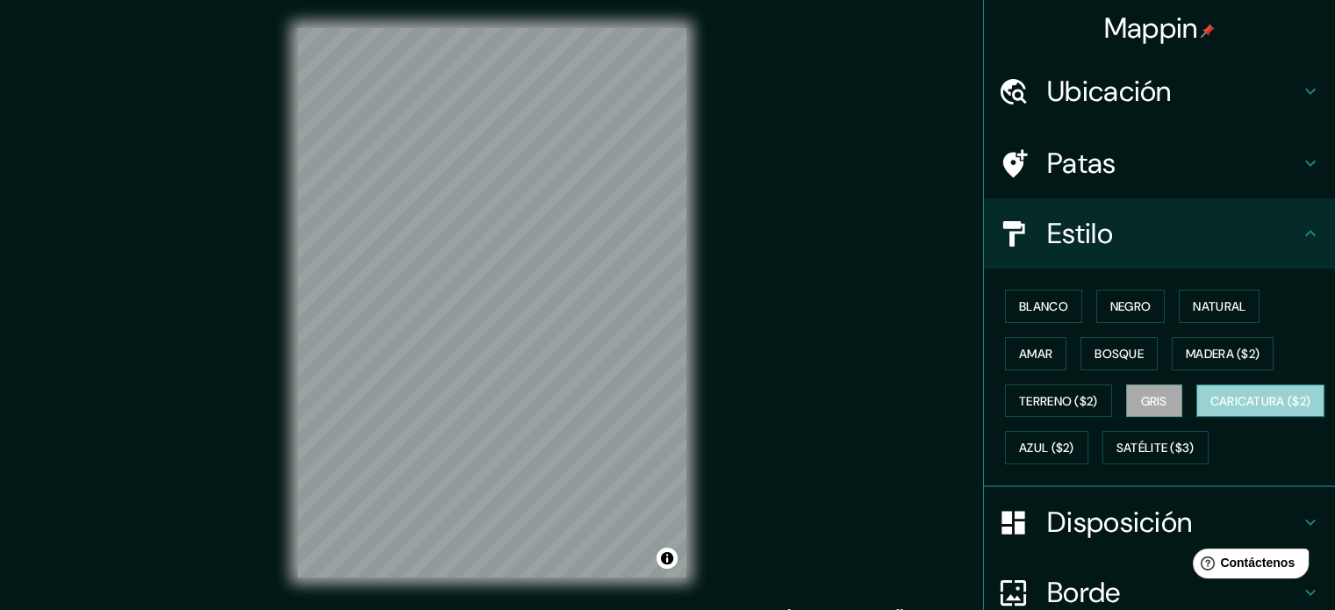
click at [1210, 409] on font "Caricatura ($2)" at bounding box center [1260, 401] width 101 height 16
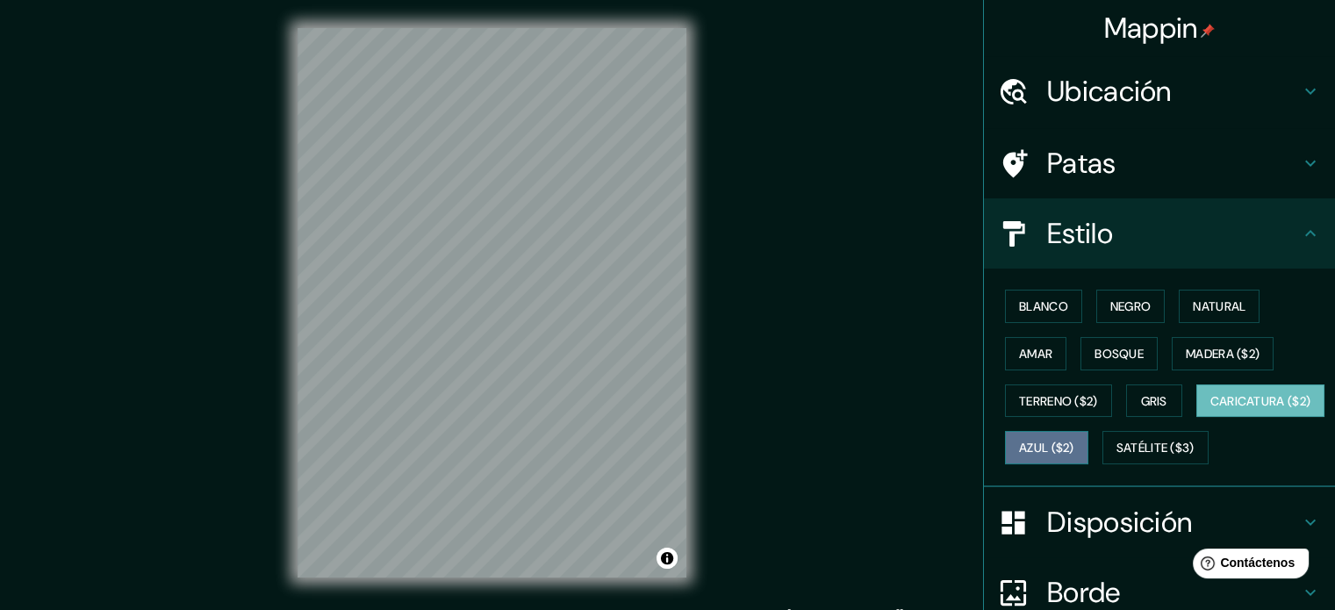
click at [1074, 441] on font "Azul ($2)" at bounding box center [1046, 449] width 55 height 16
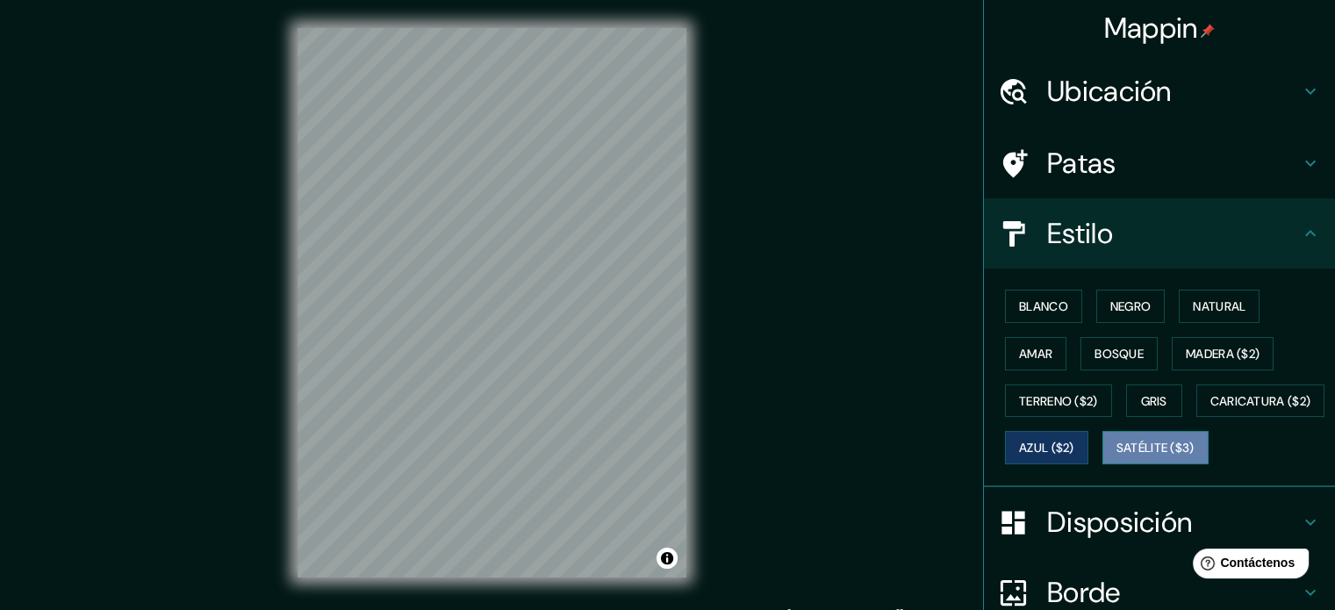
click at [1116, 459] on font "Satélite ($3)" at bounding box center [1155, 447] width 78 height 23
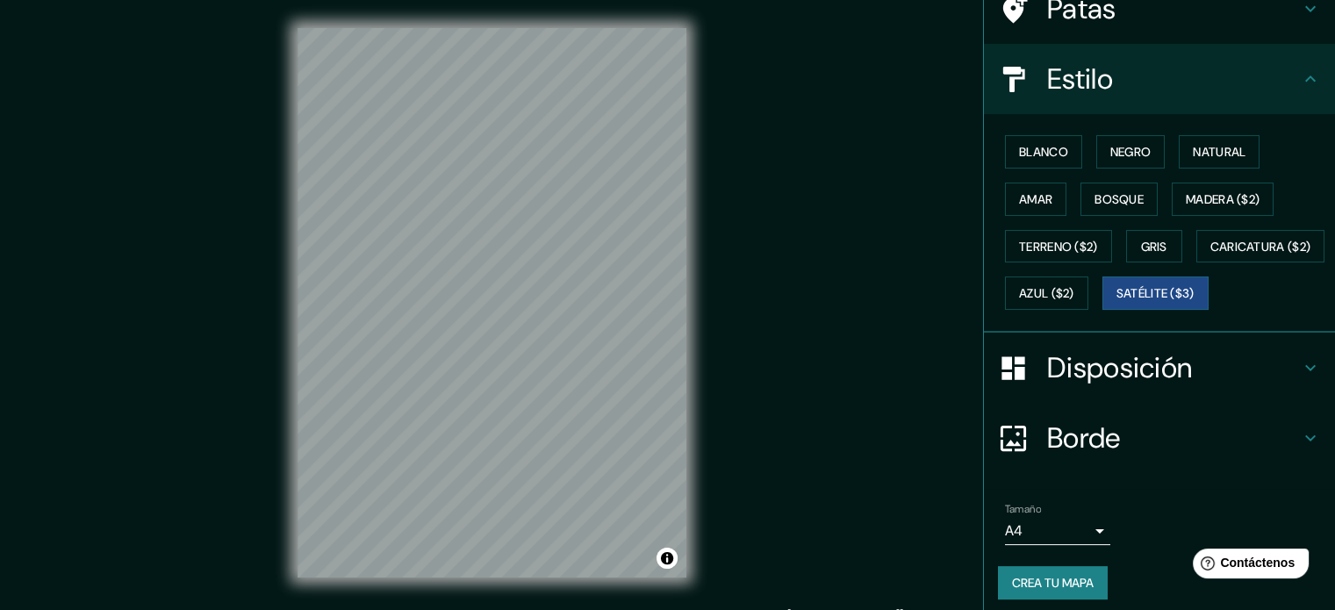
scroll to position [207, 0]
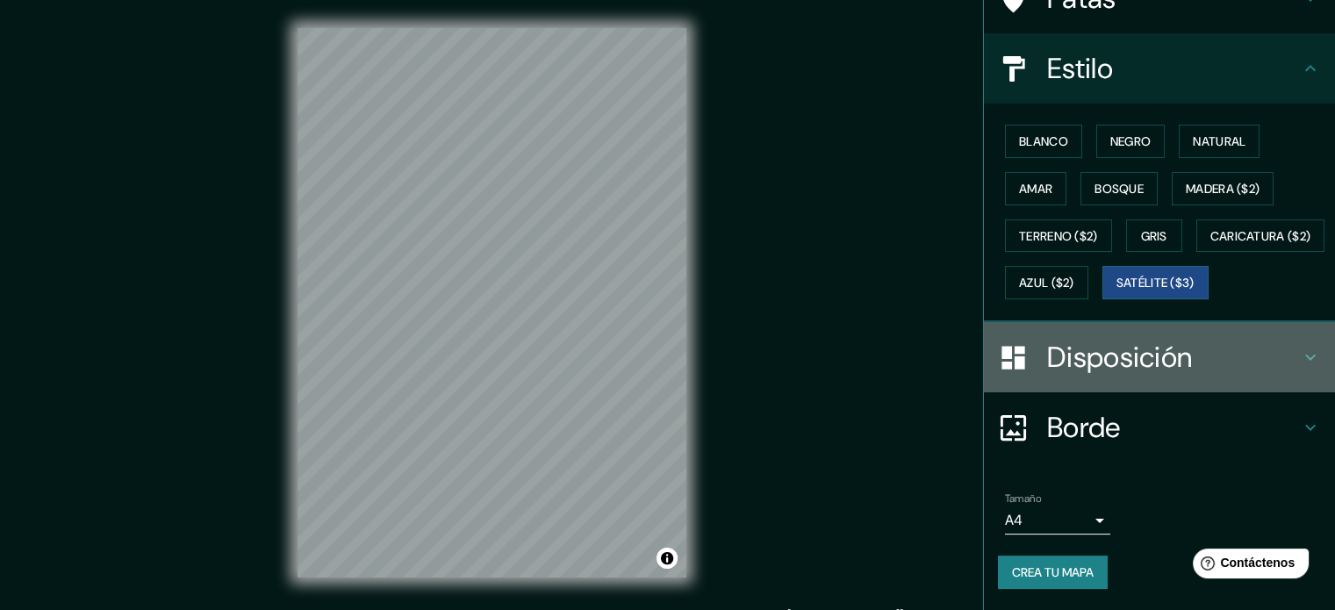
click at [1185, 350] on h4 "Disposición" at bounding box center [1173, 357] width 253 height 35
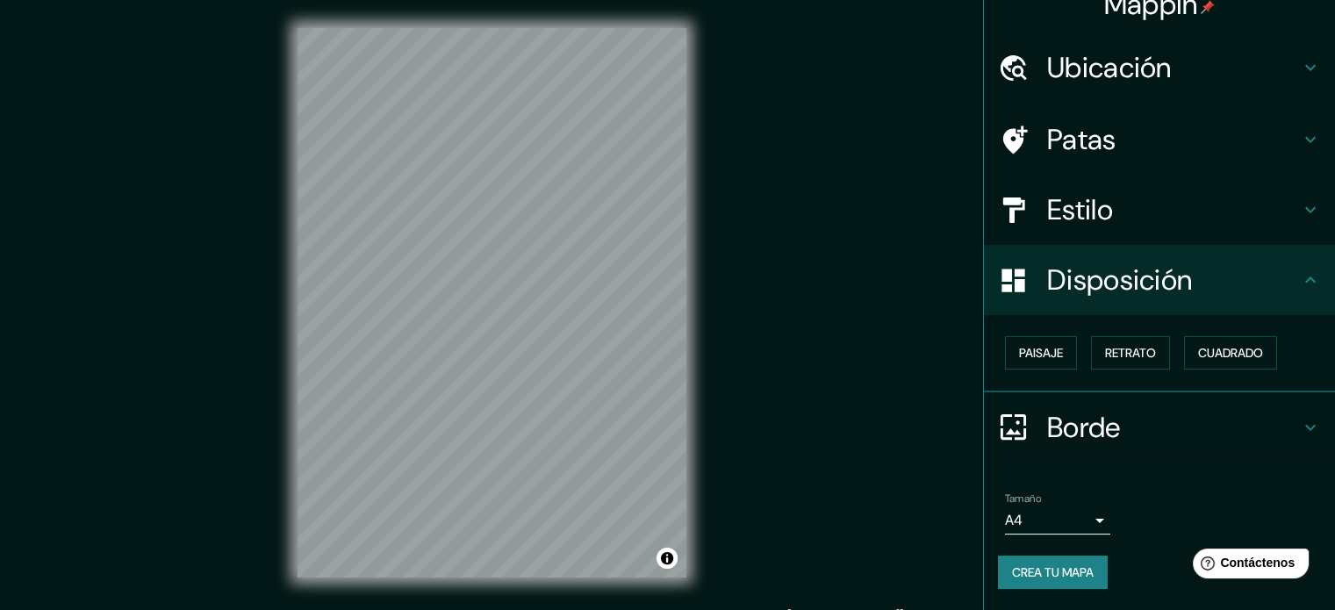
scroll to position [21, 0]
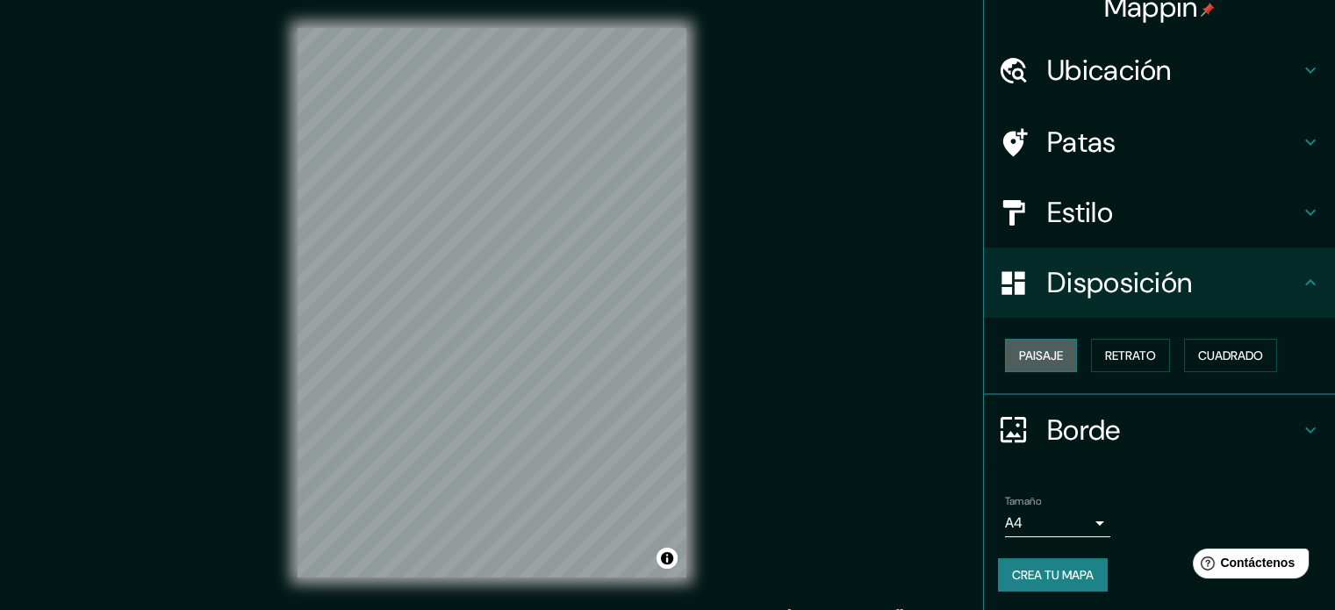
click at [1048, 342] on button "Paisaje" at bounding box center [1041, 355] width 72 height 33
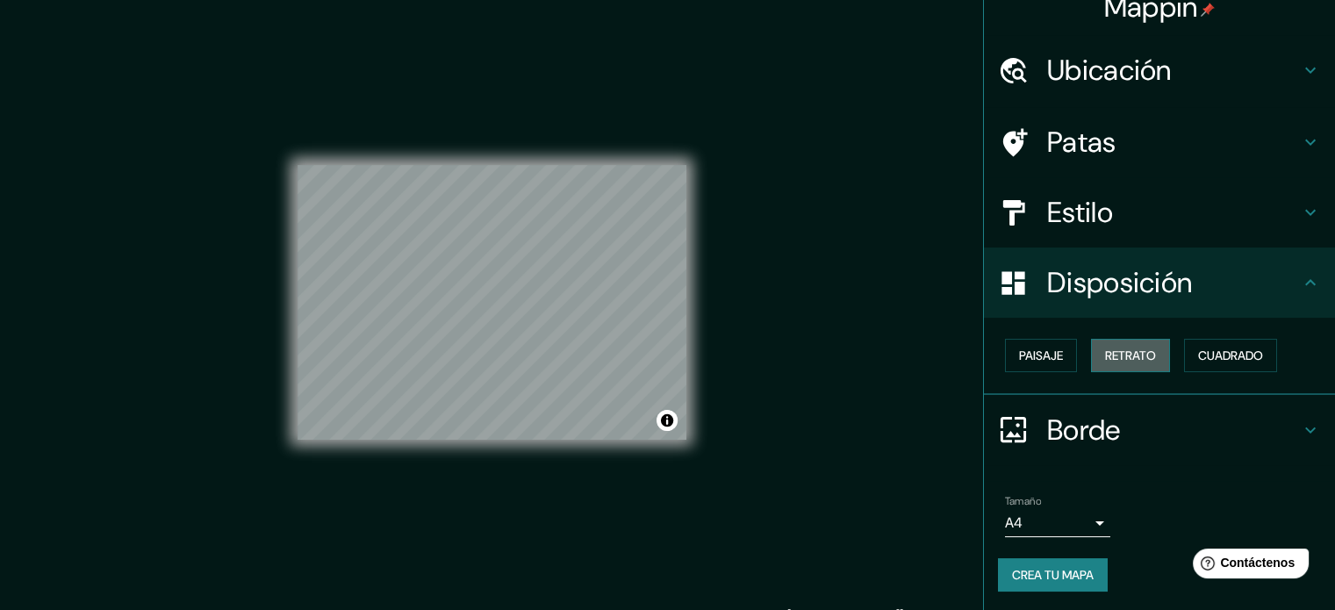
click at [1120, 368] on button "Retrato" at bounding box center [1130, 355] width 79 height 33
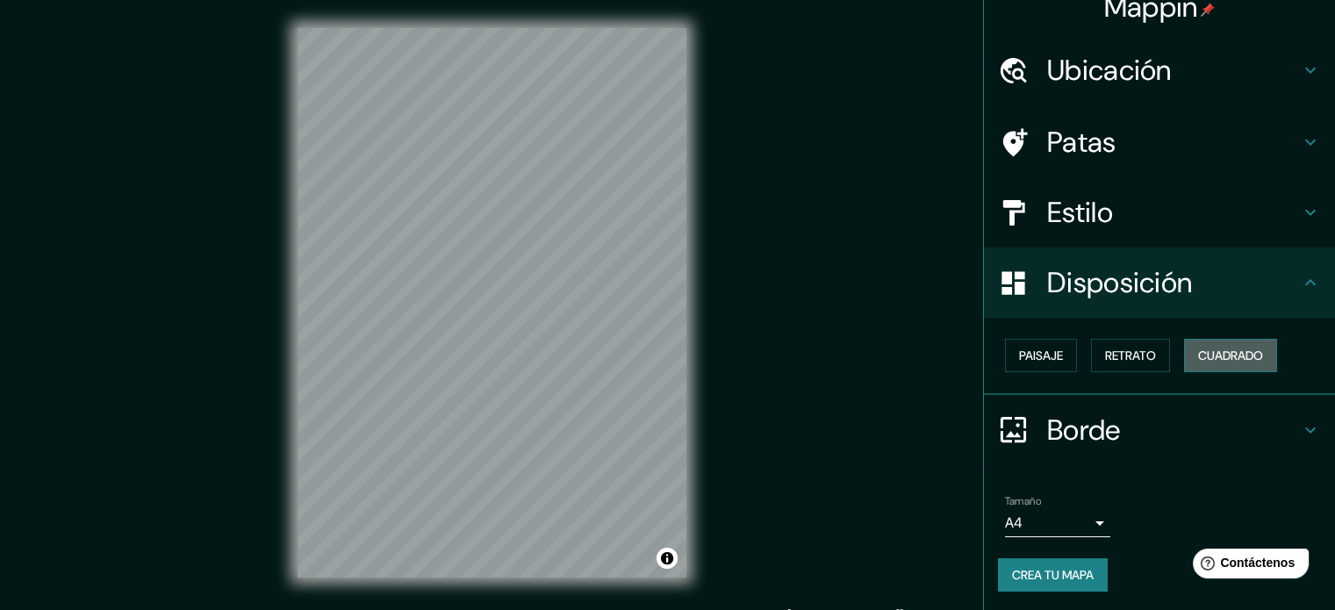
click at [1213, 364] on font "Cuadrado" at bounding box center [1230, 355] width 65 height 23
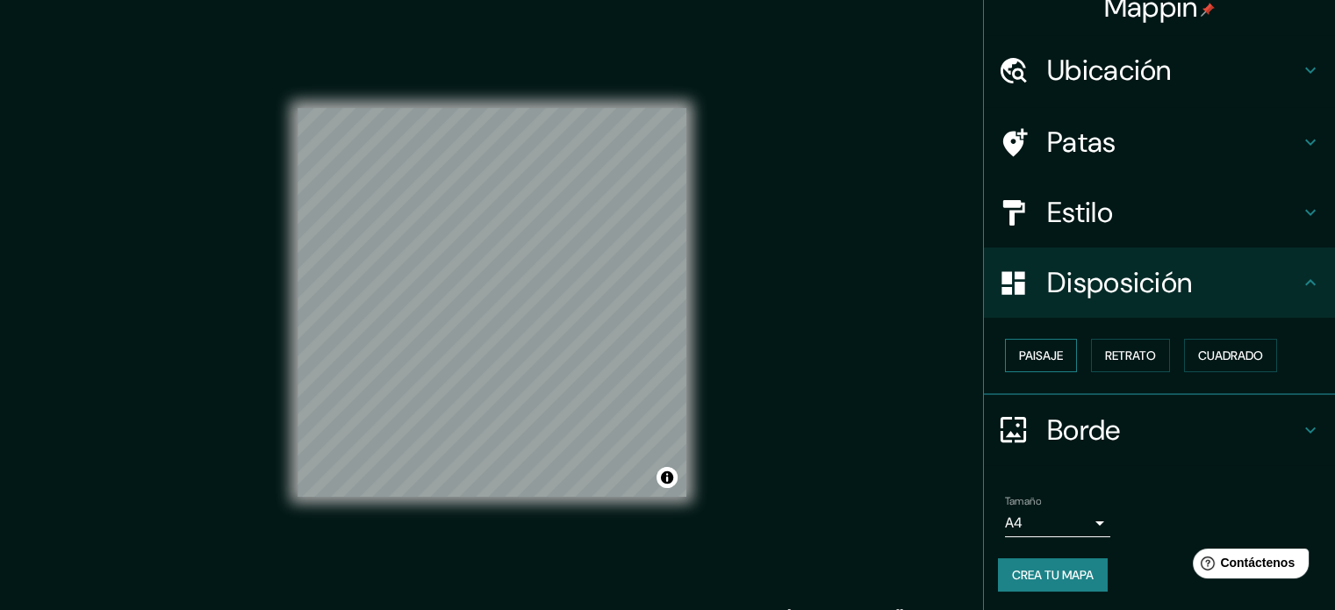
drag, startPoint x: 1067, startPoint y: 344, endPoint x: 1029, endPoint y: 341, distance: 38.7
click at [1029, 341] on div "Paisaje Retrato Cuadrado" at bounding box center [1166, 355] width 337 height 47
click at [1029, 341] on button "Paisaje" at bounding box center [1041, 355] width 72 height 33
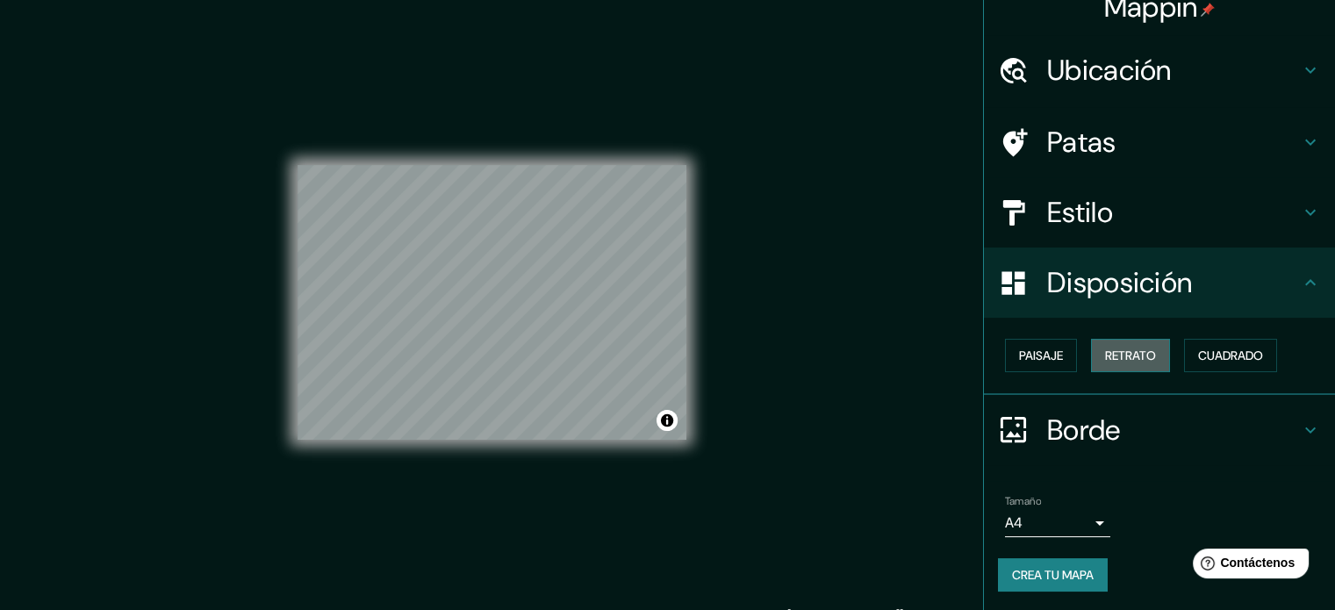
click at [1130, 341] on button "Retrato" at bounding box center [1130, 355] width 79 height 33
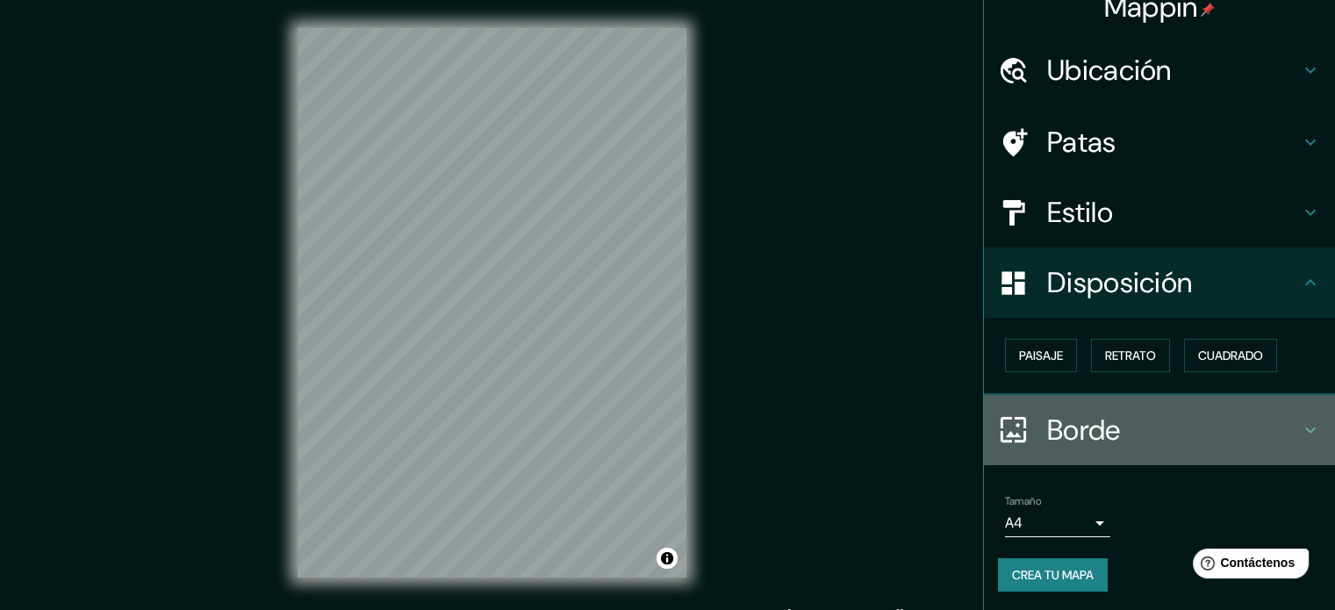
click at [1105, 437] on font "Borde" at bounding box center [1084, 430] width 74 height 37
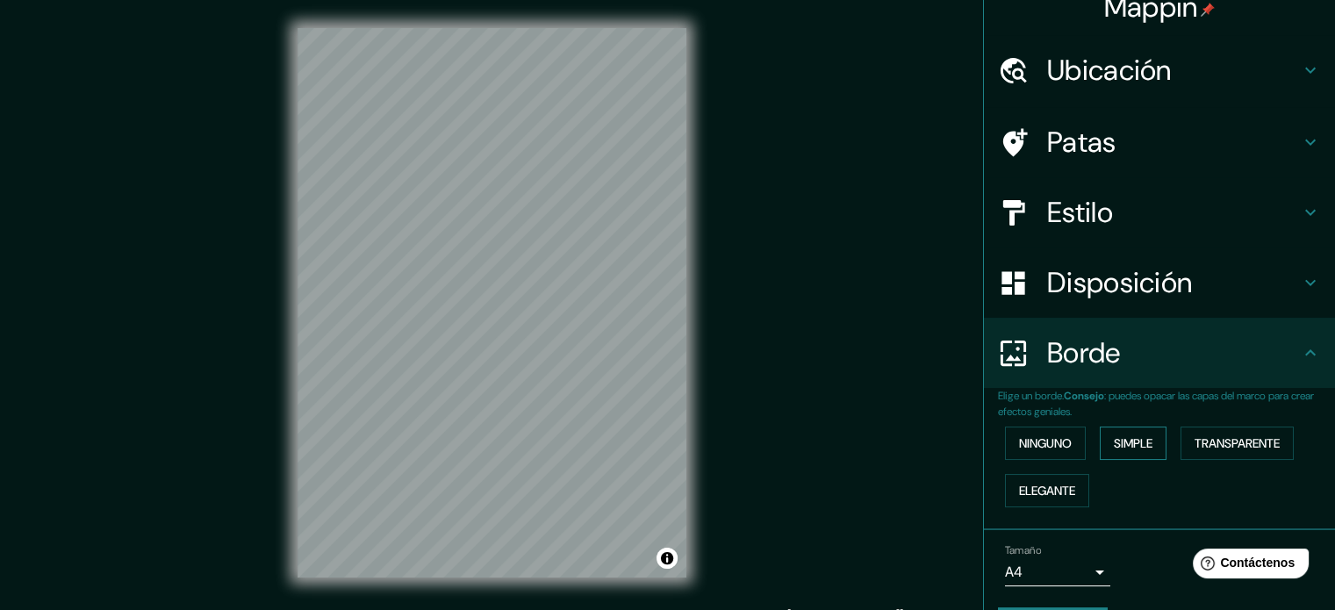
drag, startPoint x: 1039, startPoint y: 441, endPoint x: 1141, endPoint y: 457, distance: 103.0
click at [1141, 457] on div "Ninguno Simple Transparente Elegante" at bounding box center [1166, 467] width 337 height 95
click at [1133, 449] on font "Simple" at bounding box center [1133, 443] width 39 height 16
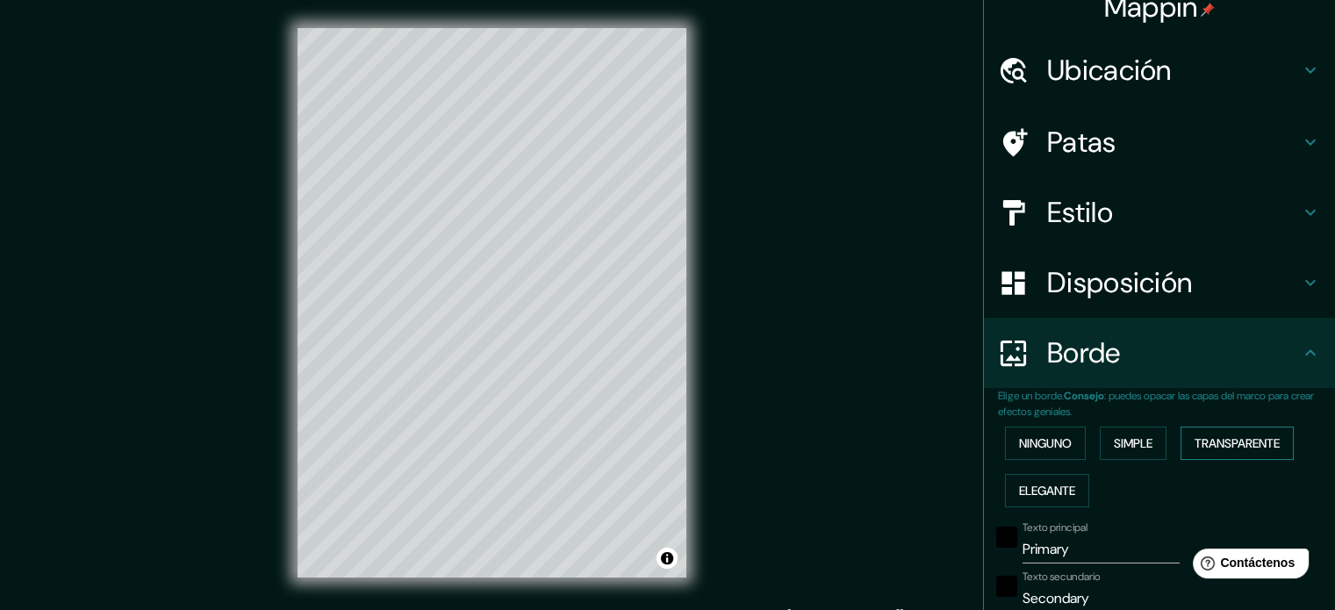
click at [1208, 449] on font "Transparente" at bounding box center [1237, 443] width 85 height 16
click at [1029, 489] on font "Elegante" at bounding box center [1047, 491] width 56 height 16
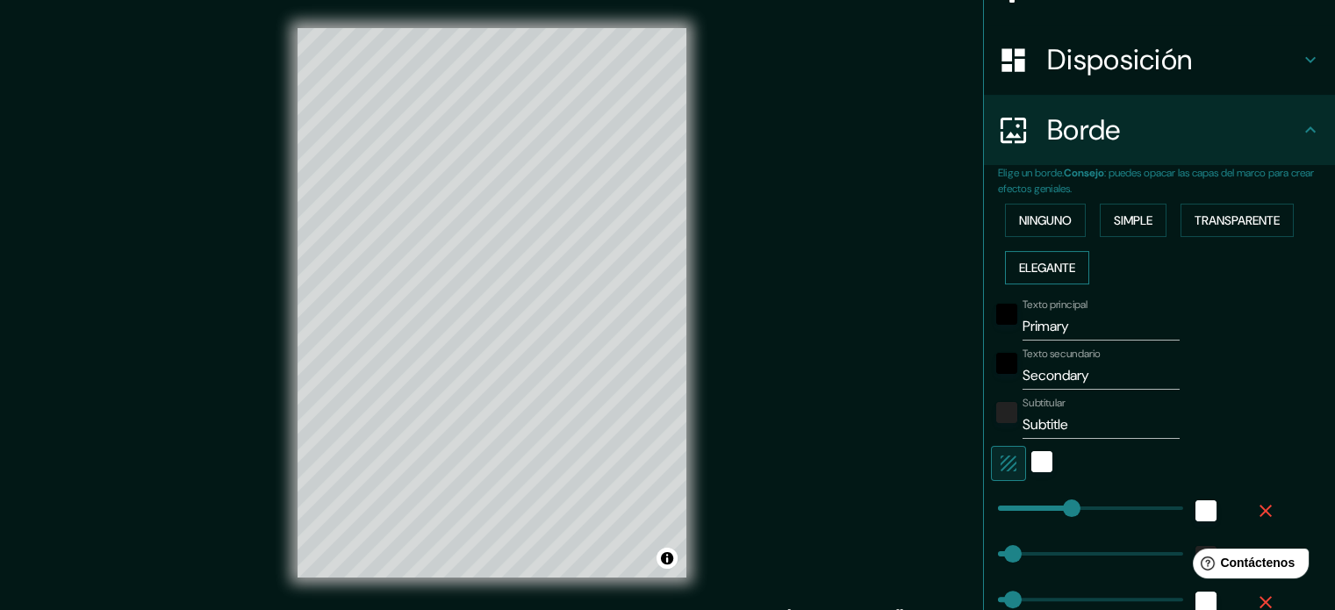
scroll to position [259, 0]
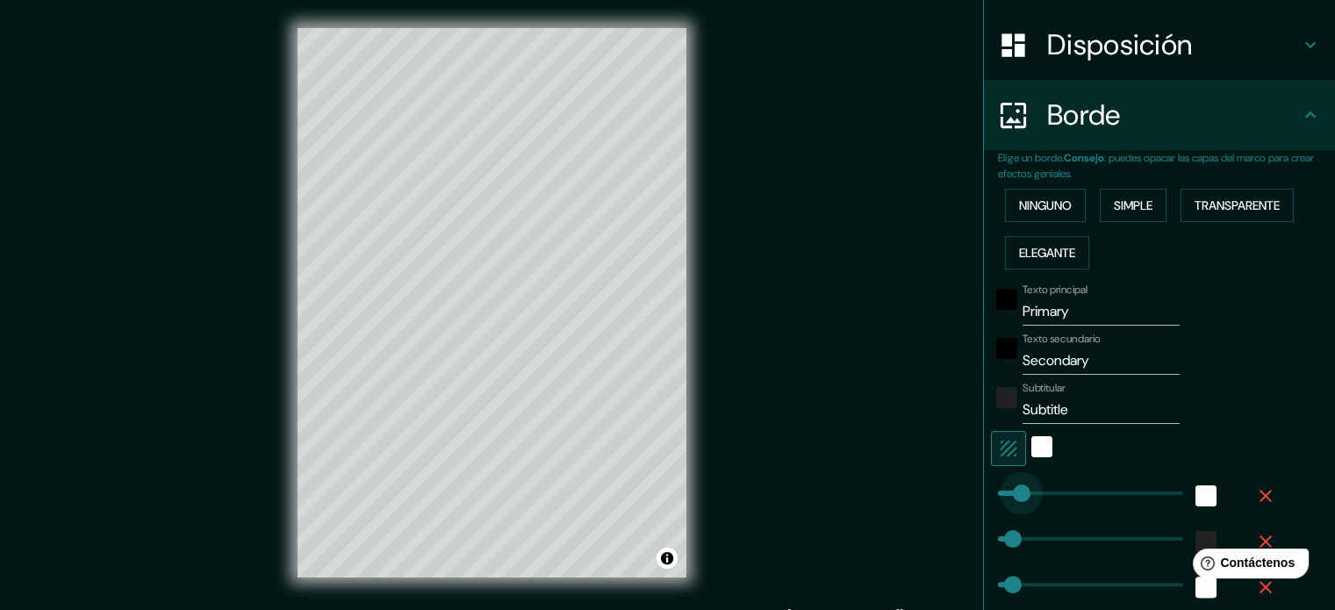
type input "0"
drag, startPoint x: 1055, startPoint y: 494, endPoint x: 969, endPoint y: 503, distance: 86.5
type input "35"
type input "18"
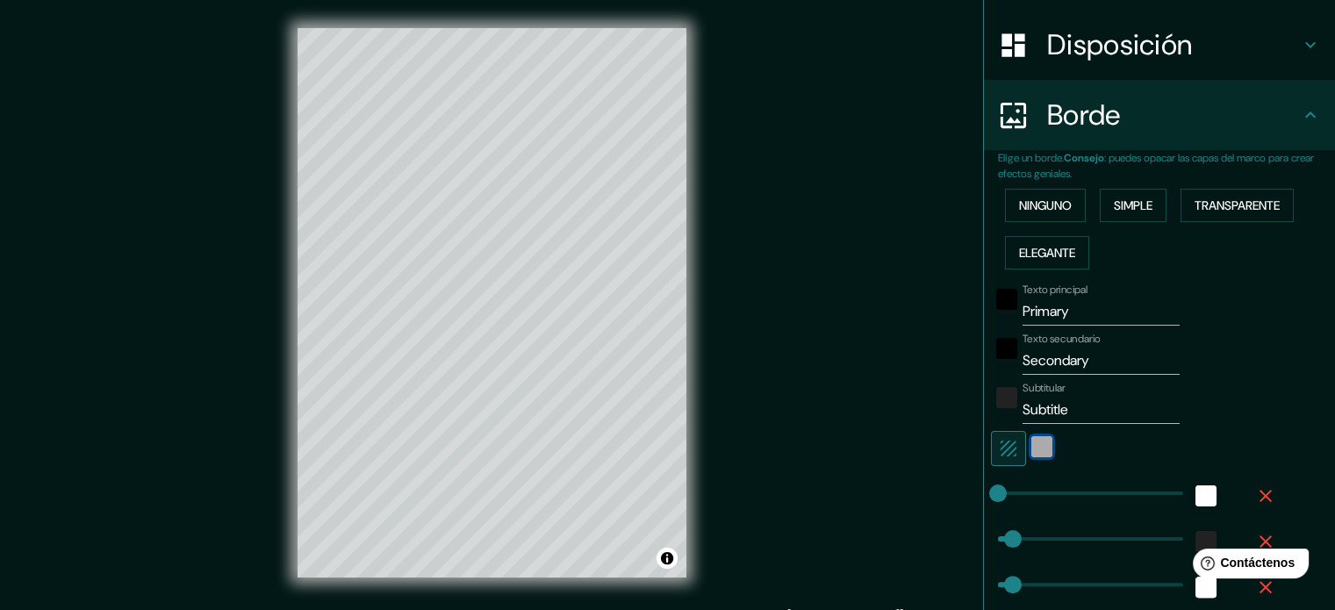
click at [1031, 450] on div "blanco" at bounding box center [1041, 446] width 21 height 21
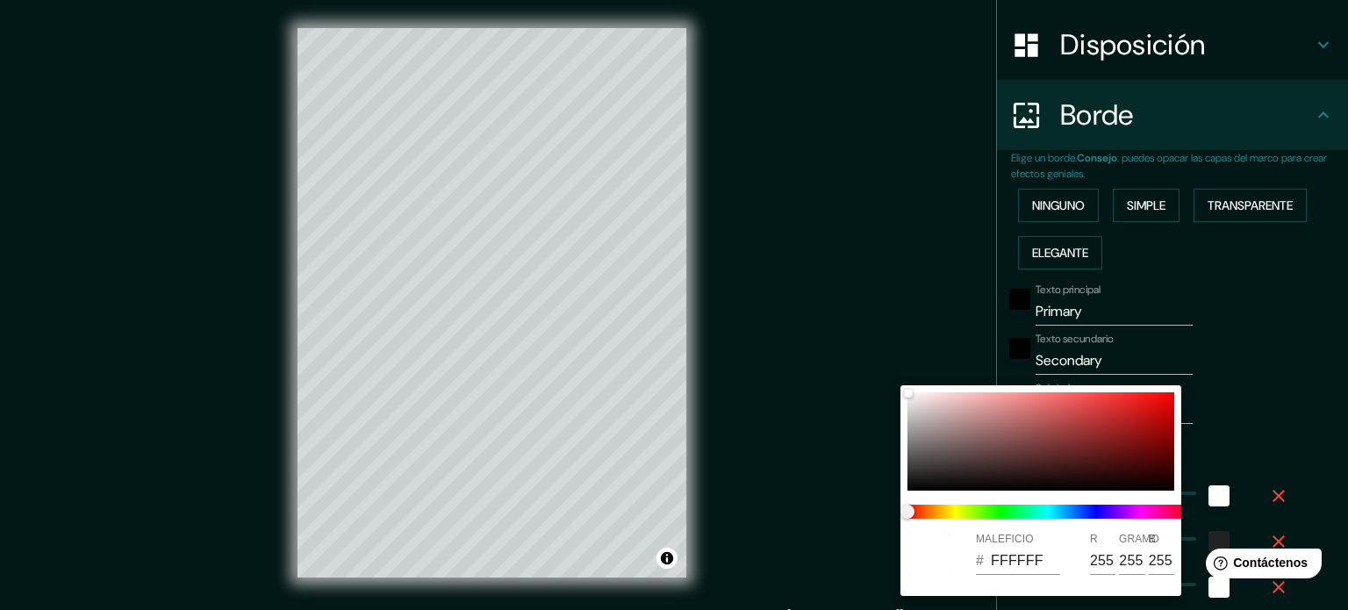
click at [1006, 515] on div at bounding box center [1048, 512] width 295 height 28
type input "35"
type input "18"
click at [1006, 515] on span at bounding box center [1048, 512] width 281 height 14
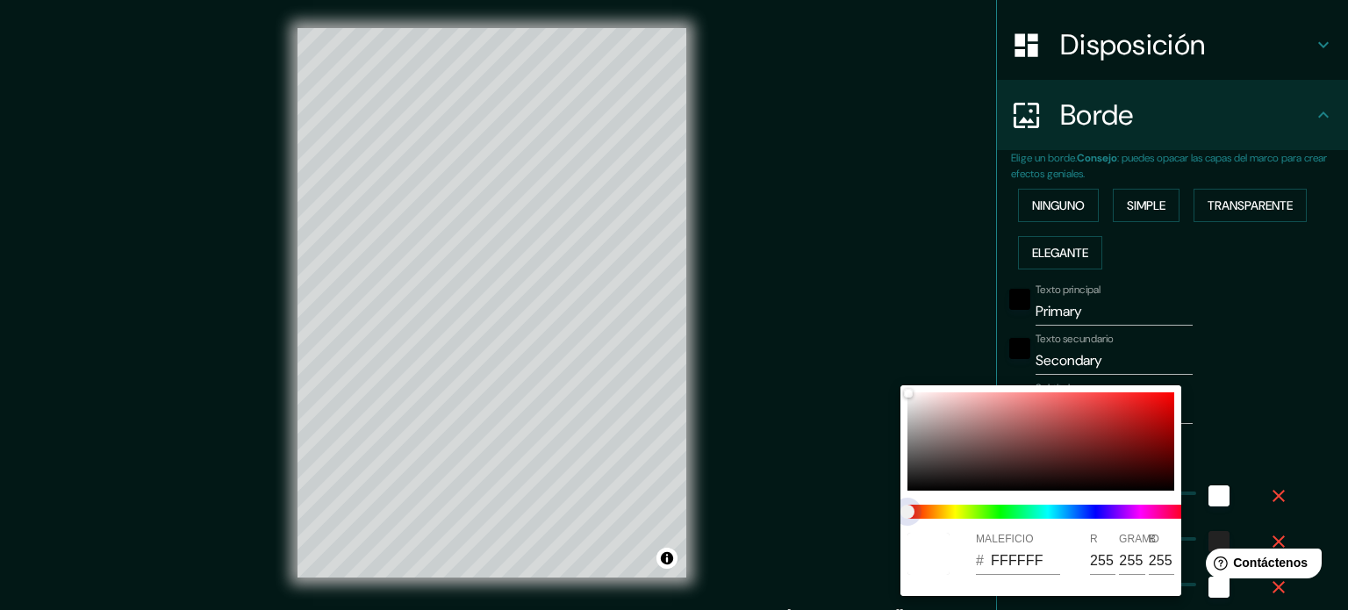
type input "35"
type input "18"
type input "35"
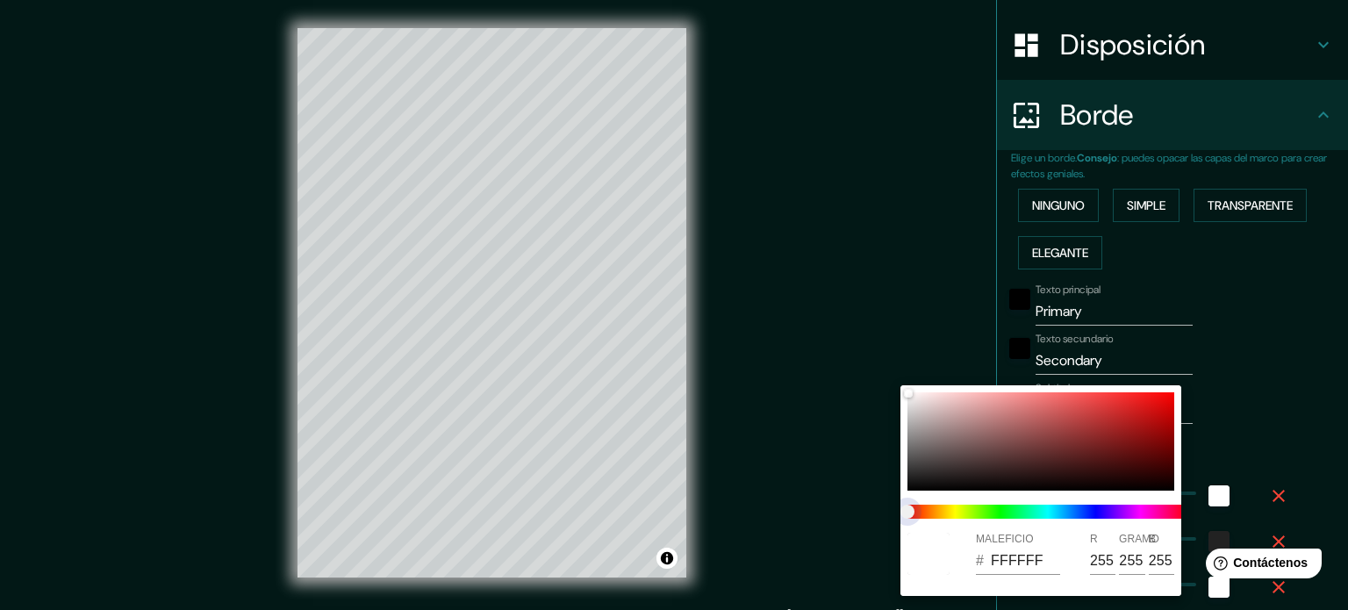
type input "18"
type input "35"
type input "18"
type input "35"
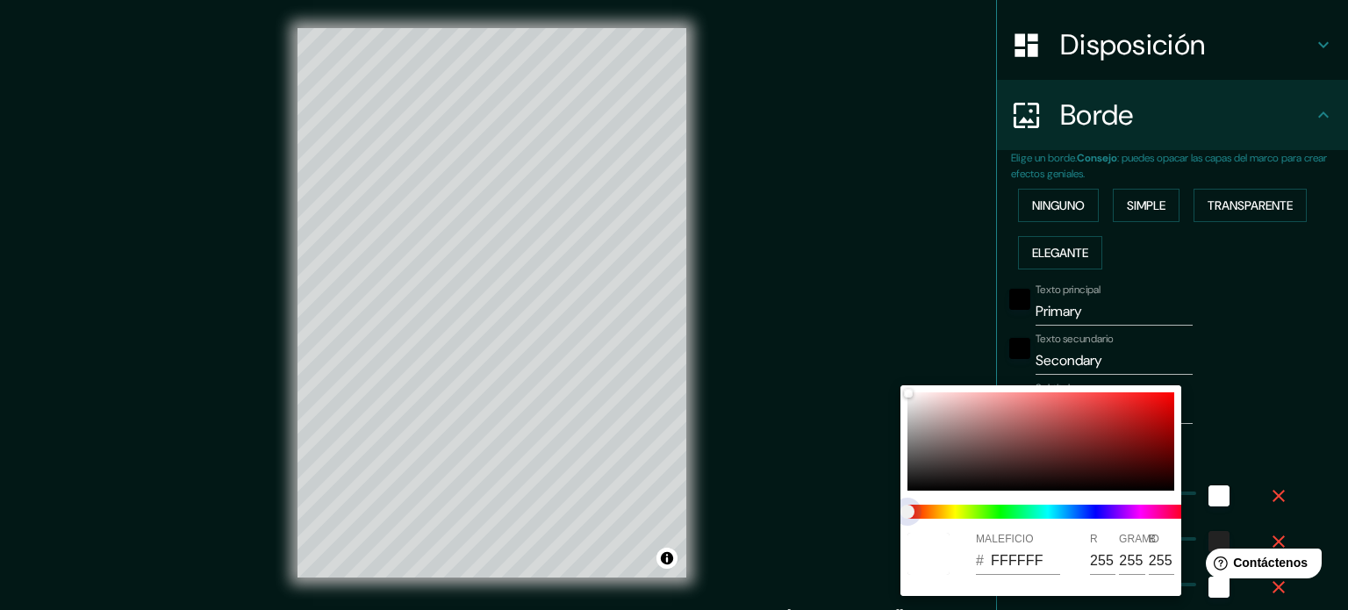
type input "35"
type input "18"
drag, startPoint x: 915, startPoint y: 516, endPoint x: 982, endPoint y: 520, distance: 67.7
click at [982, 520] on div at bounding box center [1048, 512] width 295 height 28
type input "35"
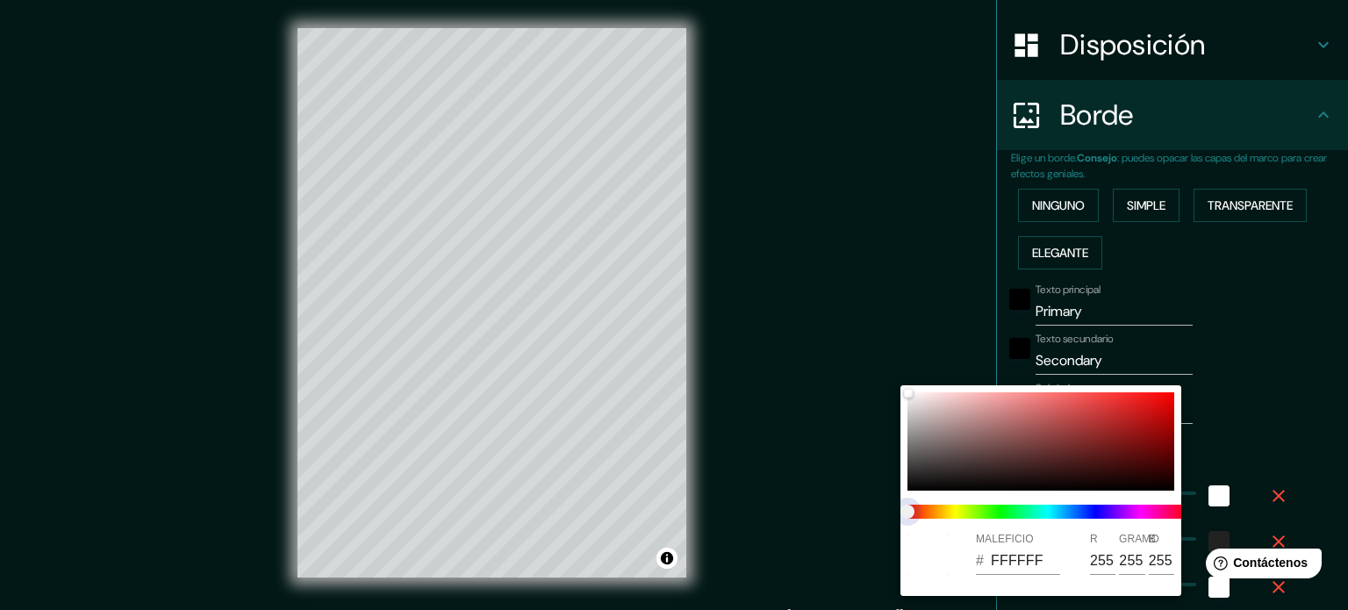
type input "35"
type input "18"
type input "35"
type input "18"
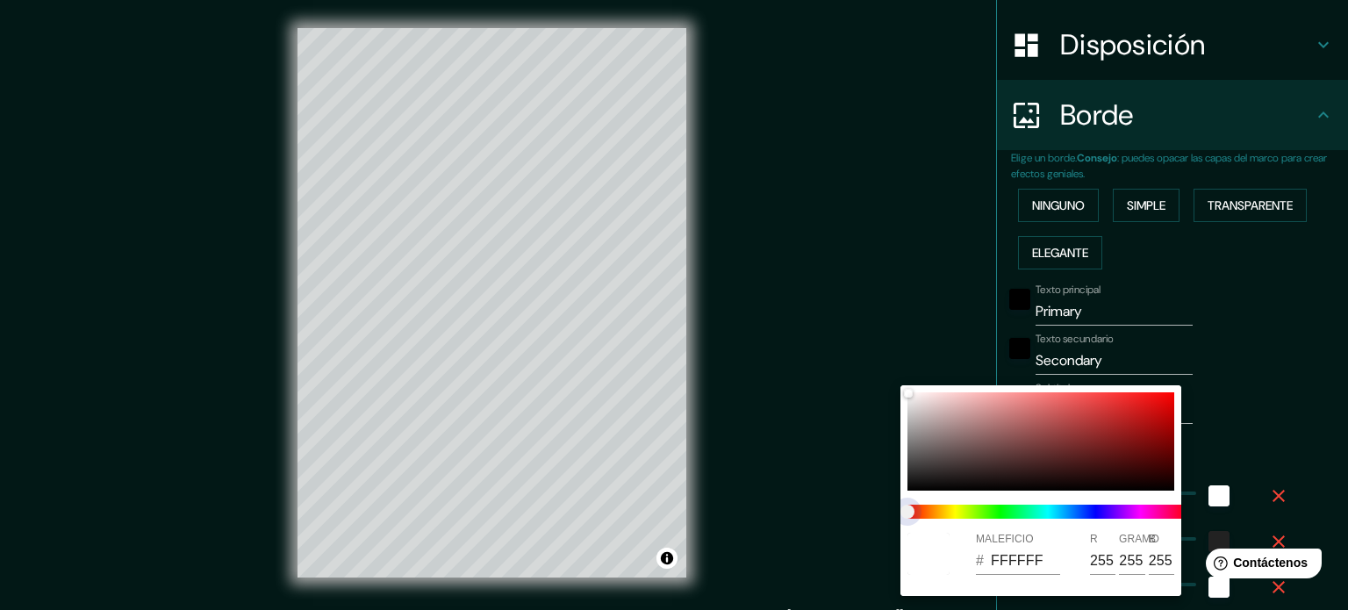
type input "35"
type input "18"
type input "35"
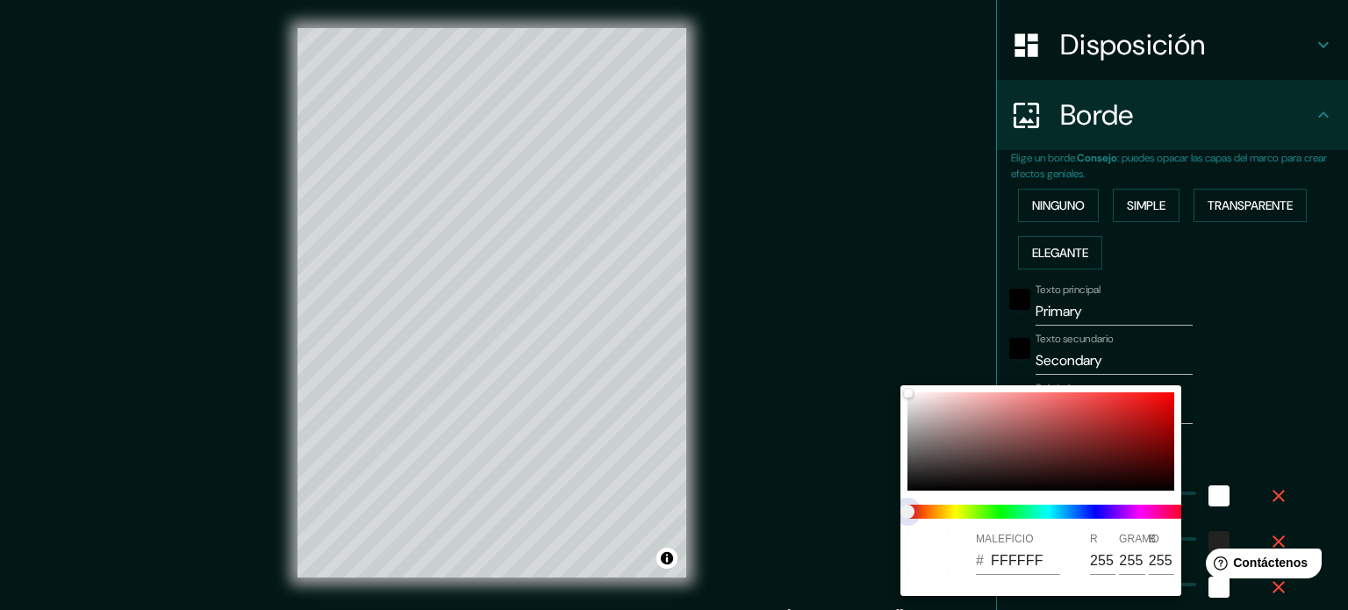
type input "18"
type input "35"
type input "18"
drag, startPoint x: 911, startPoint y: 505, endPoint x: 984, endPoint y: 506, distance: 72.9
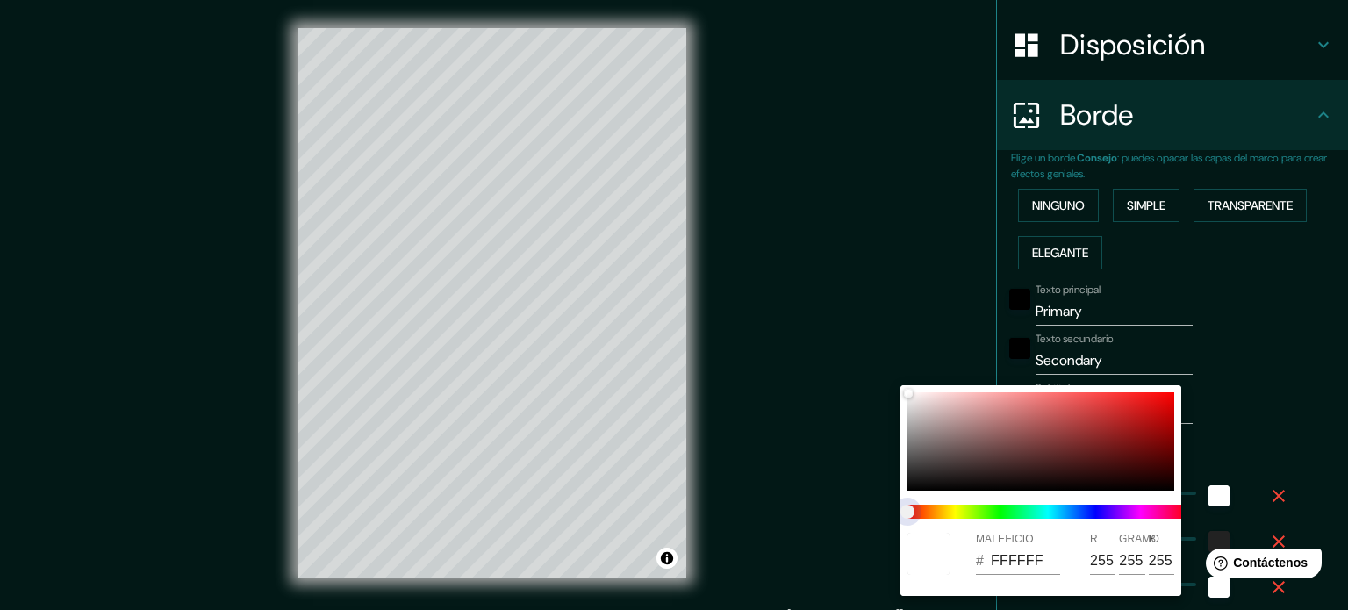
click at [984, 506] on span at bounding box center [1048, 512] width 281 height 14
type input "35"
type input "18"
click at [984, 506] on span at bounding box center [1048, 512] width 281 height 14
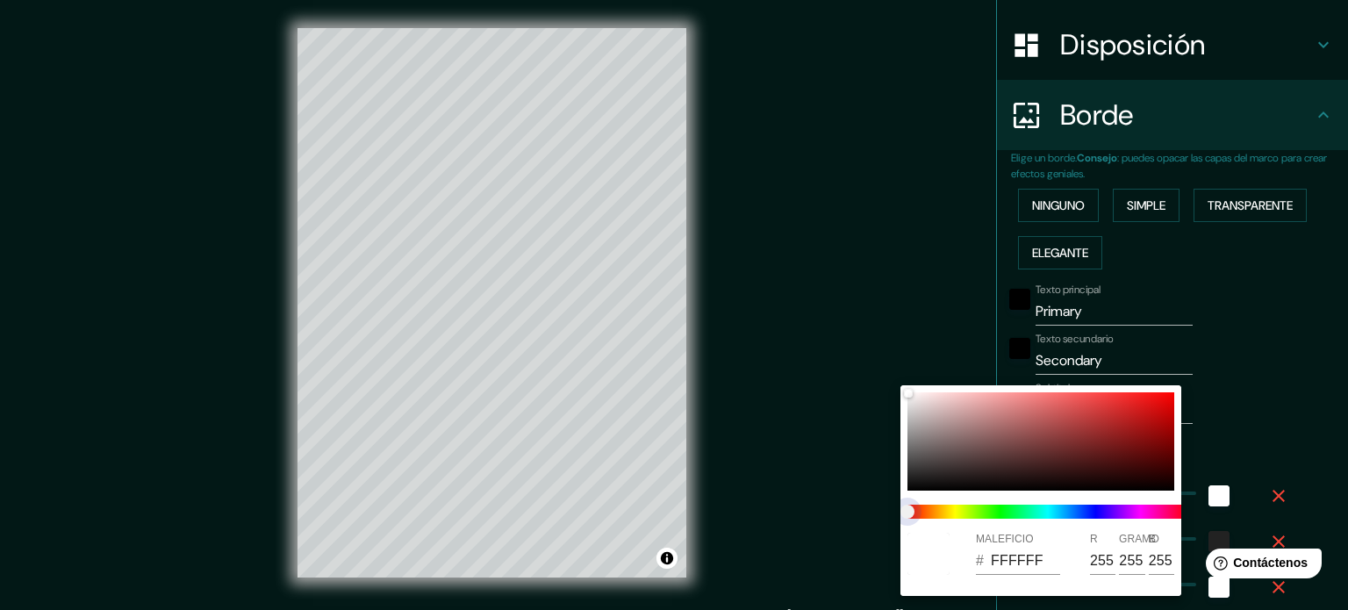
type input "35"
type input "18"
click at [984, 506] on span at bounding box center [1048, 512] width 281 height 14
click at [1036, 565] on input "FFFFFF" at bounding box center [1025, 561] width 69 height 28
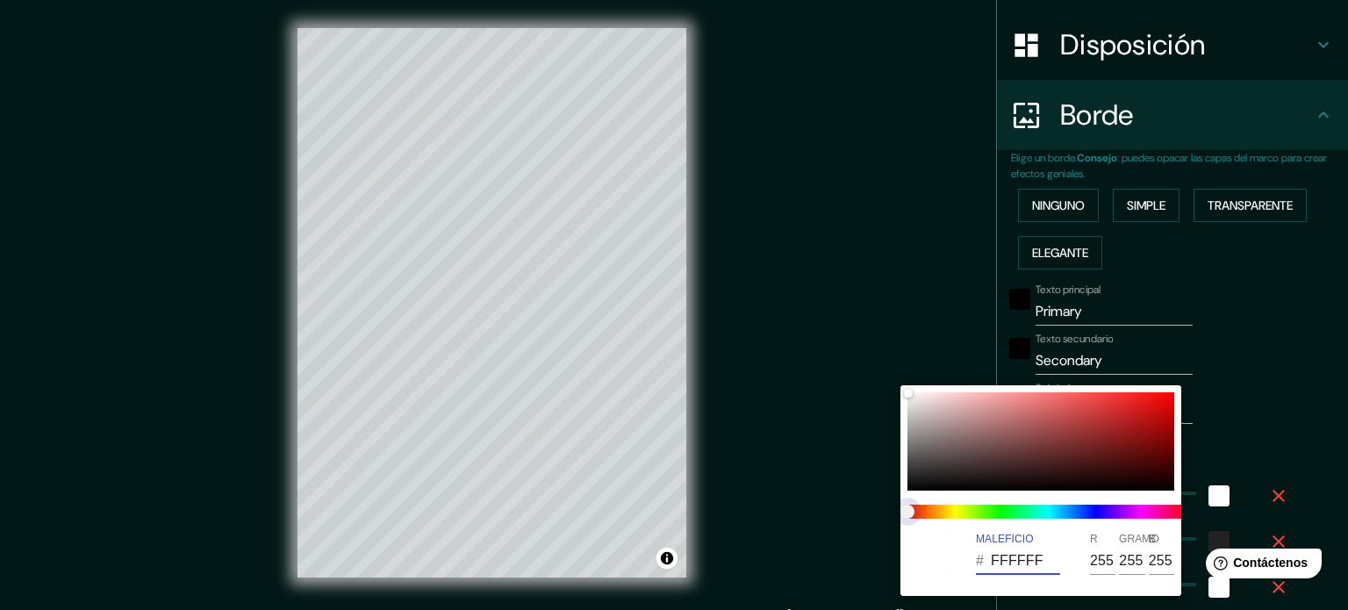
type input "35"
type input "18"
click at [1013, 515] on span at bounding box center [1048, 512] width 281 height 14
click at [1106, 456] on div at bounding box center [1041, 441] width 267 height 98
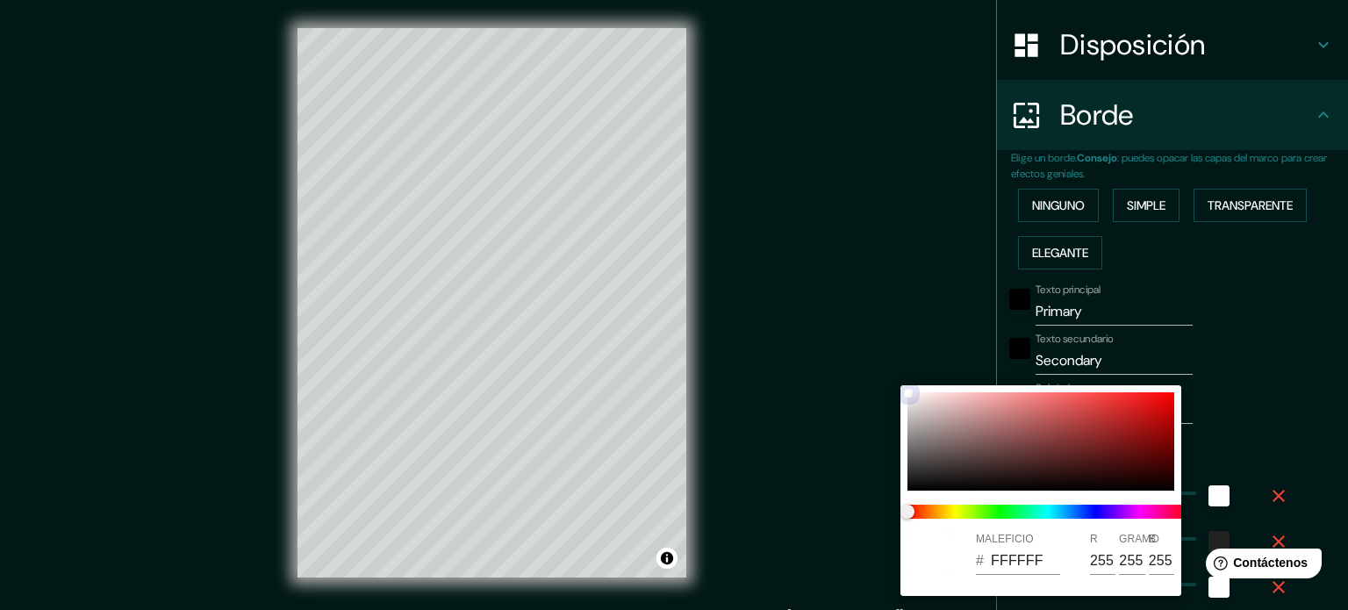
type input "35"
type input "18"
type input "5A1717"
type input "90"
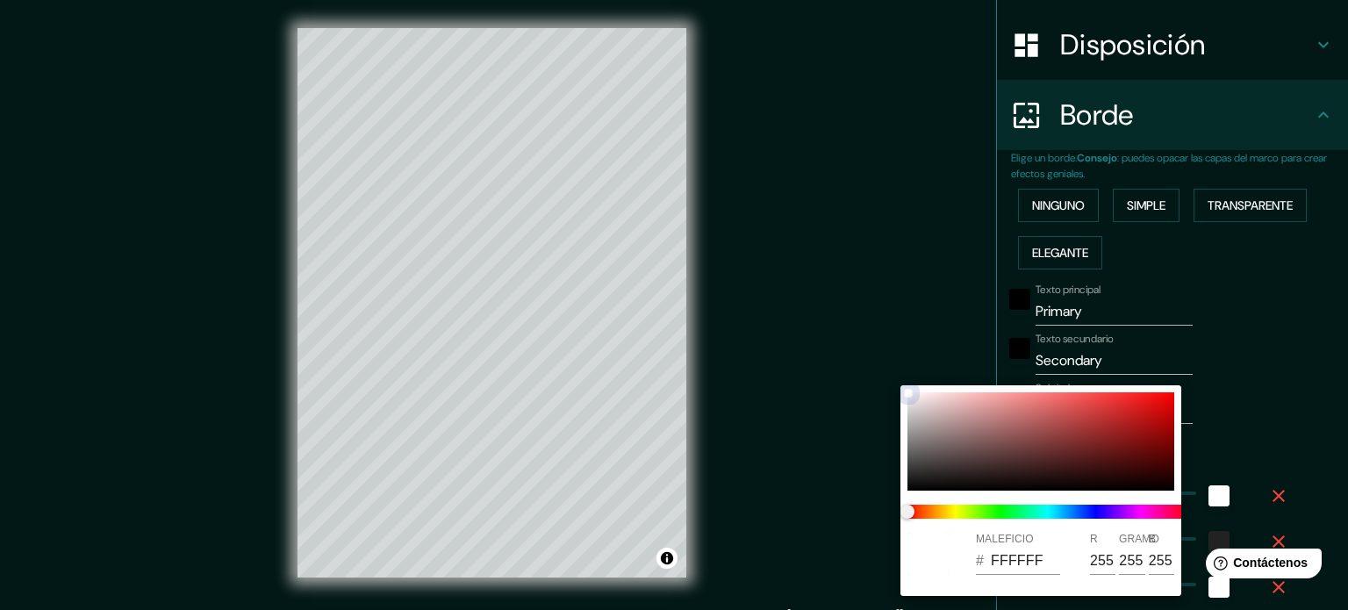
type input "23"
type input "35"
type input "18"
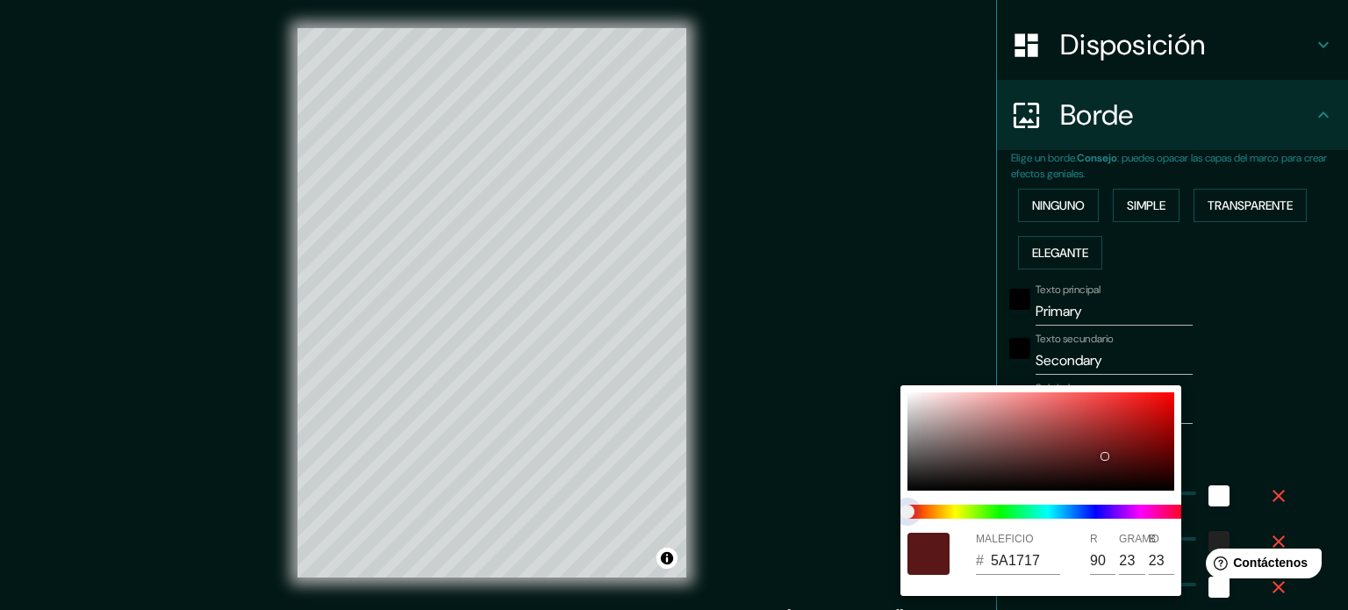
type input "195917"
type input "25"
type input "89"
click at [1000, 505] on span at bounding box center [1048, 512] width 281 height 14
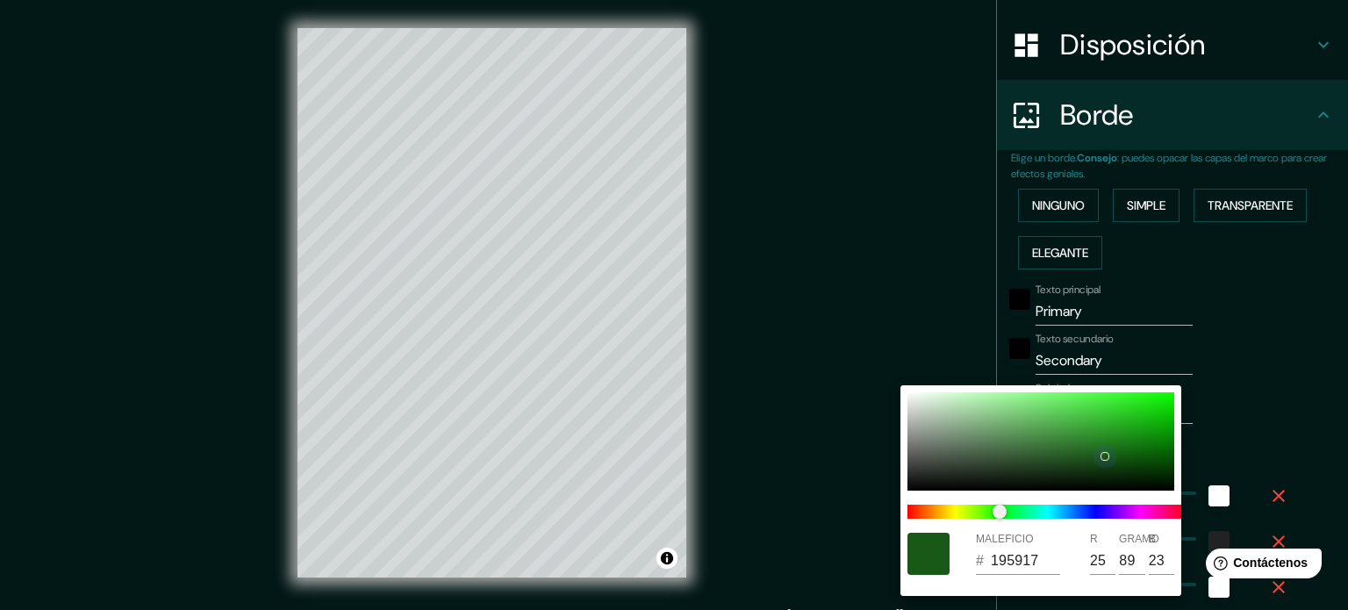
type input "35"
type input "18"
type input "218A1E"
type input "33"
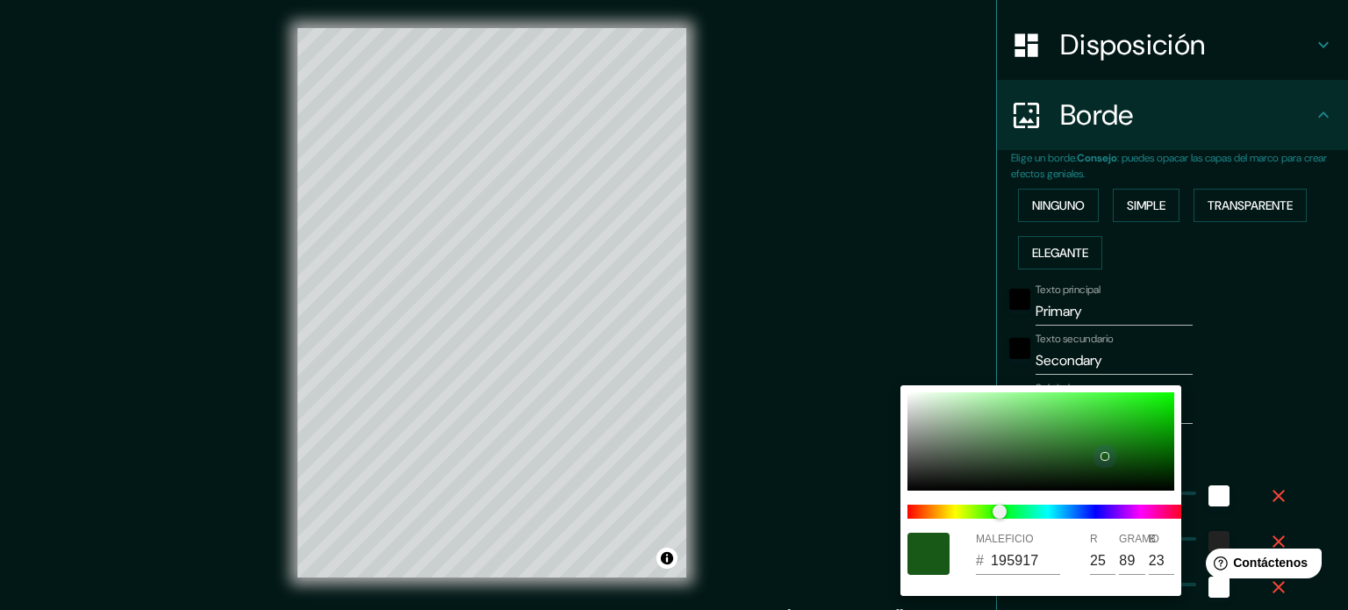
type input "138"
type input "30"
type input "35"
type input "18"
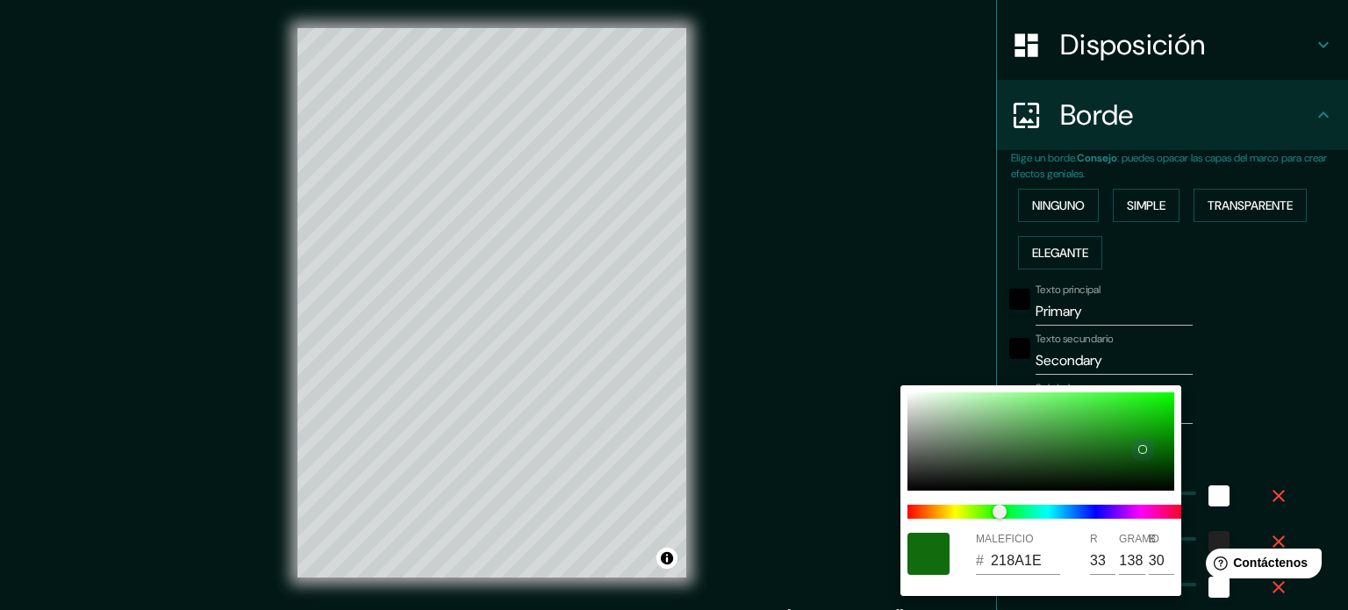
type input "106C0D"
type input "16"
type input "108"
type input "13"
type input "35"
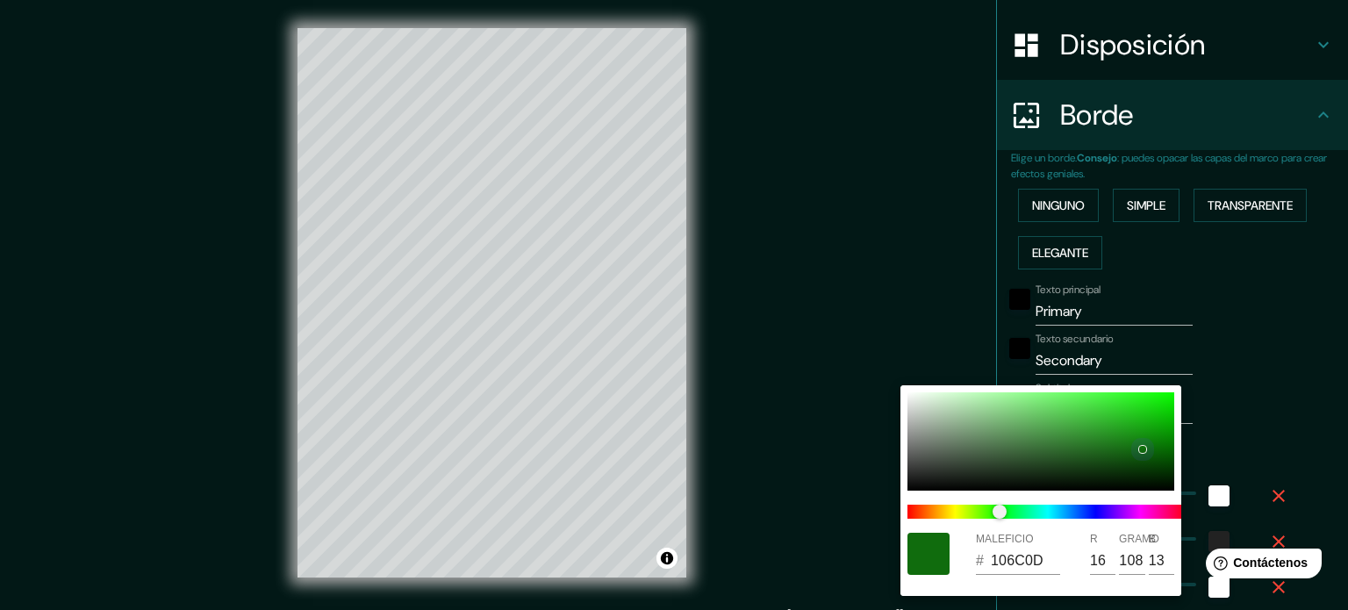
type input "35"
type input "18"
type input "095A06"
type input "9"
type input "90"
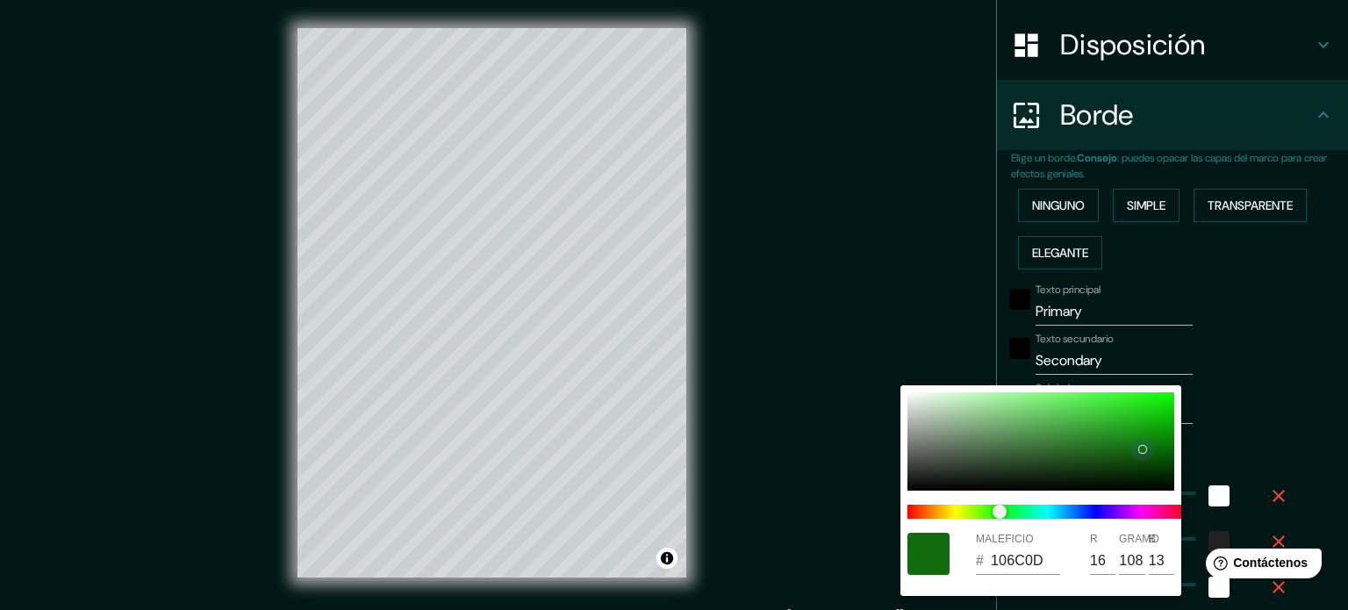
type input "6"
type input "35"
type input "18"
type input "065003"
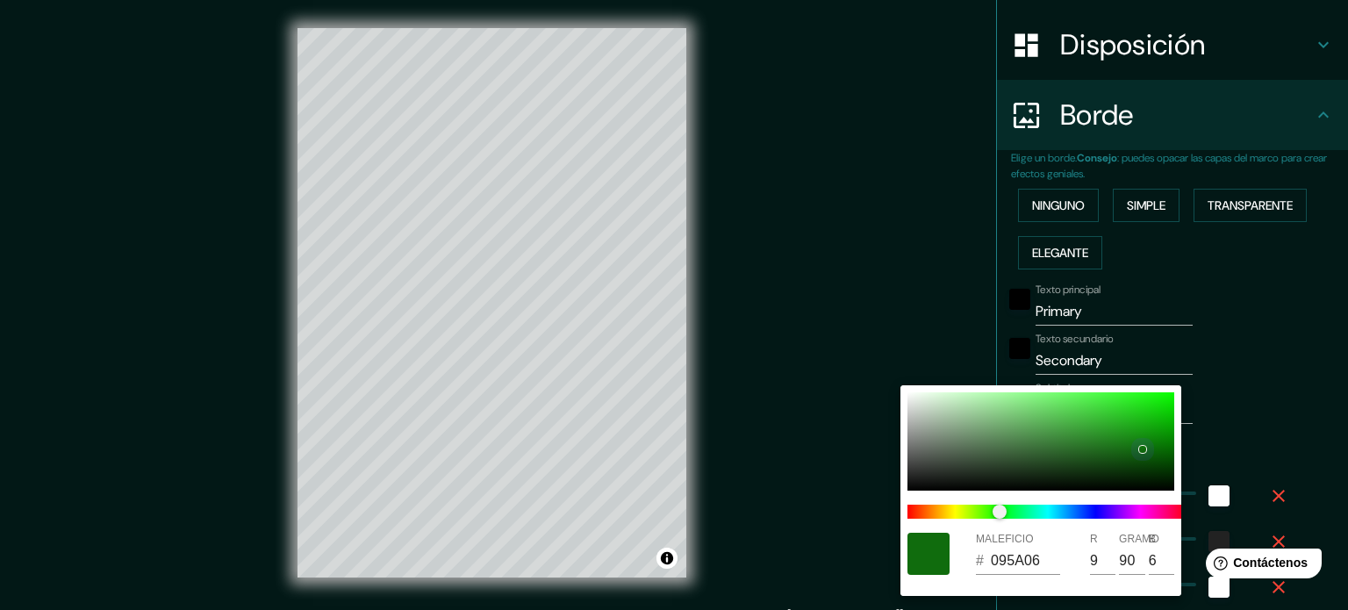
type input "6"
type input "80"
type input "3"
type input "35"
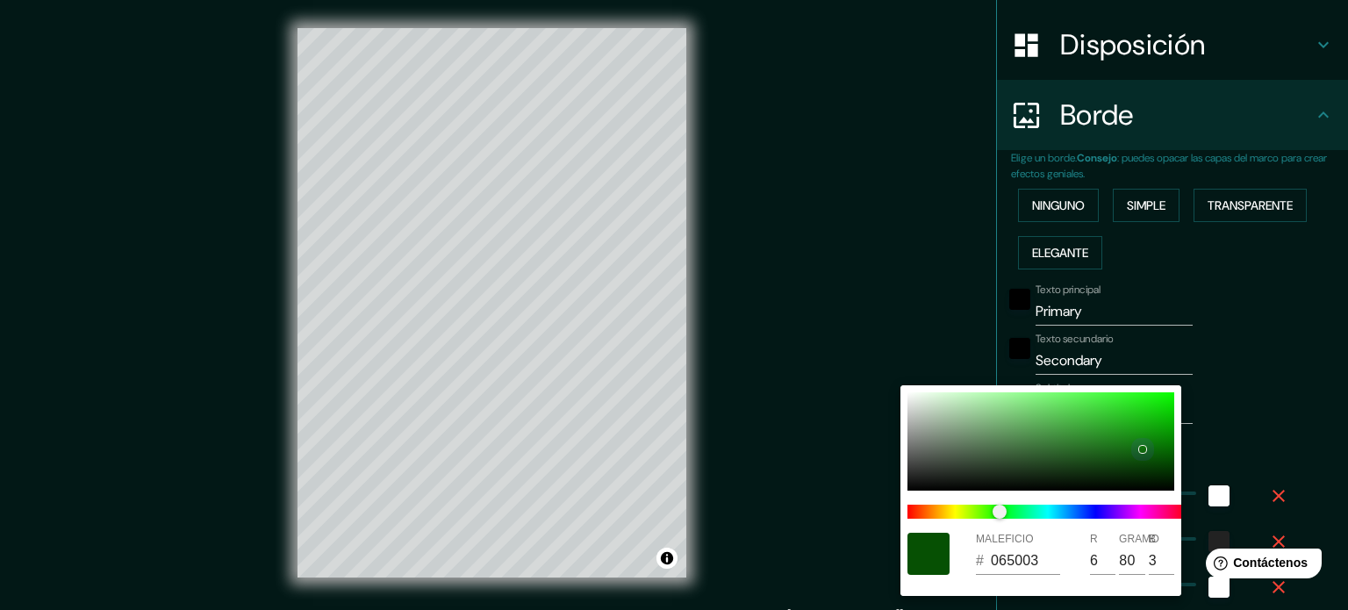
type input "18"
type input "35"
type input "18"
type input "054E03"
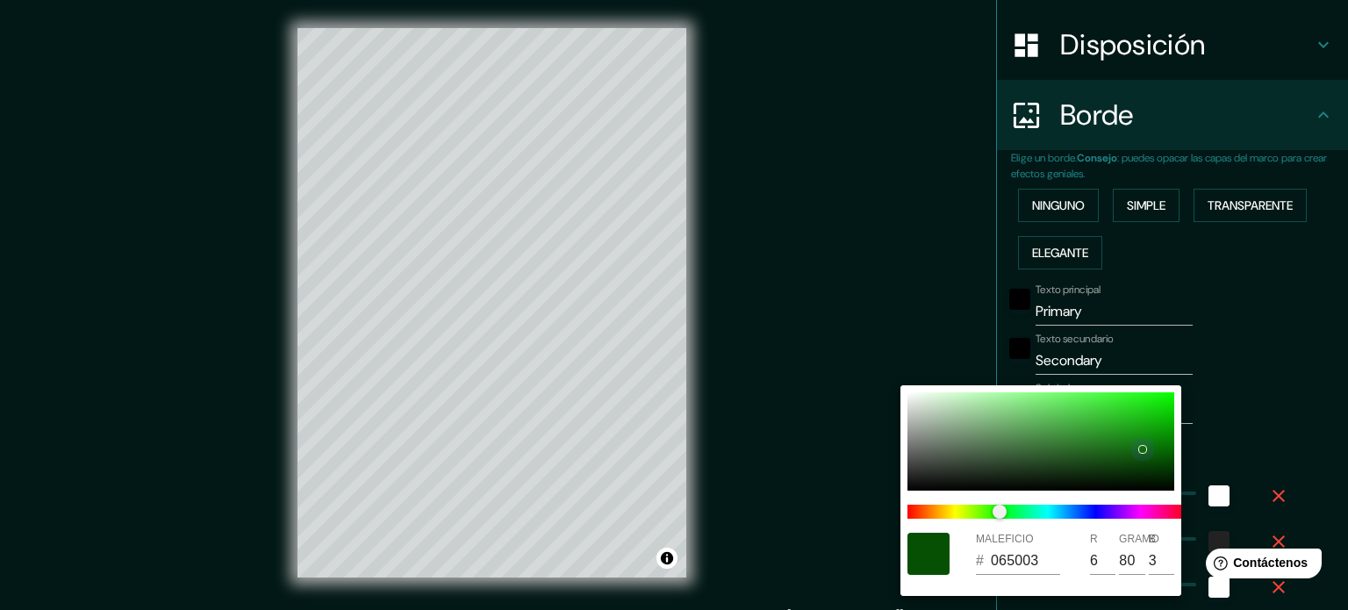
type input "5"
type input "78"
type input "35"
type input "18"
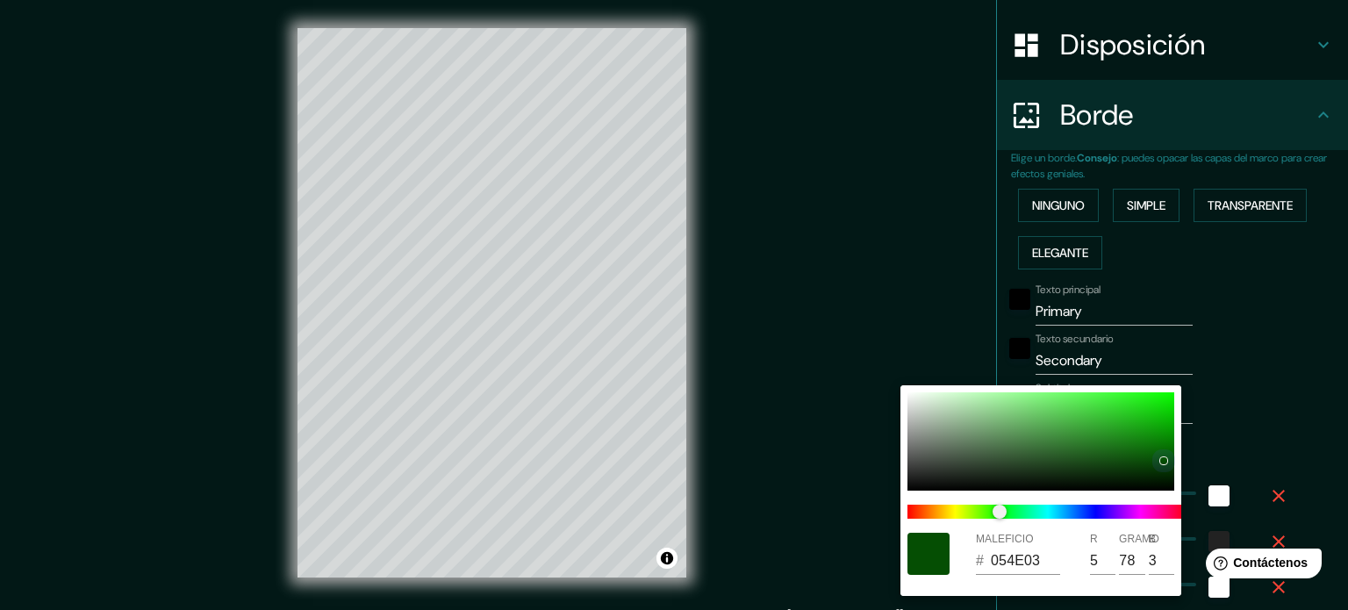
type input "0A6A06"
type input "10"
type input "106"
type input "6"
type input "35"
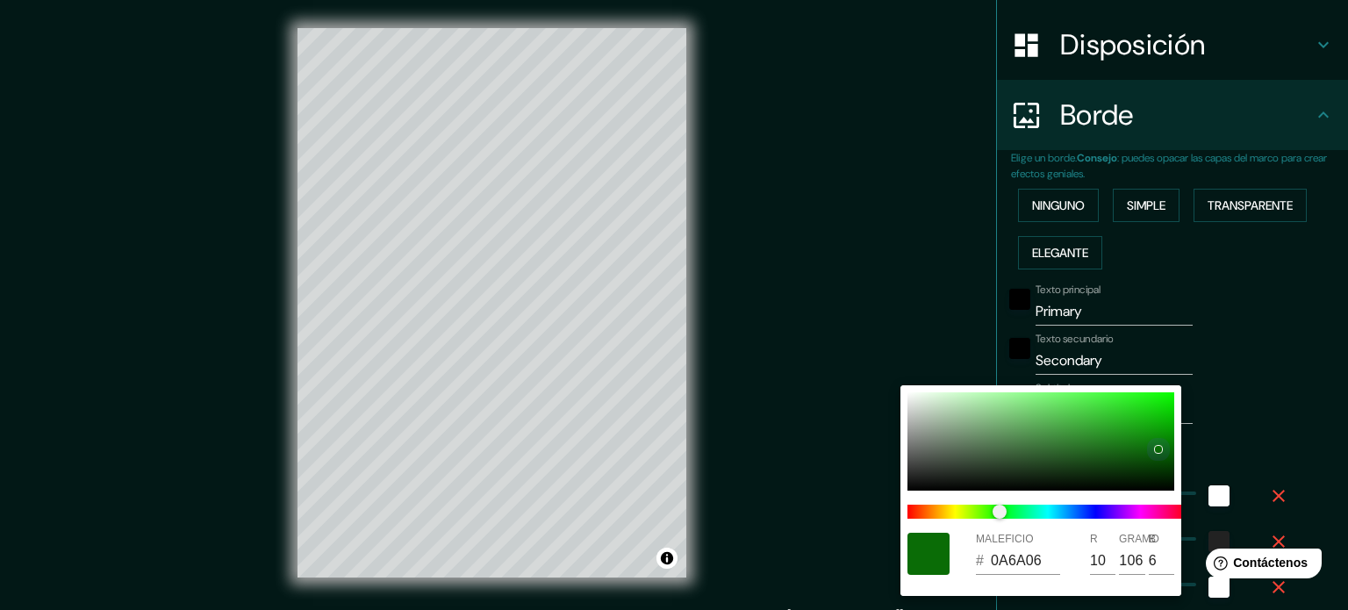
type input "35"
type input "18"
type input "0A6C06"
type input "108"
type input "35"
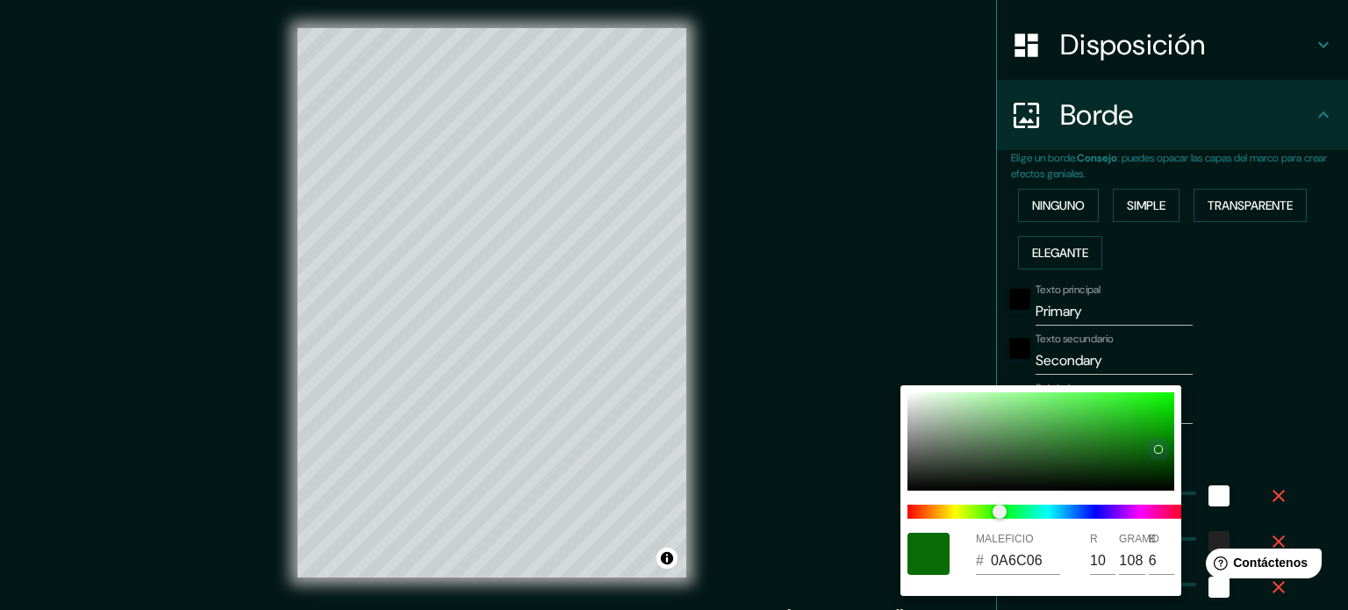
type input "35"
type input "18"
type input "075505"
type input "7"
type input "85"
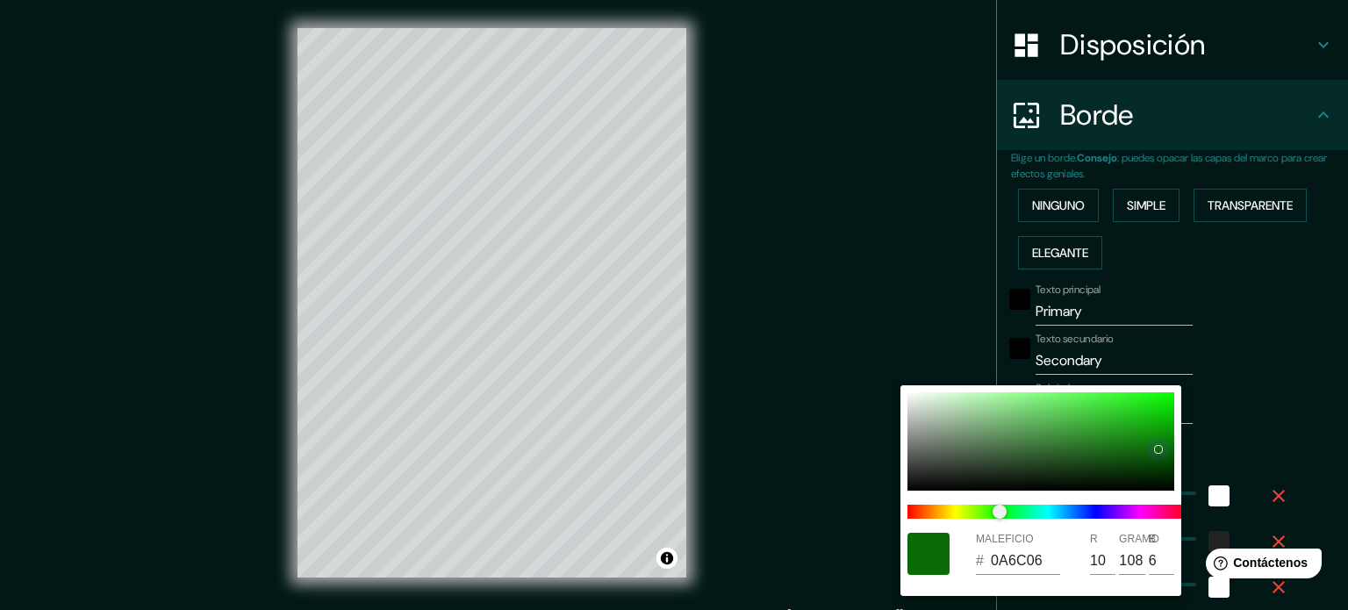
type input "5"
type input "35"
type input "18"
type input "064704"
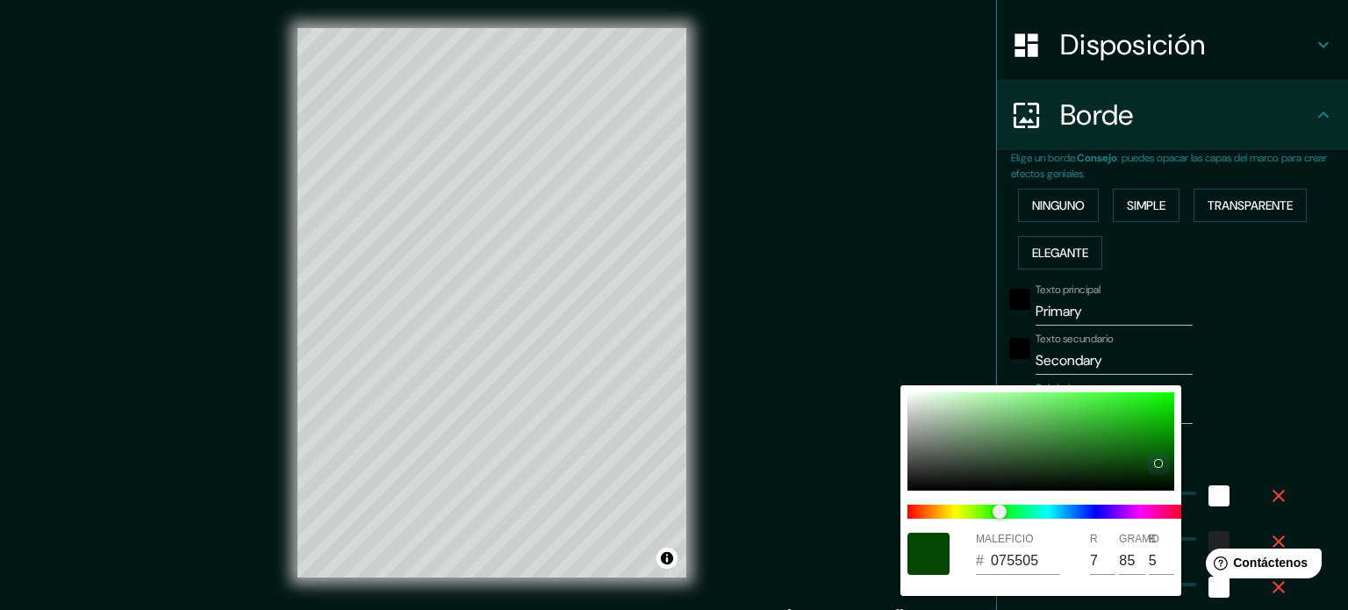
type input "6"
type input "71"
type input "4"
drag, startPoint x: 1120, startPoint y: 445, endPoint x: 1159, endPoint y: 463, distance: 42.4
click at [1159, 463] on div at bounding box center [1041, 441] width 267 height 98
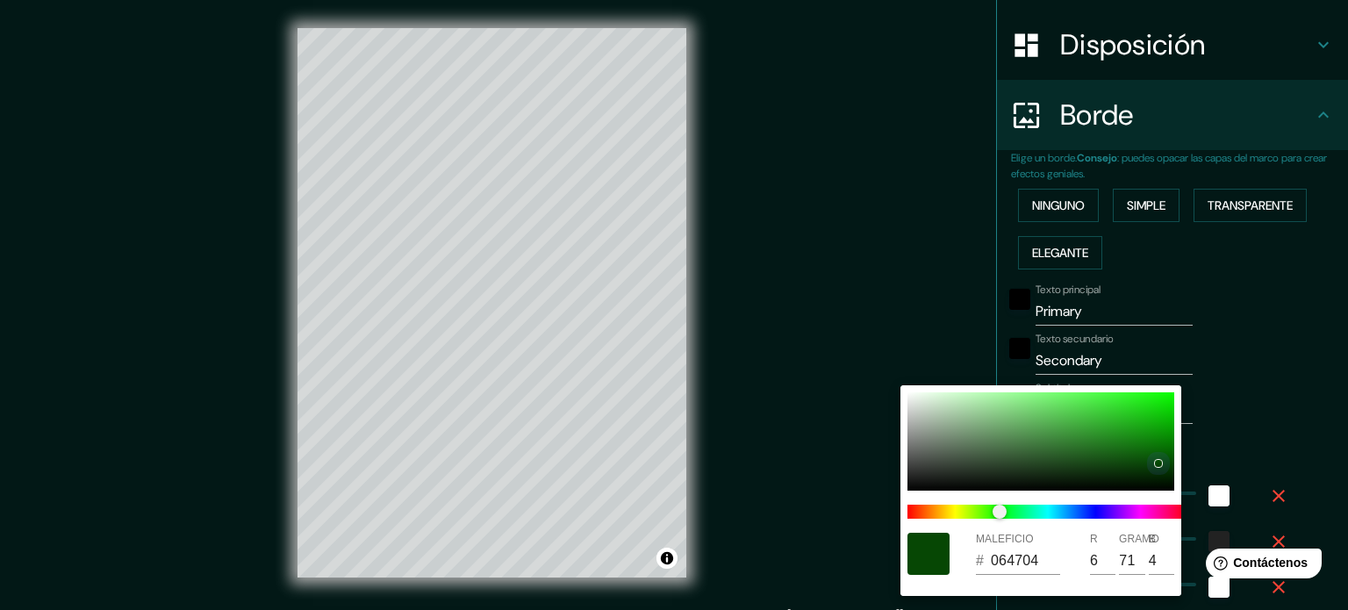
type input "35"
type input "18"
click at [943, 291] on div at bounding box center [674, 305] width 1348 height 610
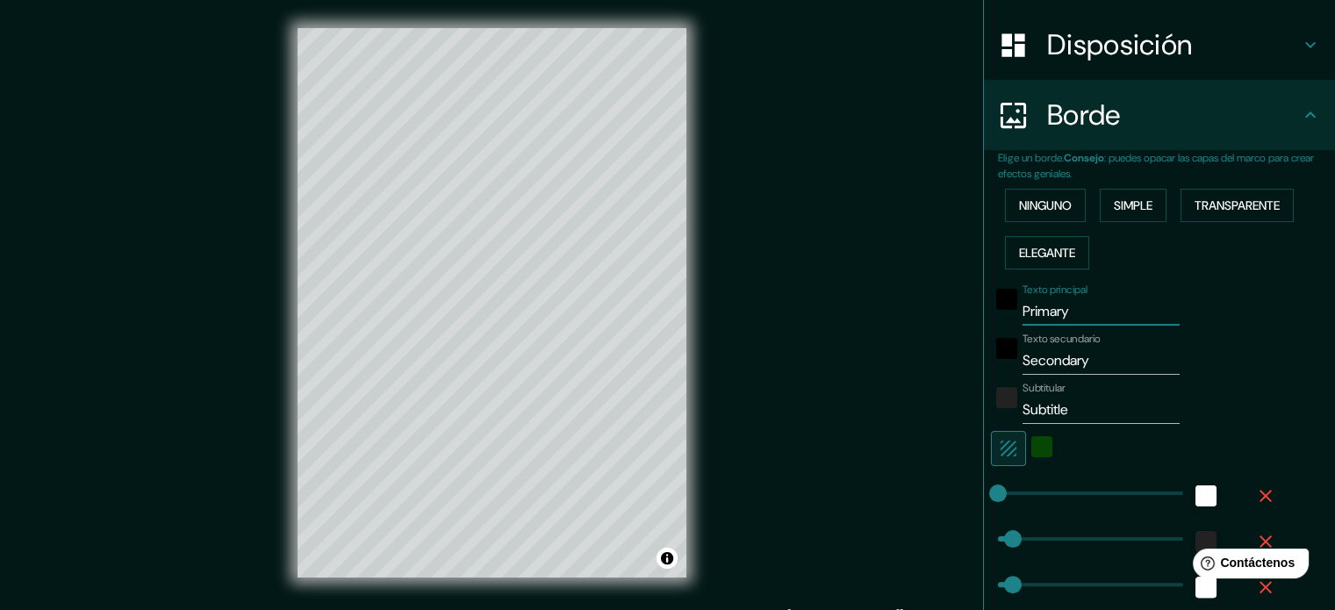
click at [1084, 306] on input "Primary" at bounding box center [1101, 312] width 157 height 28
type input "Primar"
type input "35"
type input "18"
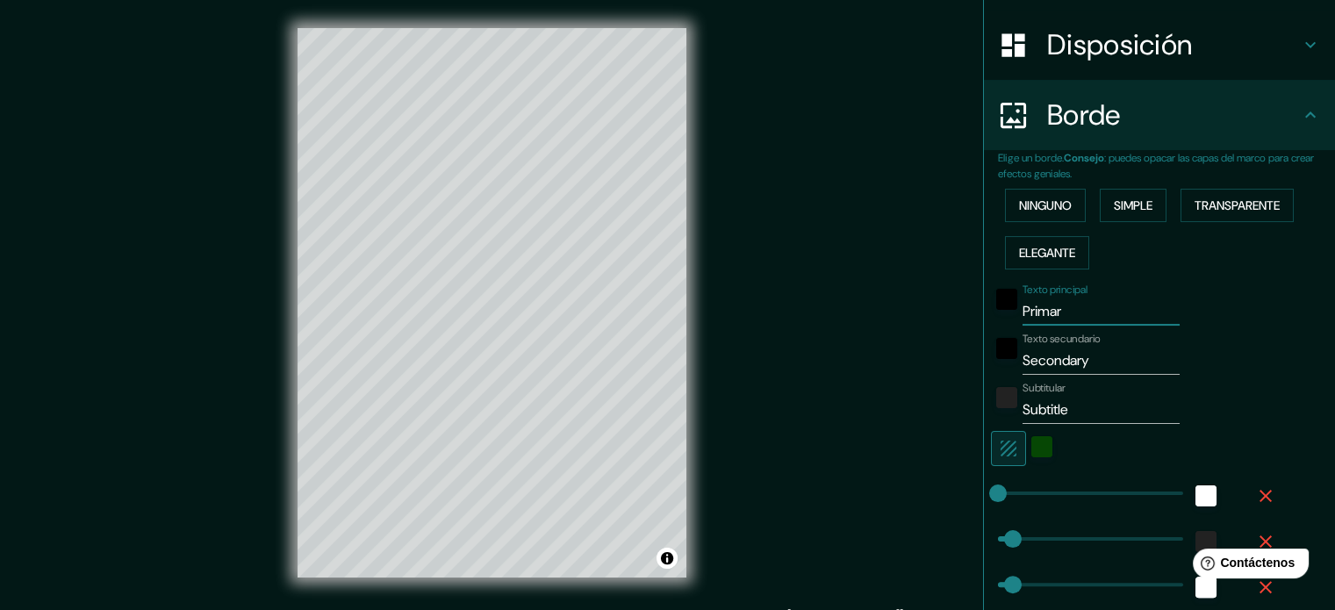
type input "Prima"
type input "35"
type input "18"
type input "Prim"
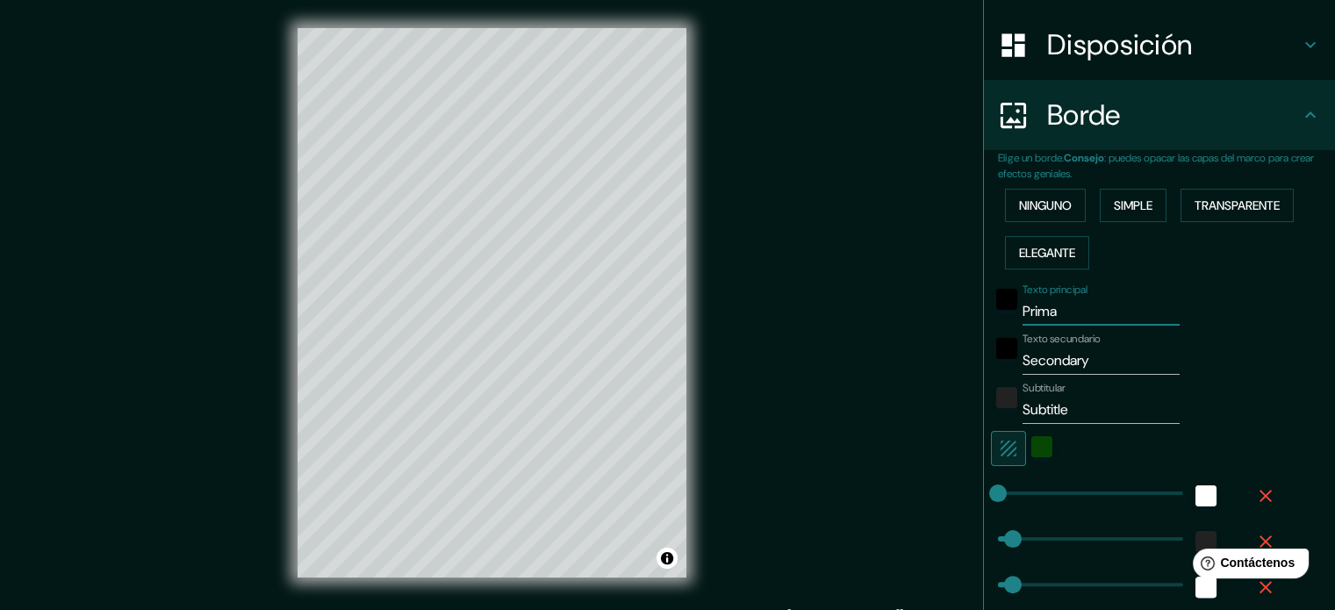
type input "35"
type input "18"
type input "Pri"
type input "35"
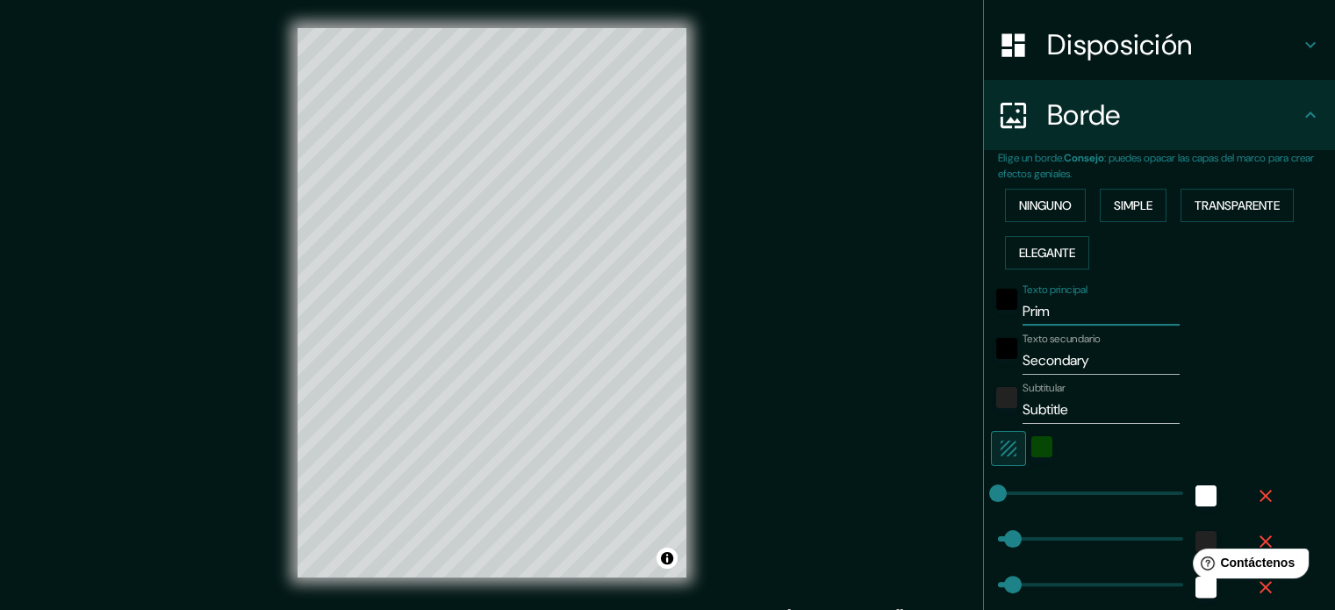
type input "35"
type input "18"
type input "Pr"
type input "35"
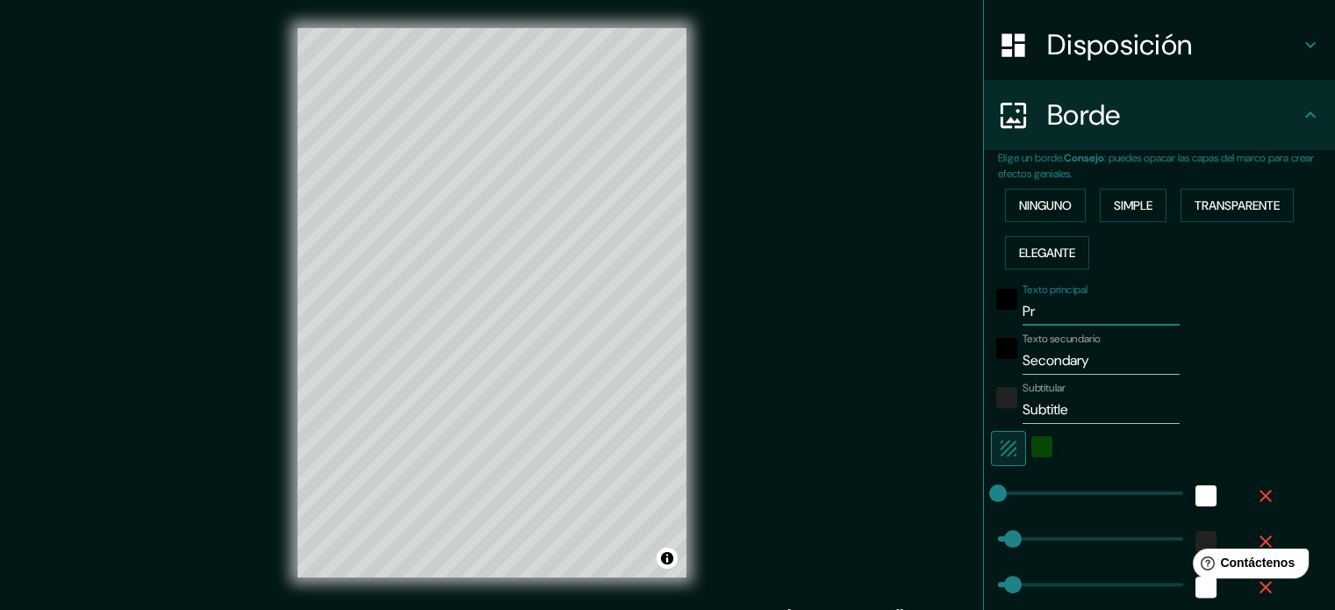
type input "18"
type input "P"
type input "35"
type input "18"
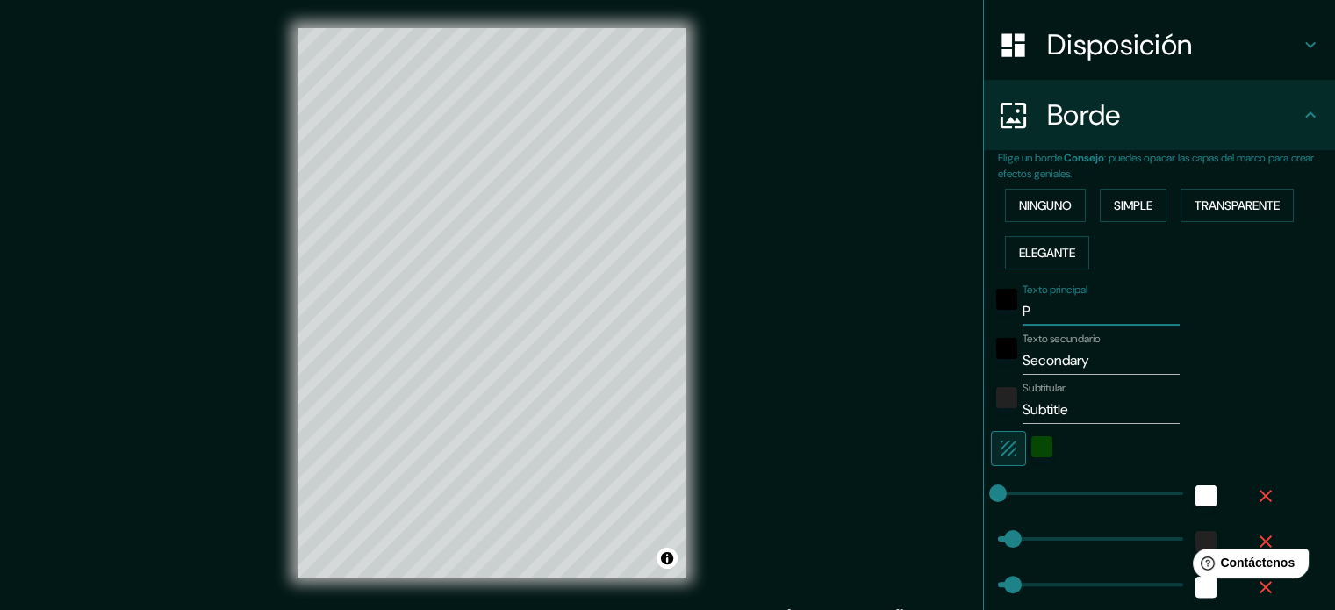
type input "35"
type input "18"
type input "J"
type input "35"
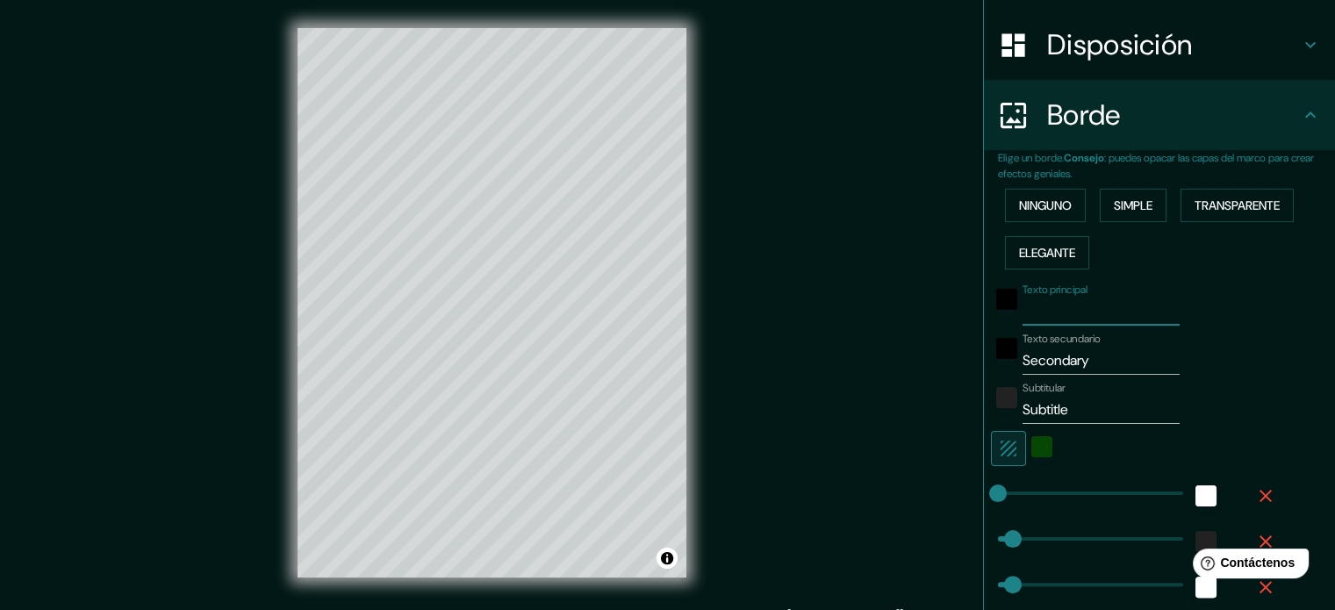
type input "35"
type input "18"
type input "JA"
type input "35"
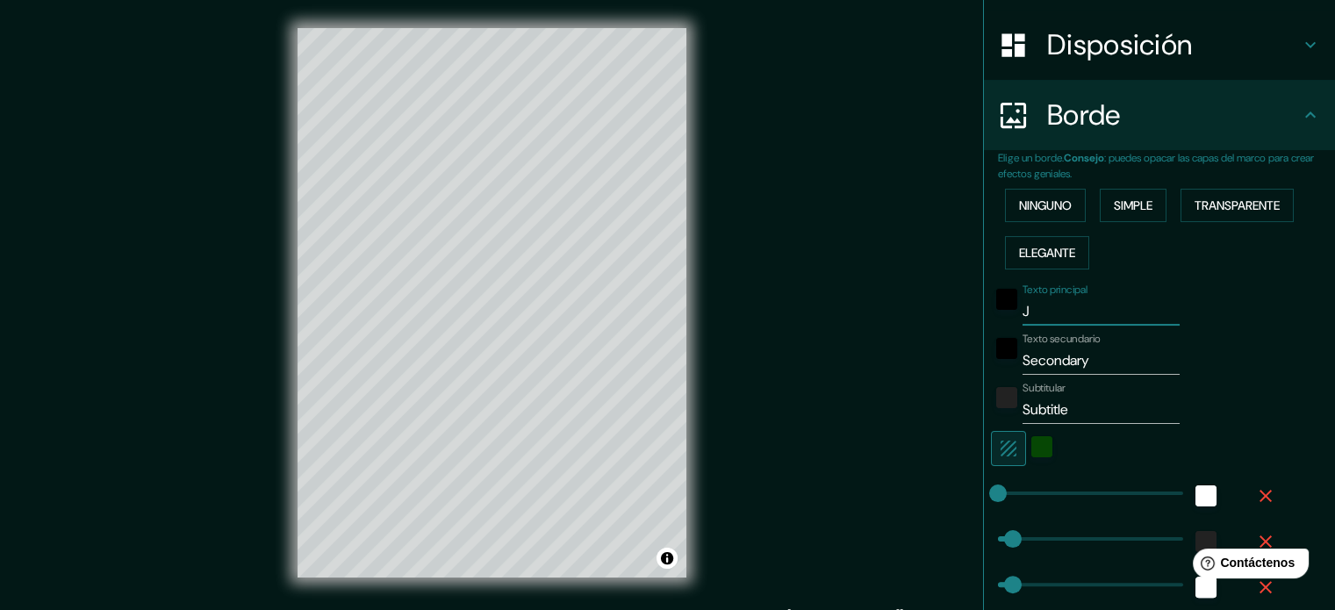
type input "18"
type input "JAG"
type input "35"
type input "18"
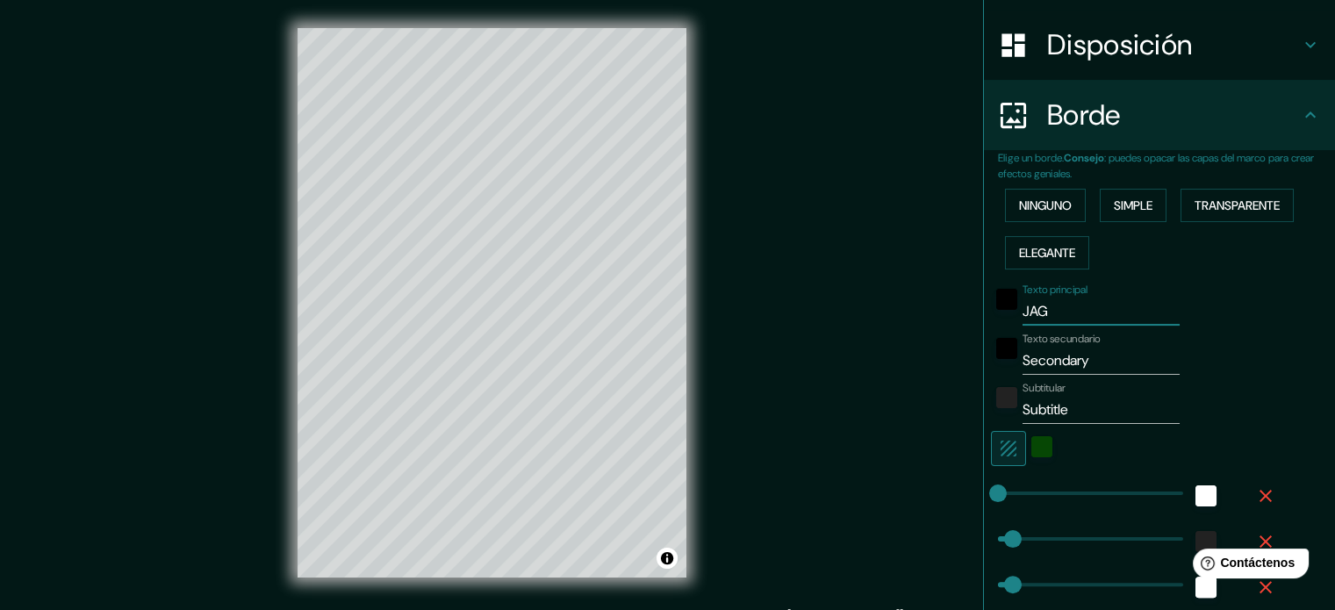
type input "JAGU"
type input "35"
type input "18"
type input "JAGUE"
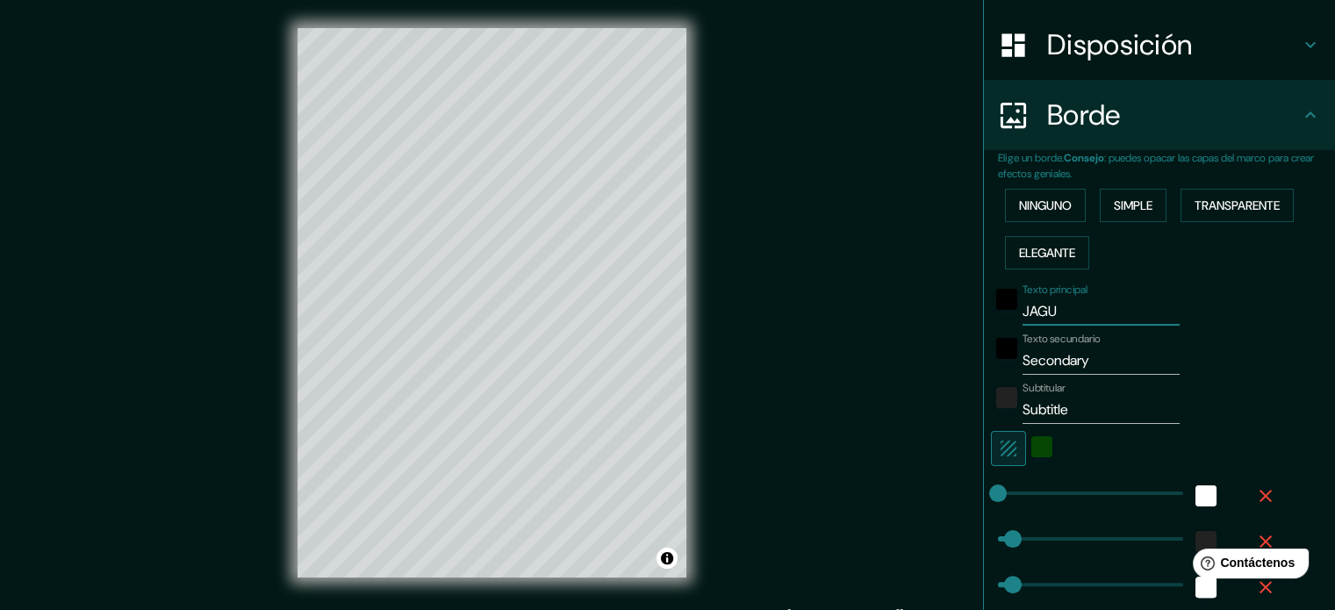
type input "35"
type input "18"
type input "JAGUEY"
type input "35"
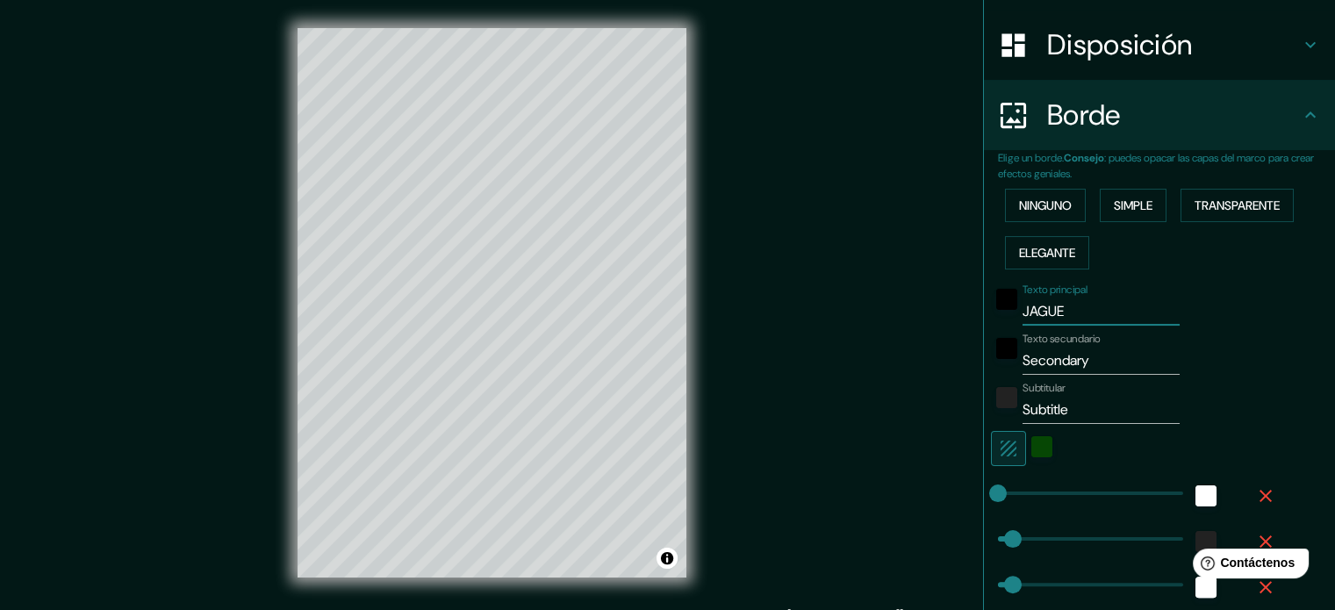
type input "35"
type input "18"
type input "JAGUEYB"
type input "35"
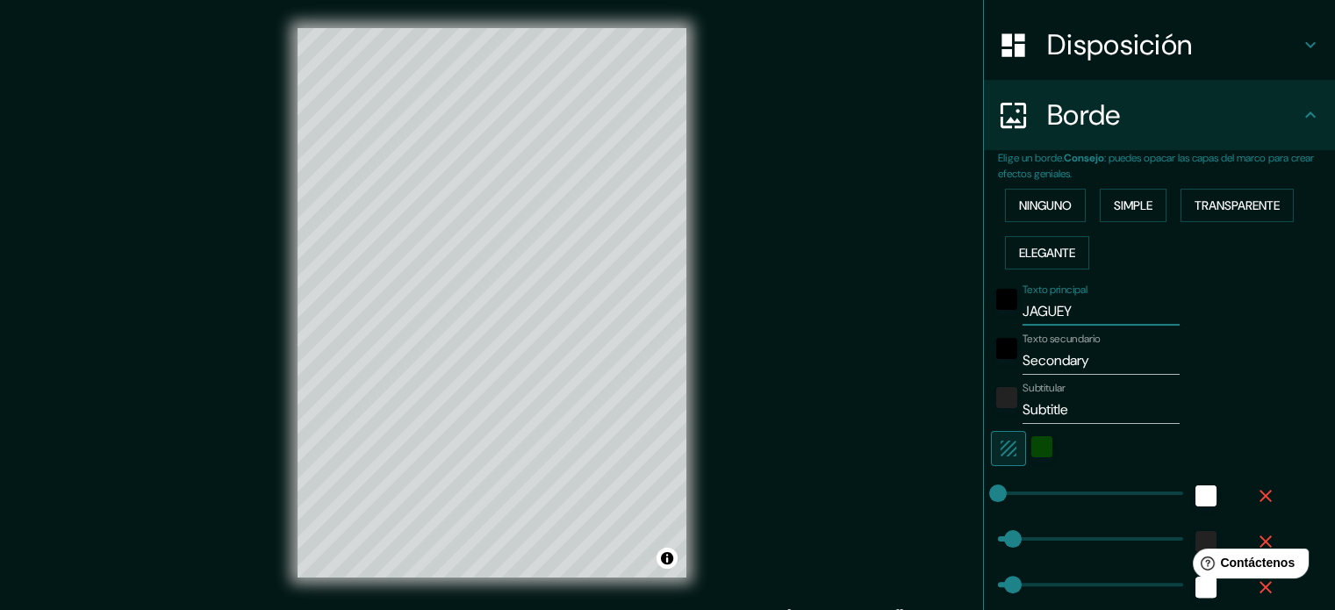
type input "18"
type input "JAGUEYBD"
type input "35"
type input "18"
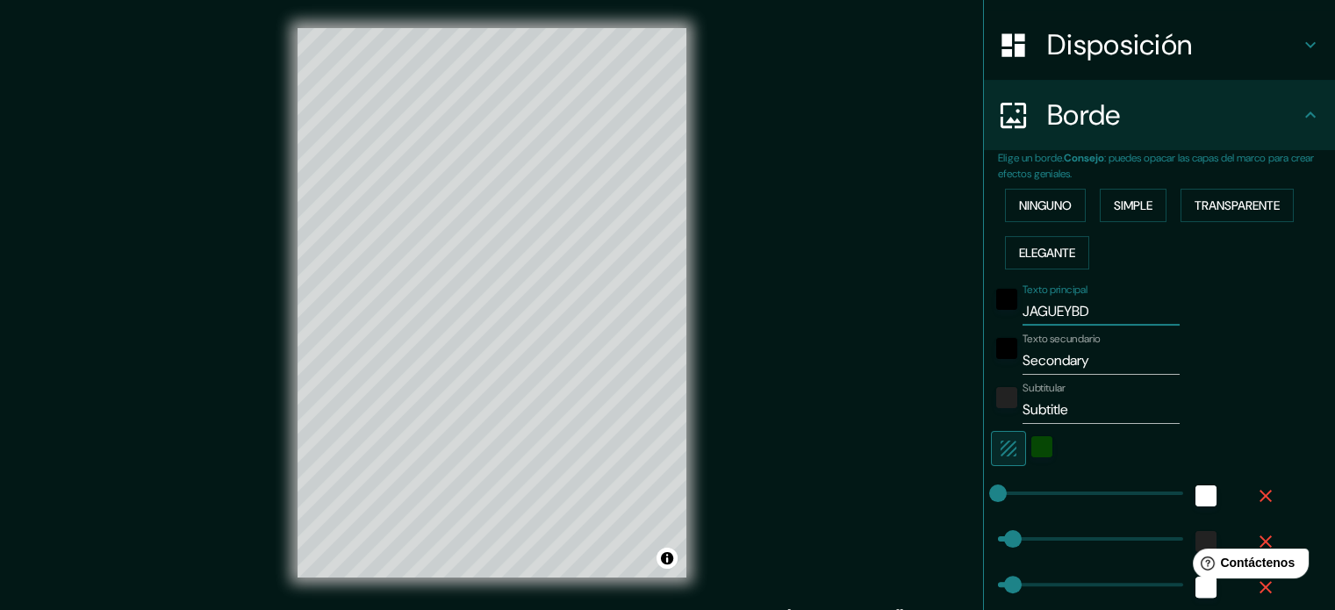
type input "JAGUEYBDE"
type input "35"
type input "18"
type input "JAGUEYBDE"
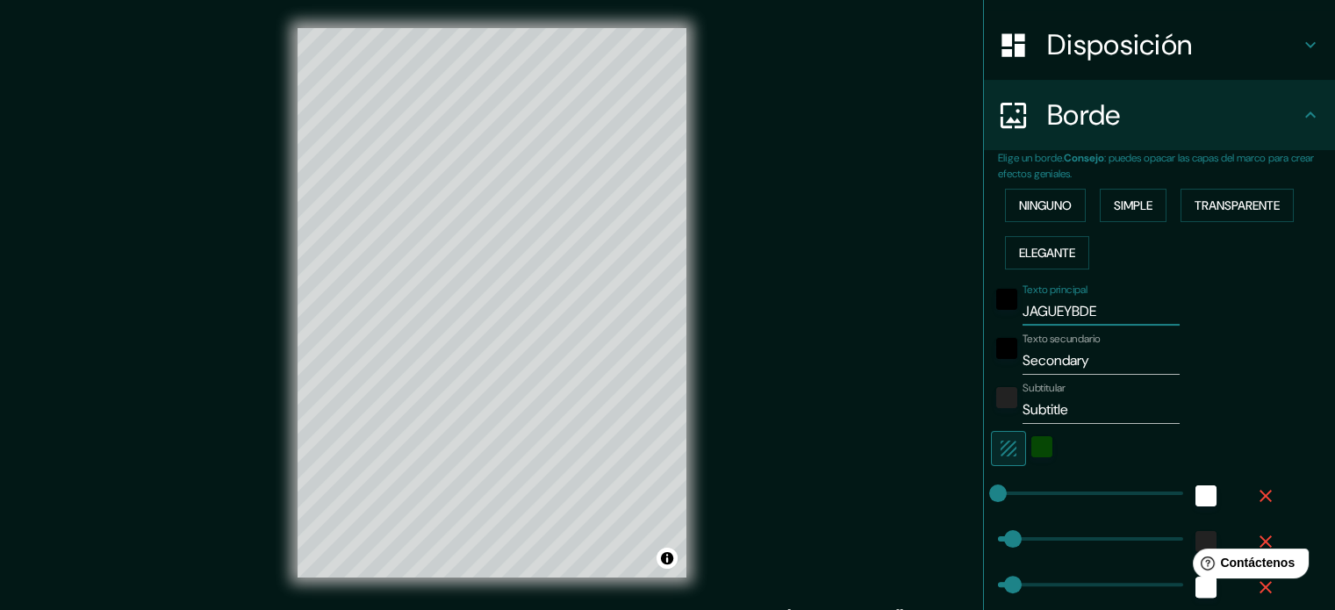
type input "35"
type input "18"
type input "JAGUEYBDE T"
type input "35"
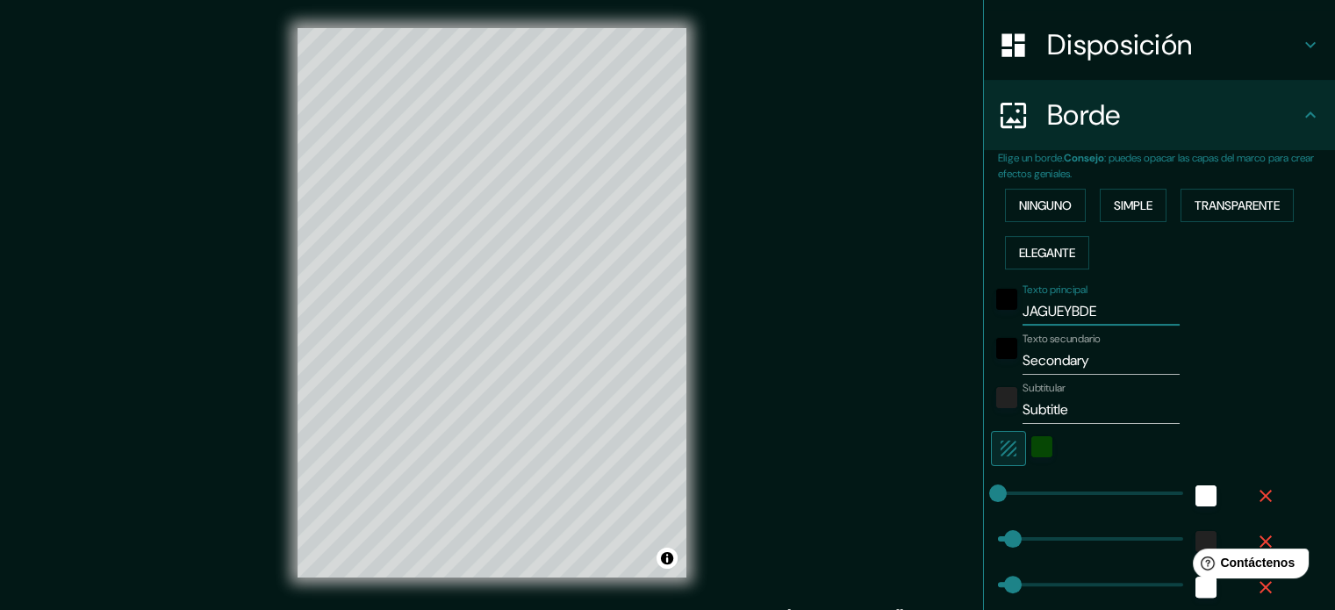
type input "35"
type input "18"
type input "JAGUEYBDE TE"
type input "35"
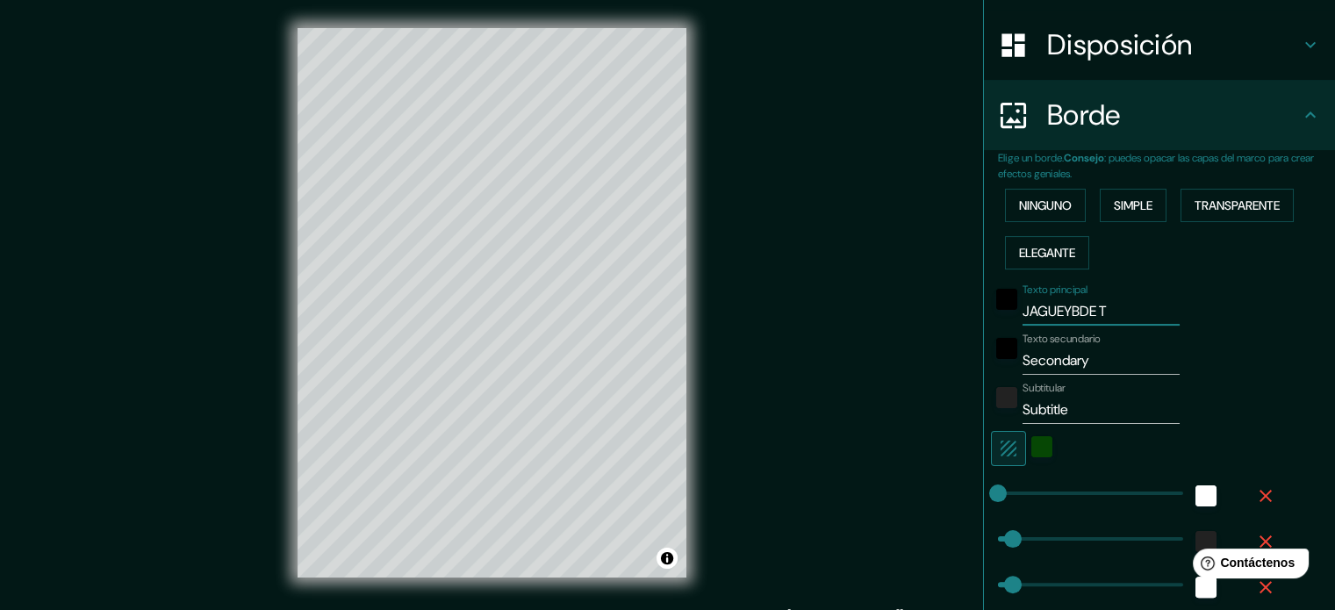
type input "18"
click at [1102, 361] on input "Secondary" at bounding box center [1101, 361] width 157 height 28
click at [1099, 404] on input "Subtitle" at bounding box center [1101, 410] width 157 height 28
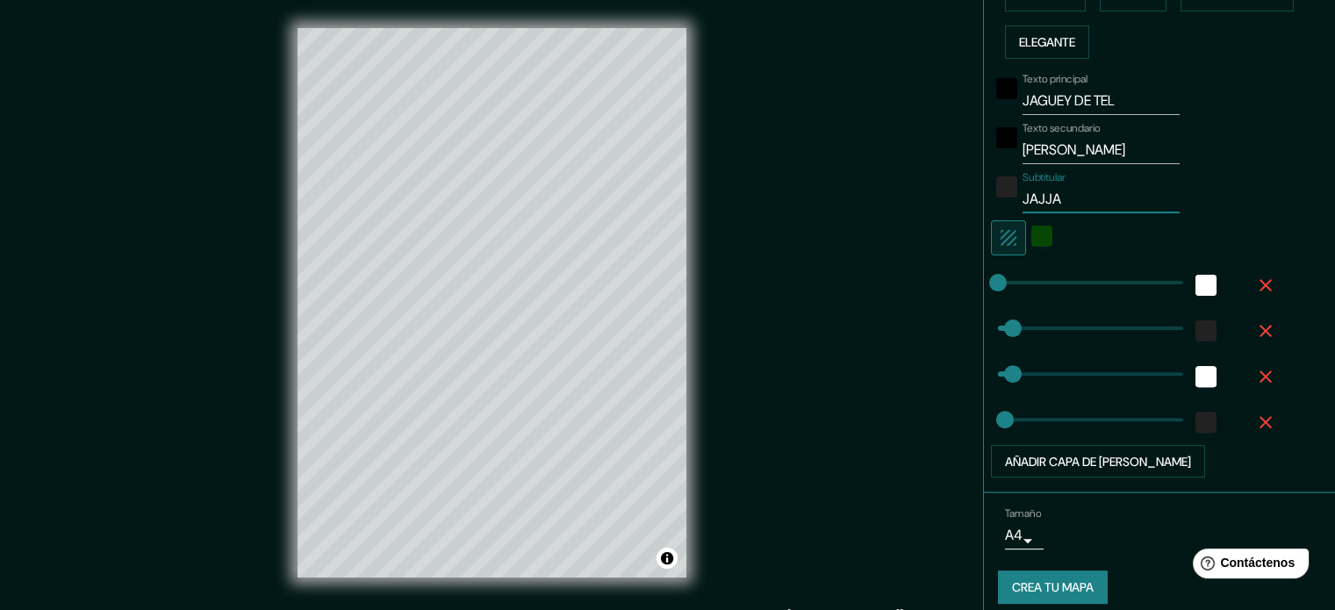
scroll to position [481, 0]
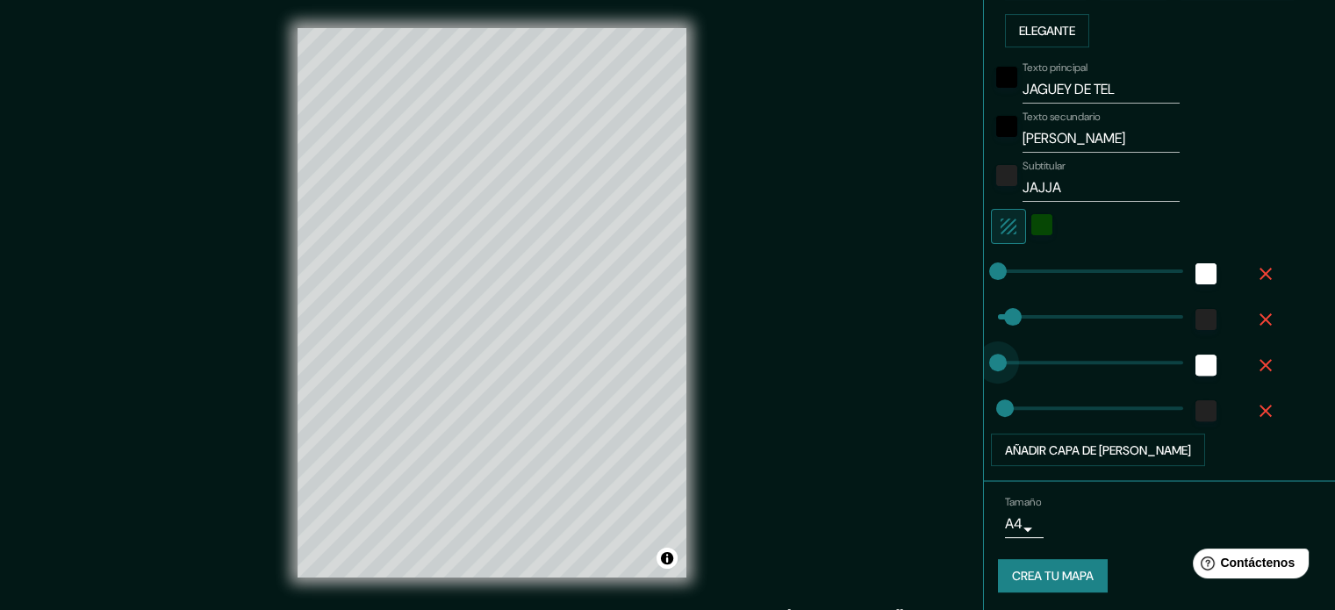
drag, startPoint x: 1008, startPoint y: 361, endPoint x: 930, endPoint y: 368, distance: 77.6
drag, startPoint x: 997, startPoint y: 312, endPoint x: 941, endPoint y: 319, distance: 56.7
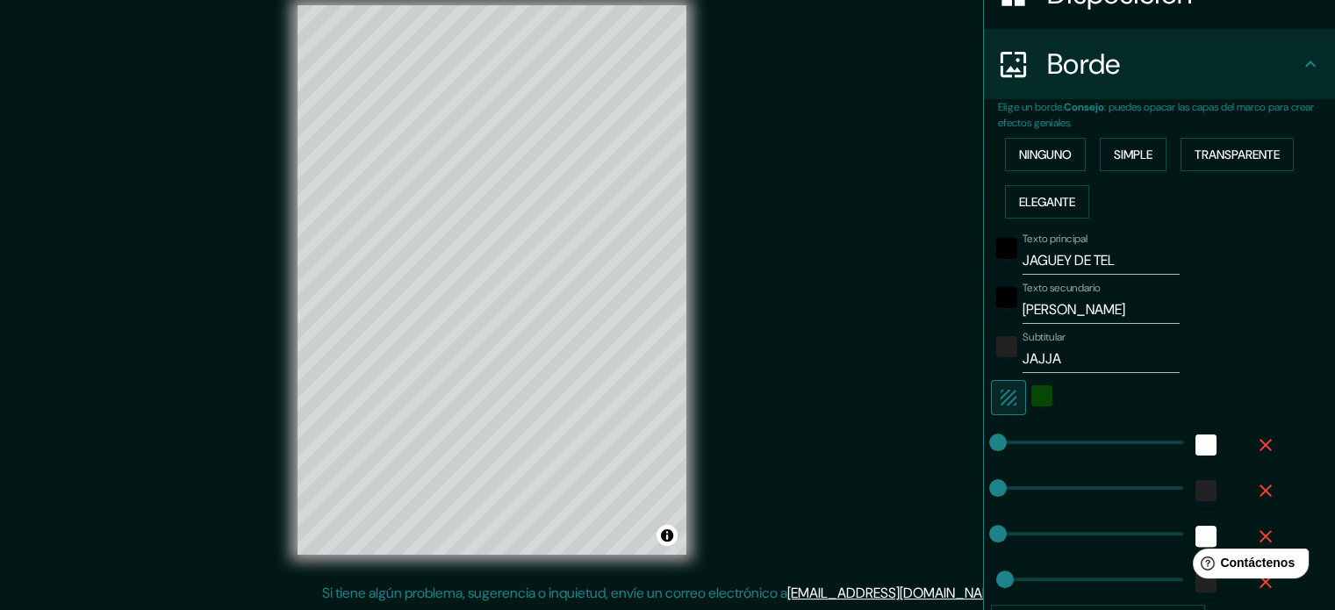
scroll to position [282, 0]
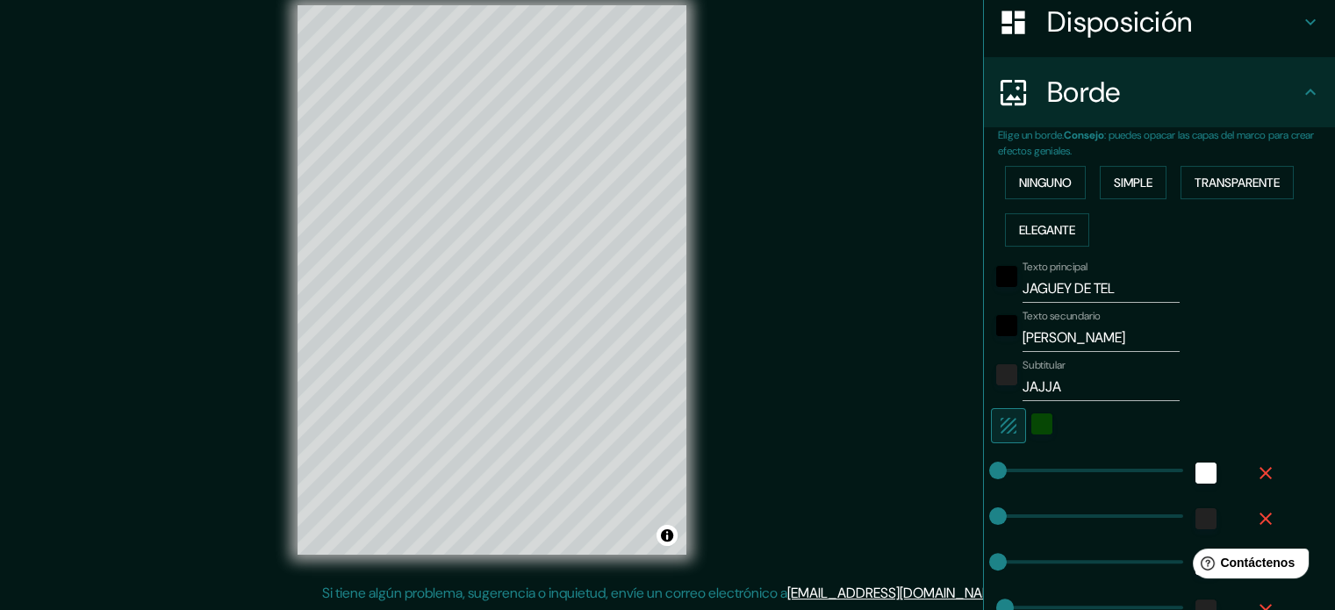
click at [1125, 294] on input "JAGUEY DE TEL" at bounding box center [1101, 289] width 157 height 28
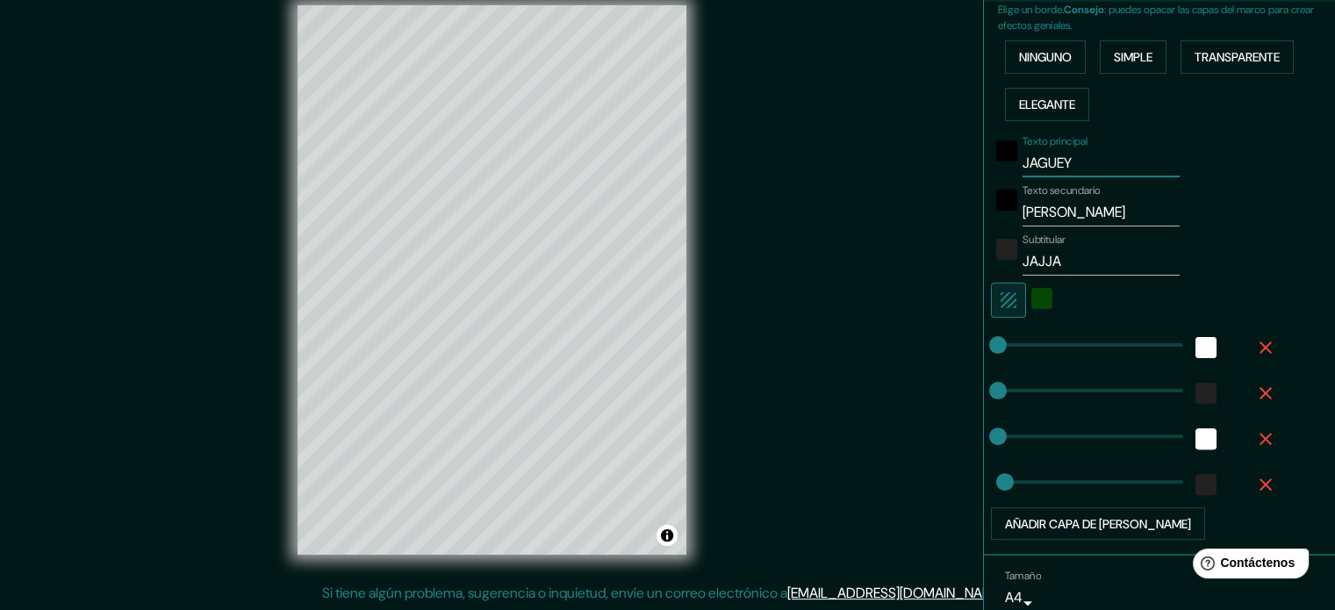
scroll to position [481, 0]
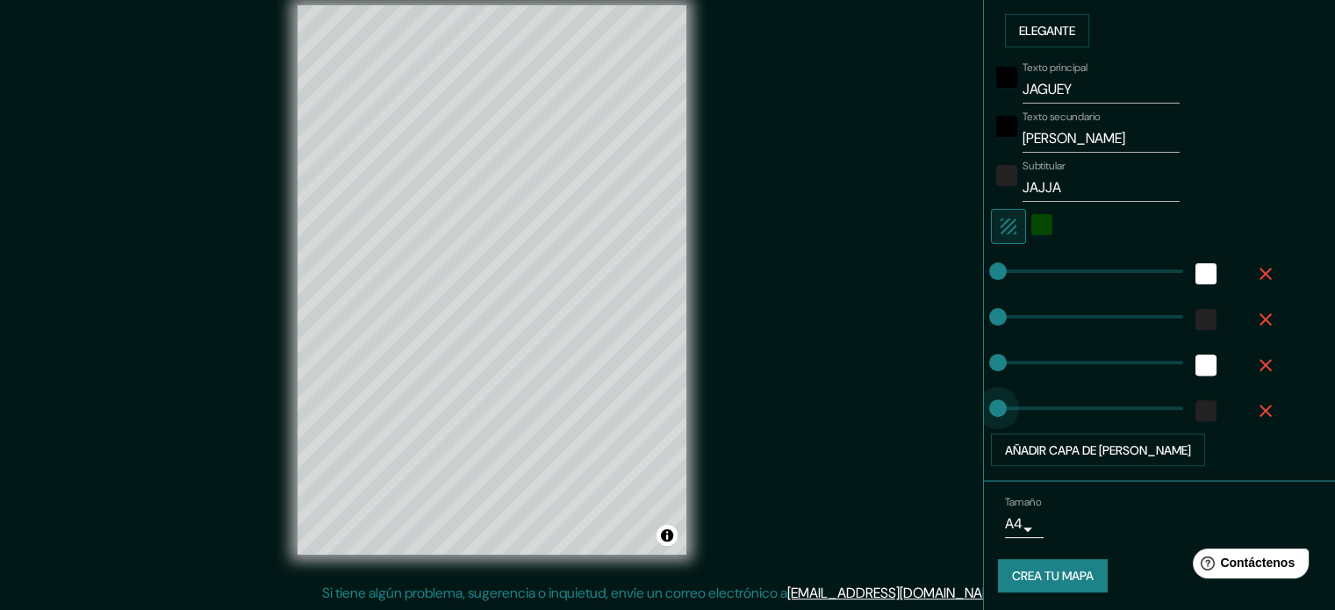
drag, startPoint x: 931, startPoint y: 415, endPoint x: 916, endPoint y: 423, distance: 16.9
drag, startPoint x: 1023, startPoint y: 424, endPoint x: 1203, endPoint y: 428, distance: 180.0
click at [1203, 428] on div "Texto principal JAGUEY Texto secundario ALEJANDRO PEREZ GARNICA Subtitular JAJJ…" at bounding box center [1138, 260] width 281 height 413
drag, startPoint x: 1006, startPoint y: 410, endPoint x: 1083, endPoint y: 418, distance: 77.6
drag, startPoint x: 1078, startPoint y: 412, endPoint x: 930, endPoint y: 427, distance: 148.2
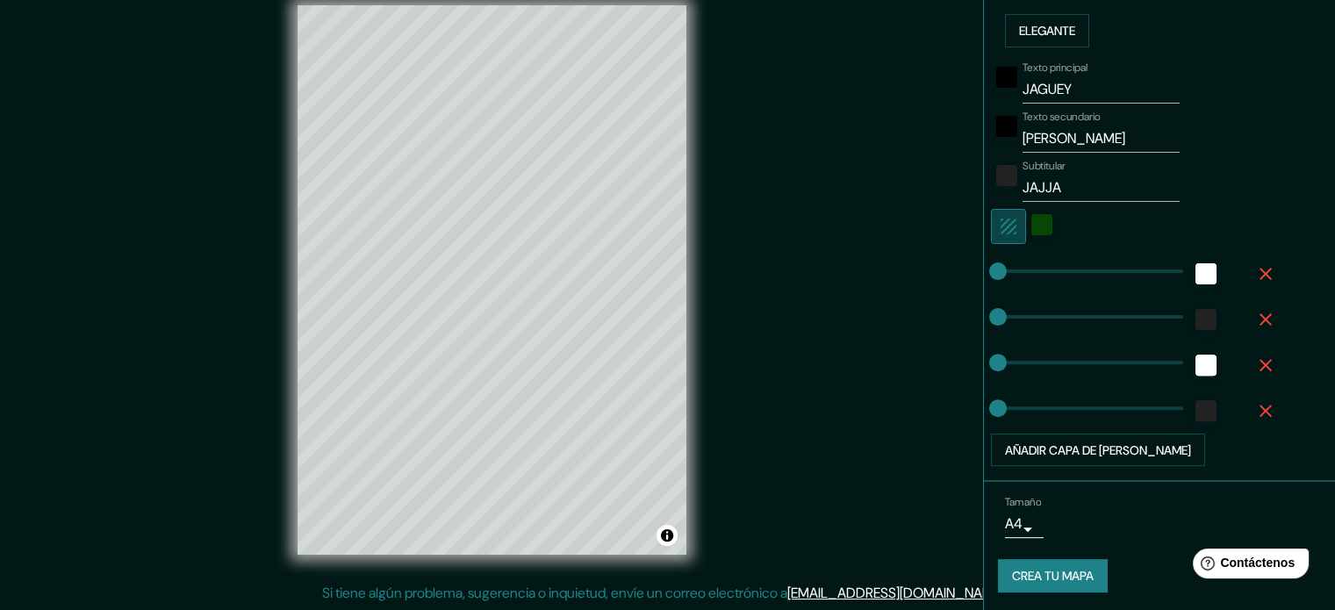
click at [998, 222] on icon "button" at bounding box center [1008, 226] width 21 height 21
click at [1001, 226] on icon "button" at bounding box center [1008, 226] width 21 height 21
click at [1031, 229] on div "white" at bounding box center [1041, 224] width 21 height 21
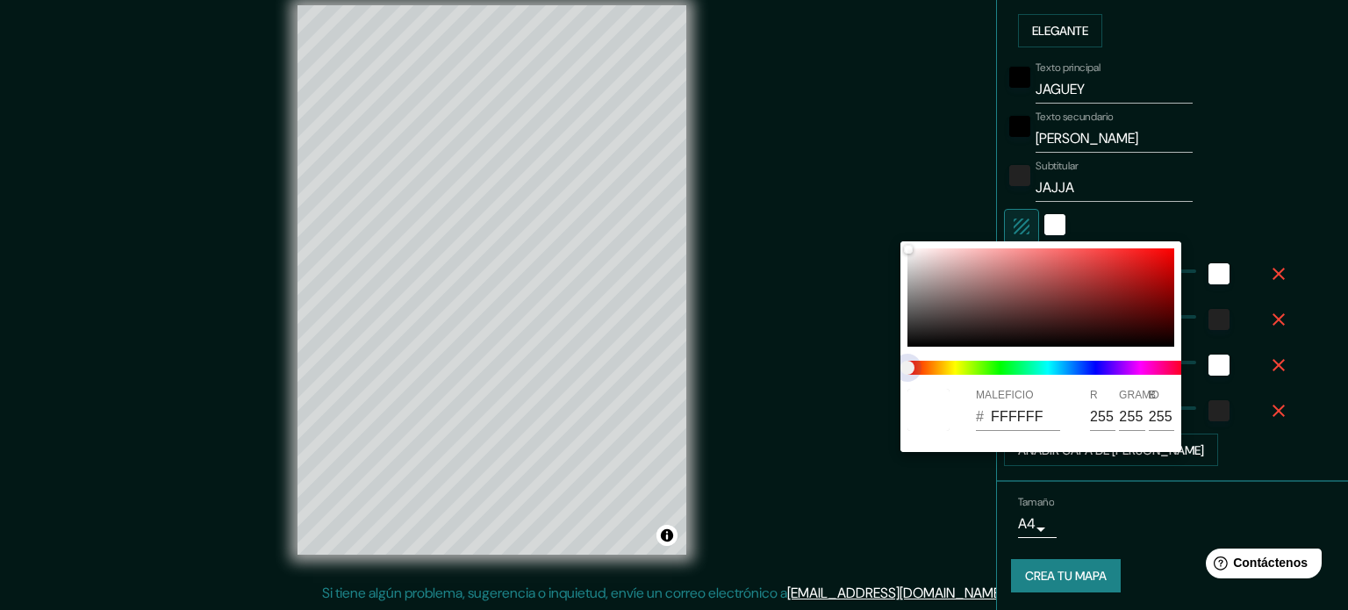
click at [1003, 370] on span at bounding box center [1048, 368] width 281 height 14
click at [1018, 290] on div at bounding box center [1041, 297] width 267 height 98
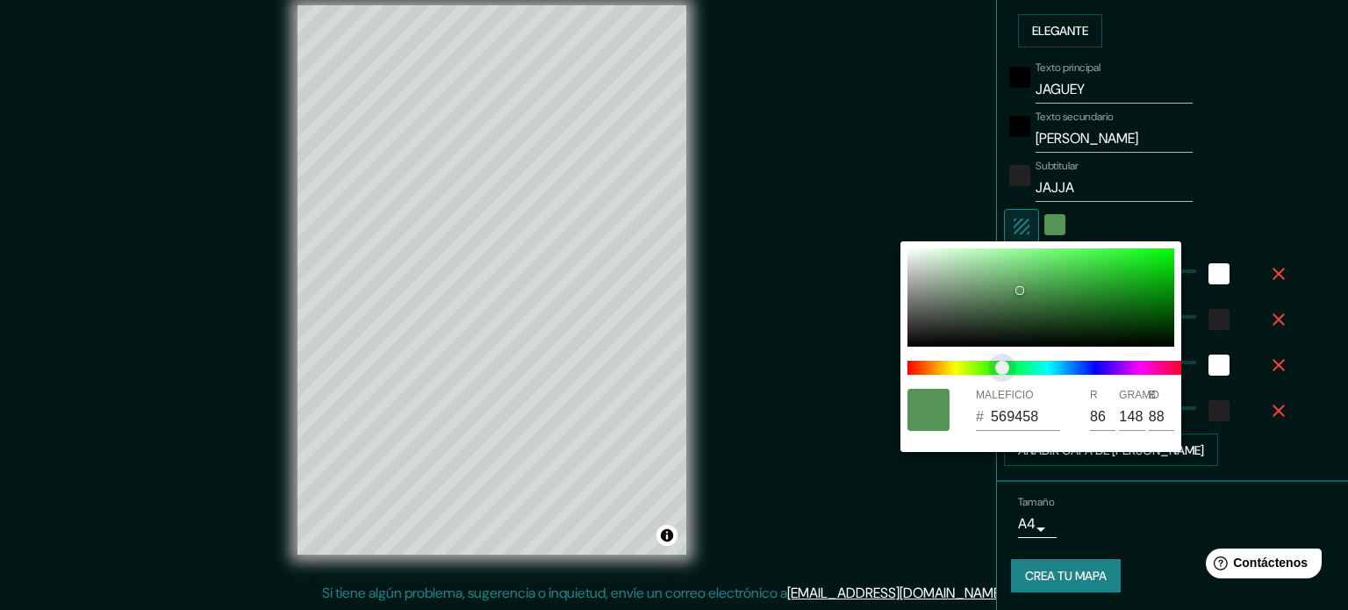
click at [1002, 370] on span at bounding box center [1048, 368] width 281 height 14
drag, startPoint x: 1051, startPoint y: 307, endPoint x: 958, endPoint y: 248, distance: 110.8
click at [958, 248] on div at bounding box center [1041, 297] width 267 height 98
click at [860, 170] on div at bounding box center [674, 305] width 1348 height 610
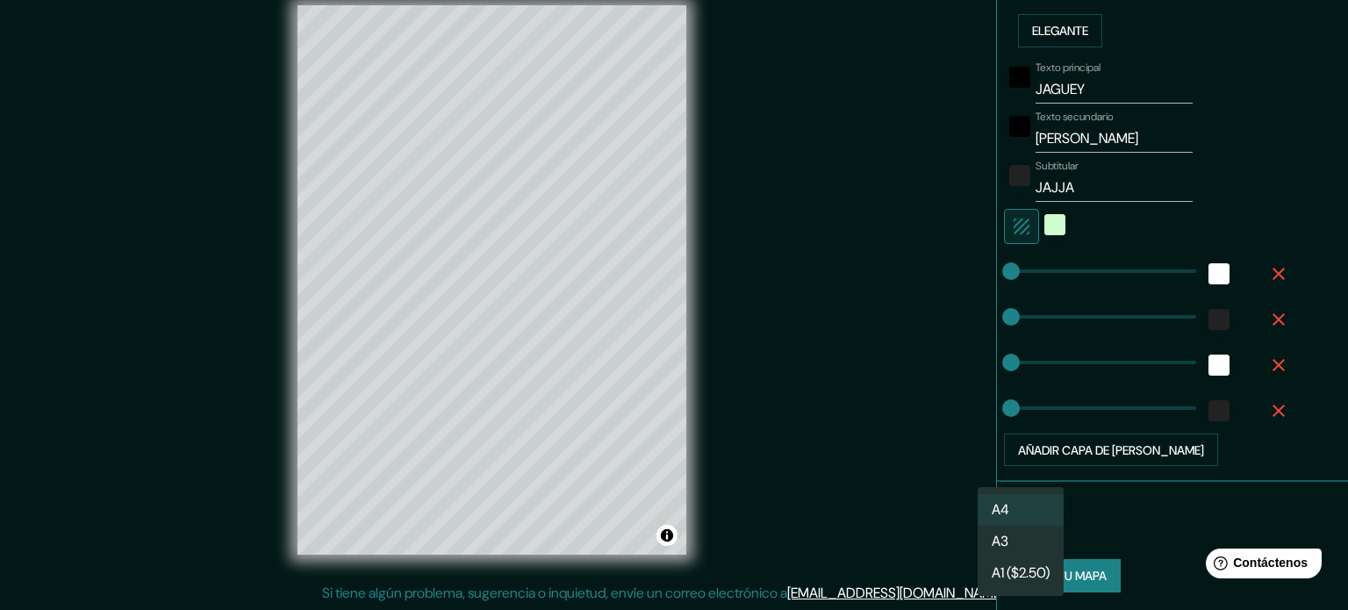
click at [1002, 522] on body "Mappin Ubicación Jagüey de Téllez, Hidalgo, México Patas Estilo Disposición Bor…" at bounding box center [674, 282] width 1348 height 610
click at [1033, 568] on font "A1 ($2.50)" at bounding box center [1021, 575] width 58 height 18
click at [1060, 529] on body "Mappin Ubicación Jagüey de Téllez, Hidalgo, México Patas Estilo Disposición Bor…" at bounding box center [674, 282] width 1348 height 610
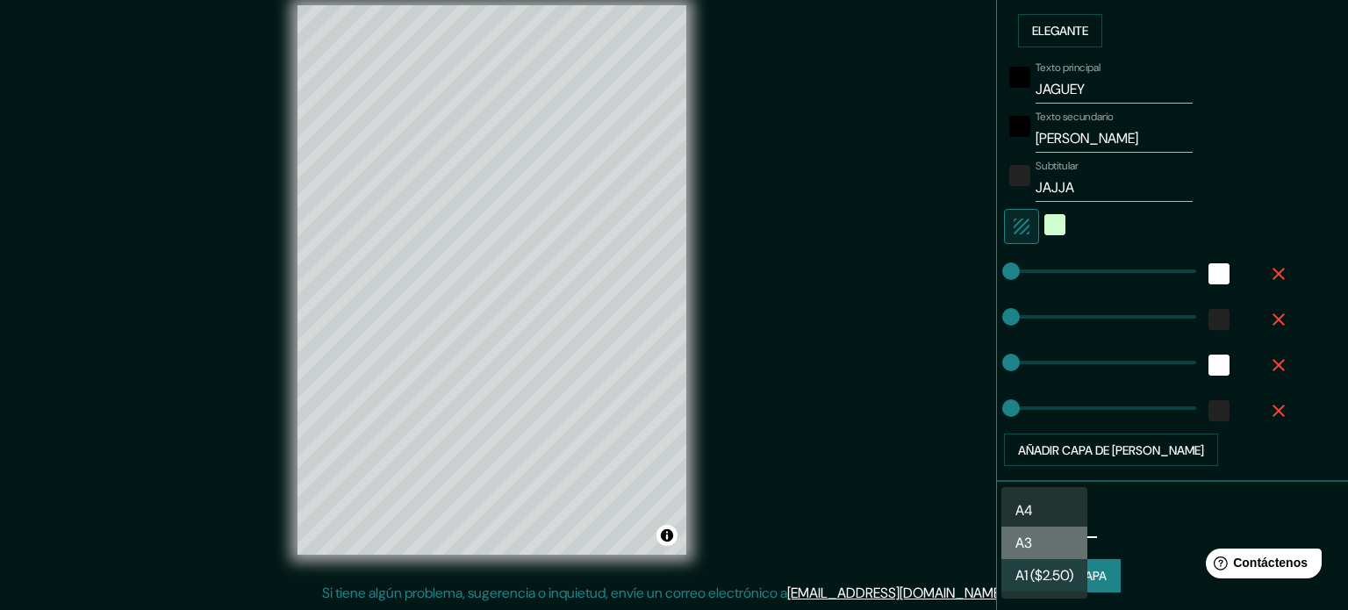
click at [1051, 545] on li "A3" at bounding box center [1044, 543] width 86 height 32
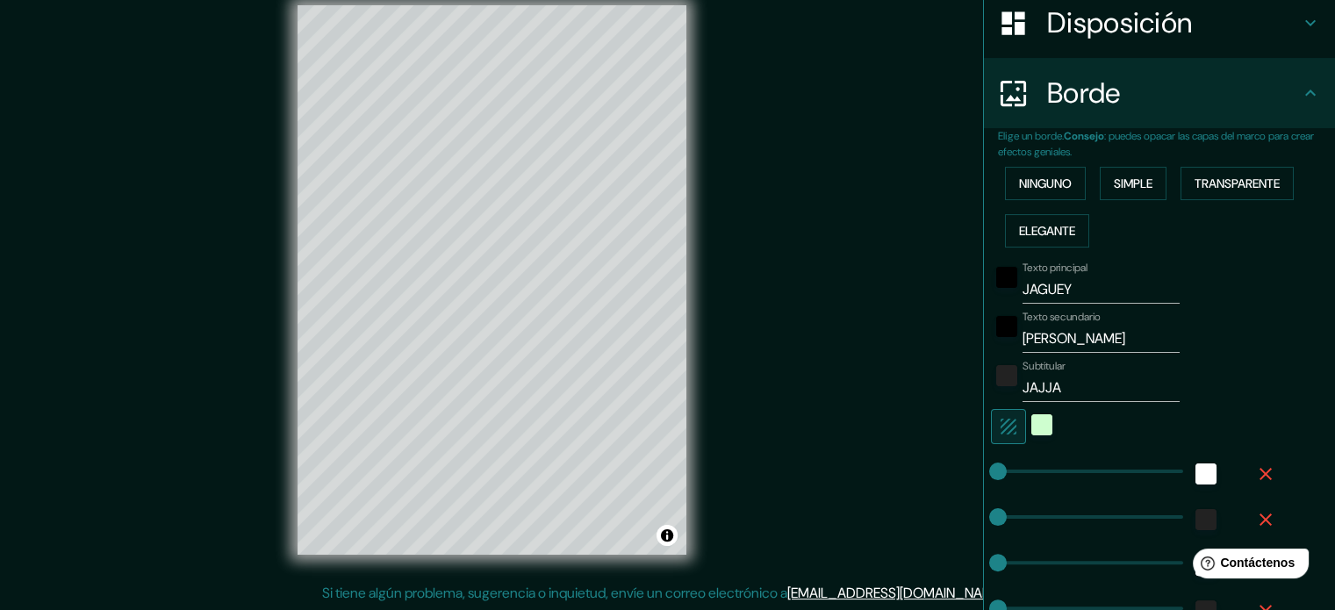
scroll to position [0, 0]
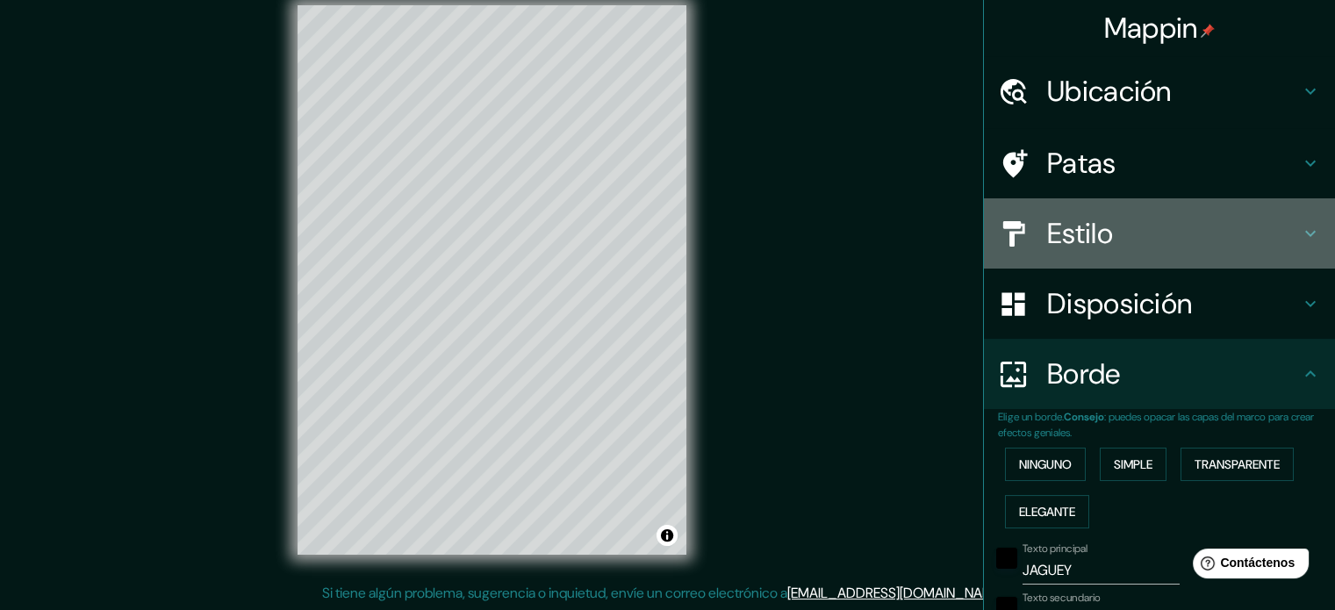
click at [1123, 240] on h4 "Estilo" at bounding box center [1173, 233] width 253 height 35
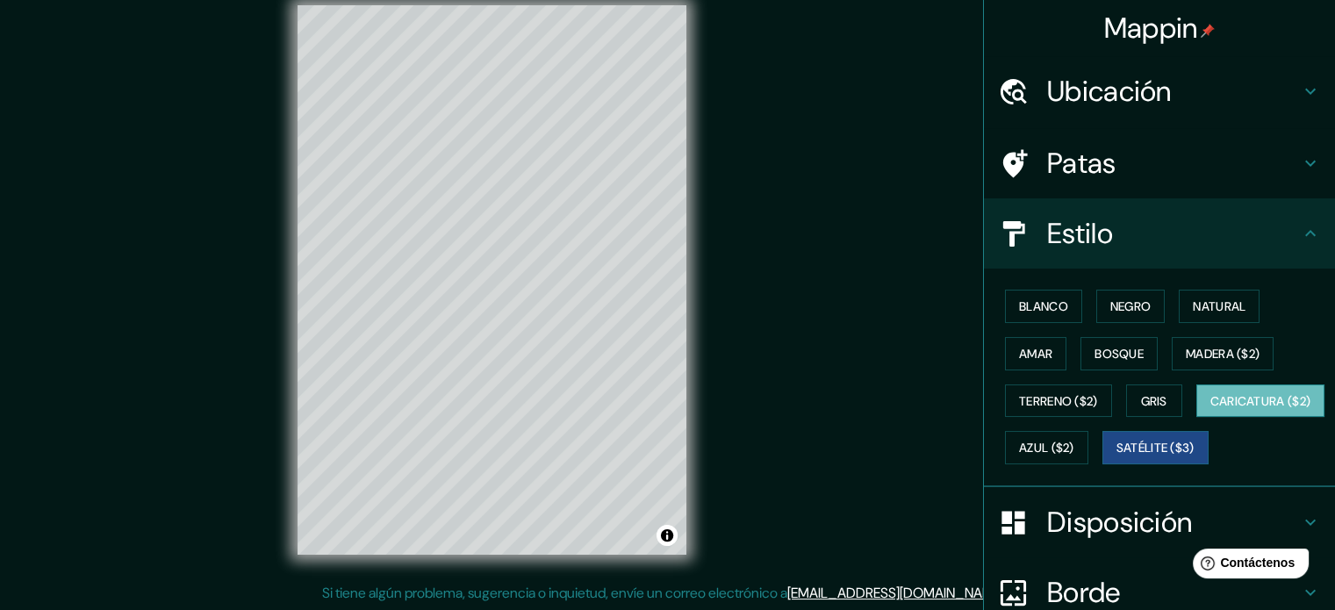
click at [1210, 409] on font "Caricatura ($2)" at bounding box center [1260, 401] width 101 height 16
click at [1031, 318] on button "Blanco" at bounding box center [1043, 306] width 77 height 33
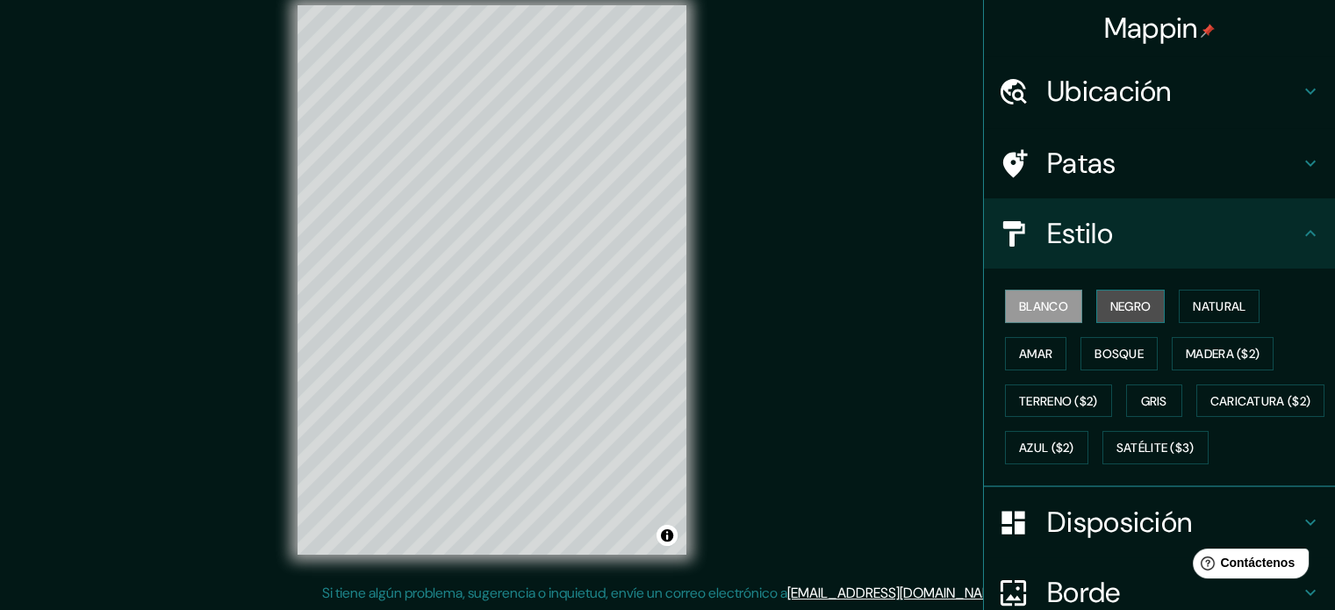
click at [1152, 312] on button "Negro" at bounding box center [1130, 306] width 69 height 33
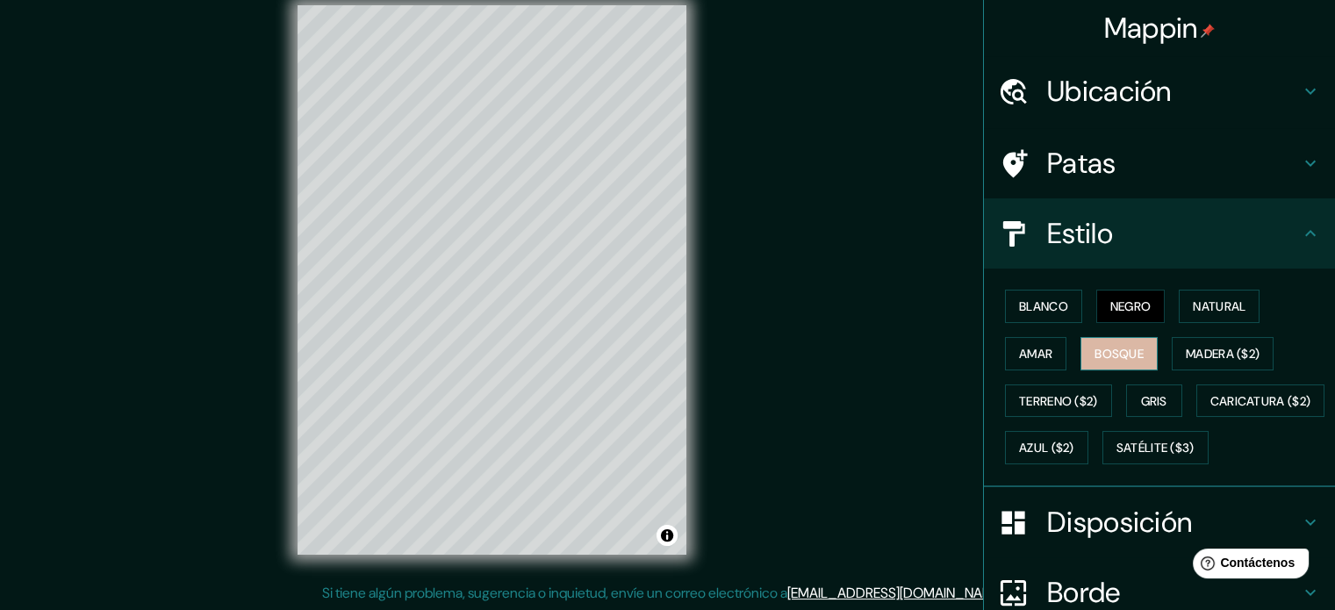
click at [1123, 354] on font "Bosque" at bounding box center [1118, 354] width 49 height 16
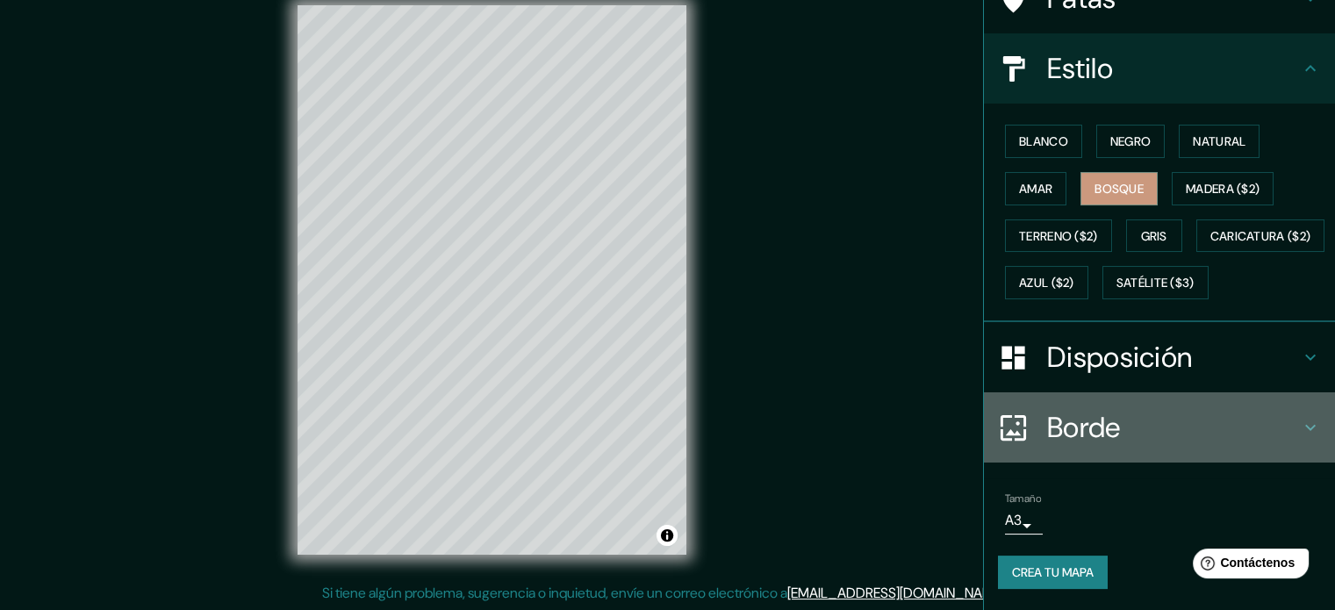
click at [1097, 436] on font "Borde" at bounding box center [1084, 427] width 74 height 37
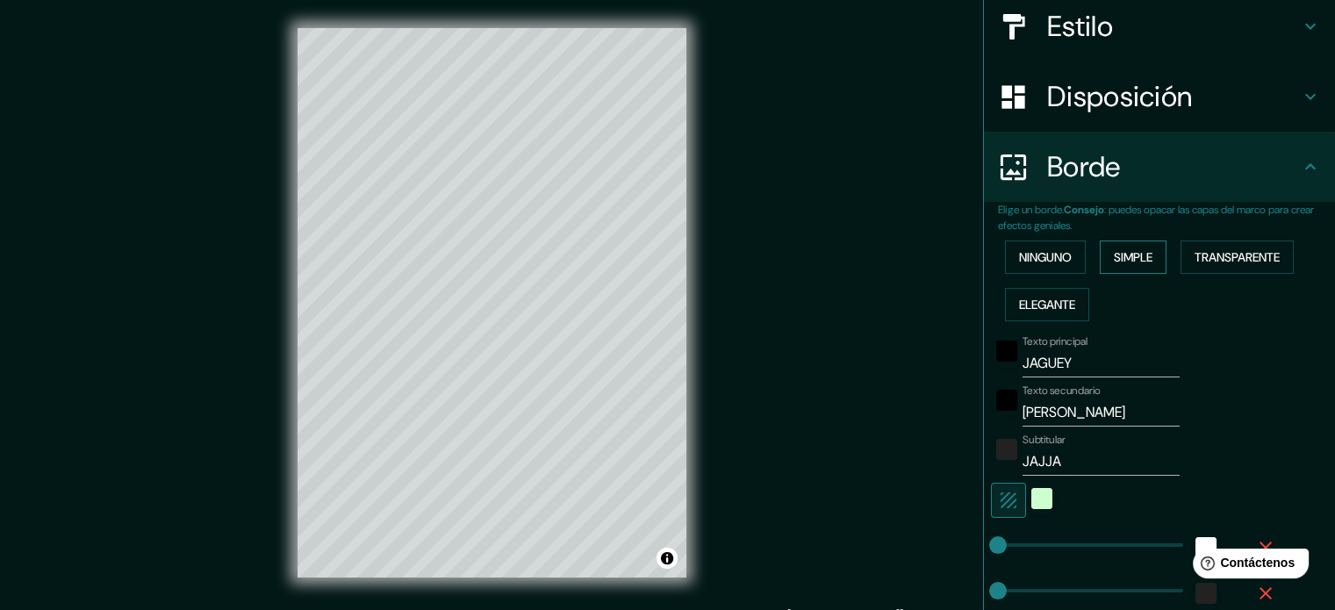
scroll to position [0, 0]
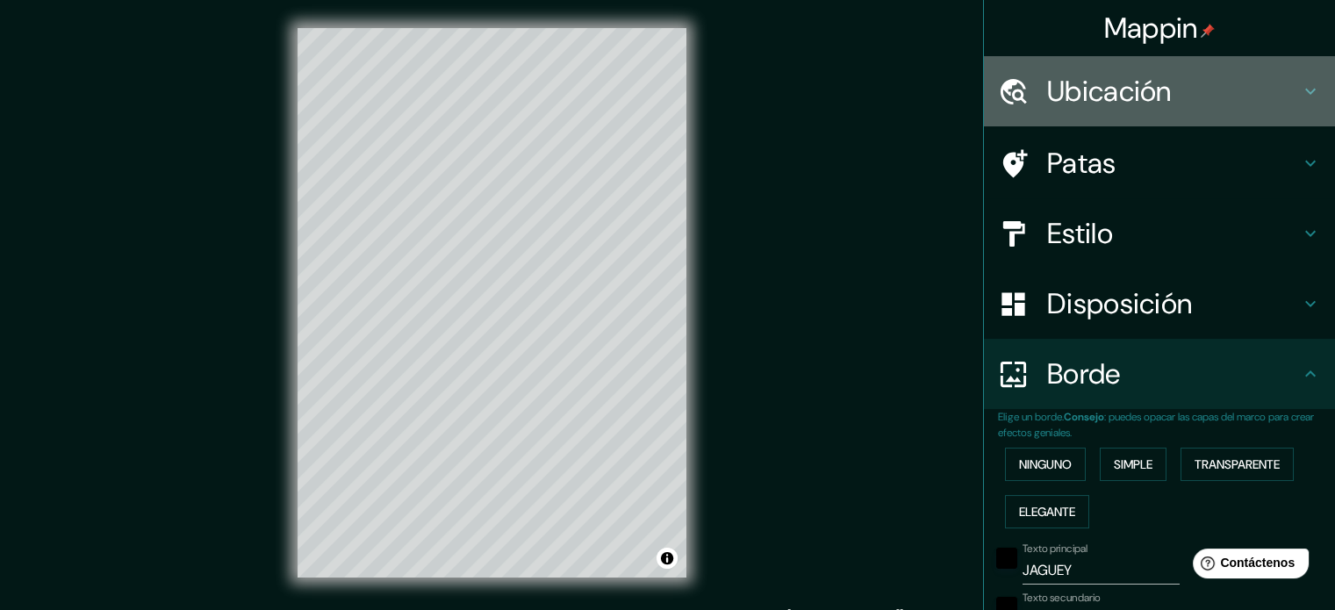
click at [1159, 89] on font "Ubicación" at bounding box center [1109, 91] width 125 height 37
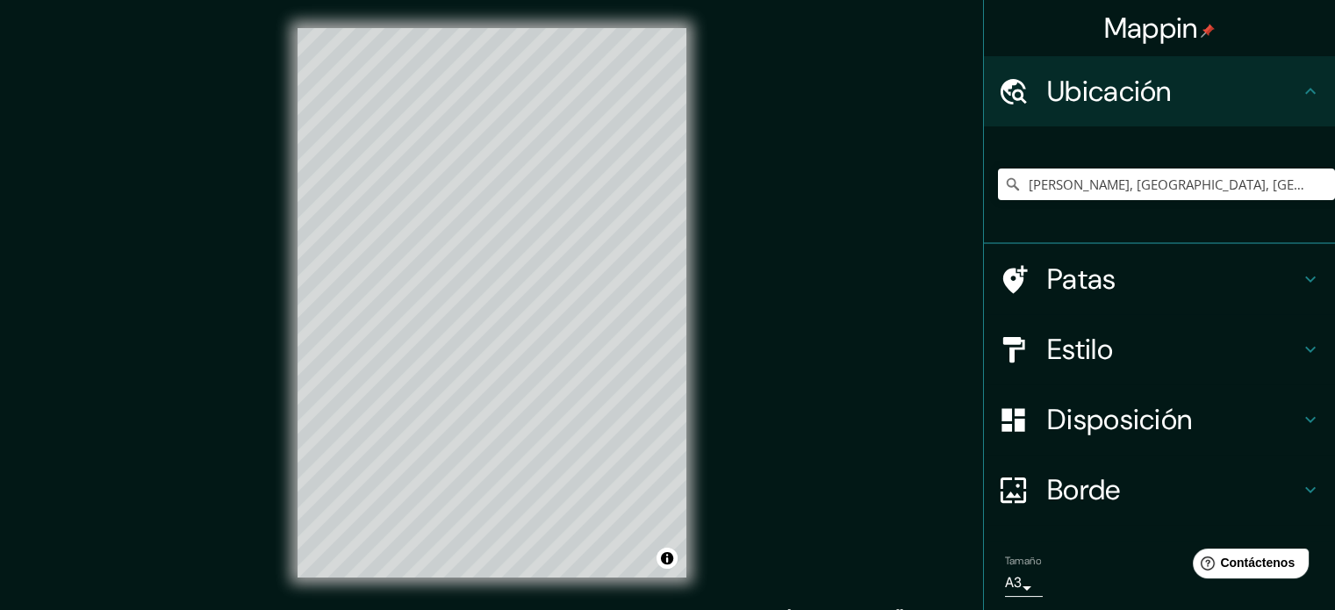
click at [1111, 235] on div "[PERSON_NAME], [GEOGRAPHIC_DATA], [GEOGRAPHIC_DATA]" at bounding box center [1159, 185] width 351 height 118
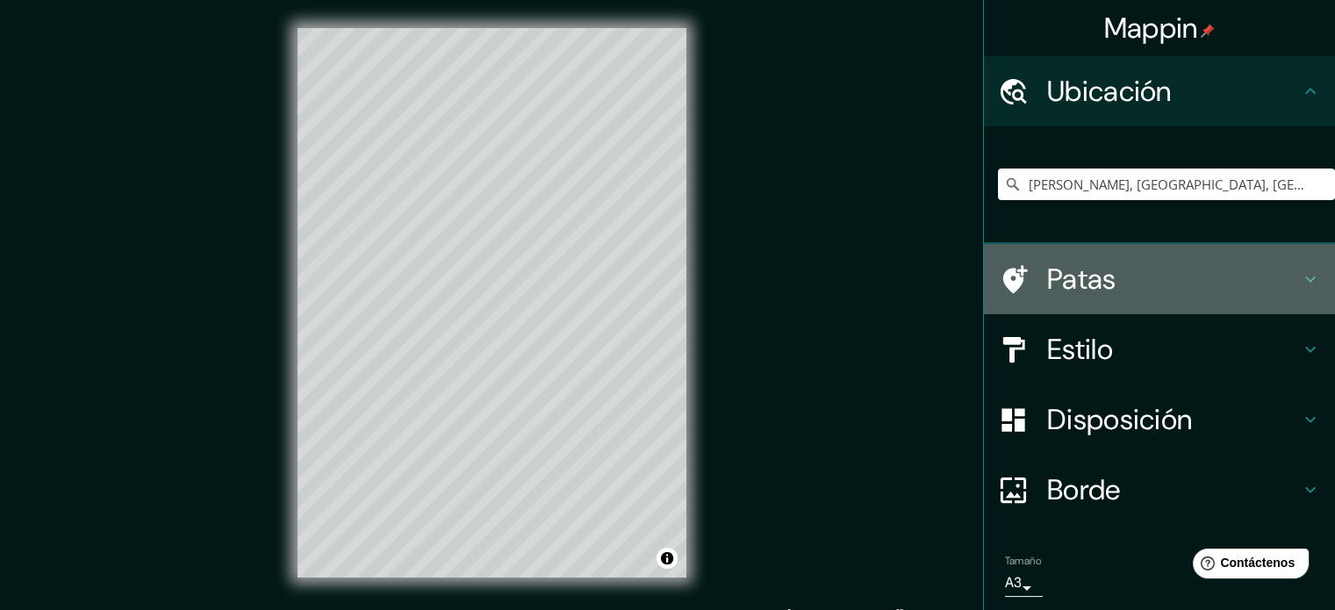
click at [1101, 282] on font "Patas" at bounding box center [1081, 279] width 69 height 37
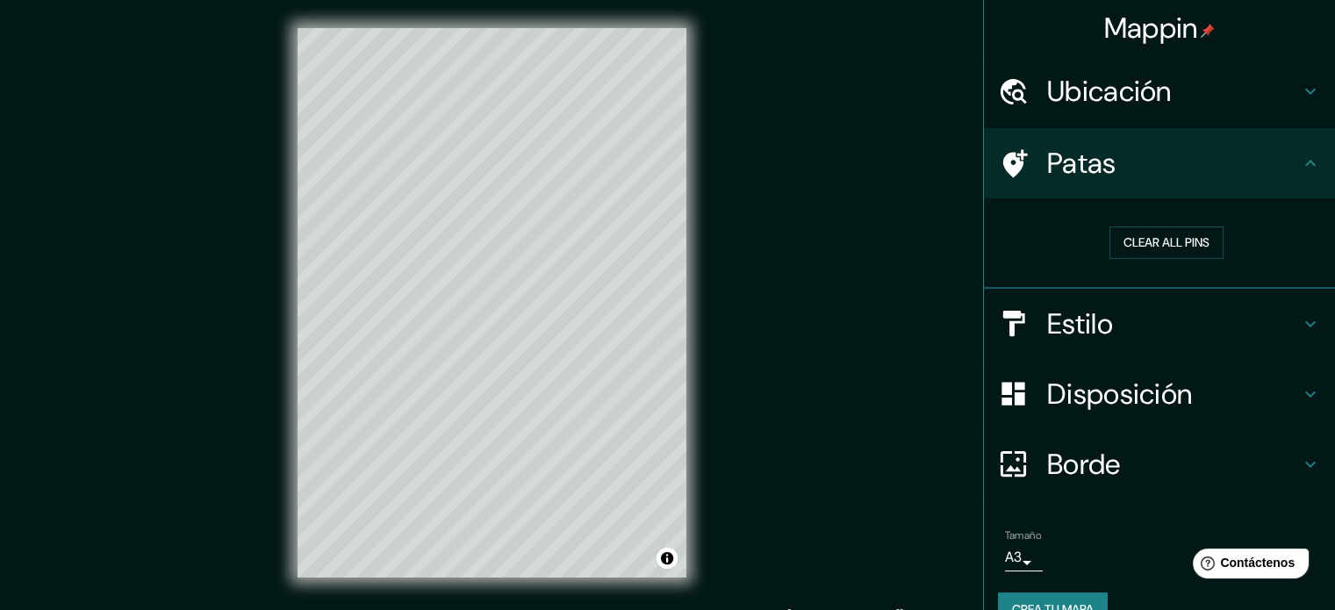
drag, startPoint x: 1007, startPoint y: 164, endPoint x: 786, endPoint y: 187, distance: 221.5
click at [786, 187] on div "Mappin Ubicación Jagüey de Téllez, Hidalgo, México Patas Clear all pins Estilo …" at bounding box center [667, 317] width 1335 height 634
